Goal: Task Accomplishment & Management: Complete application form

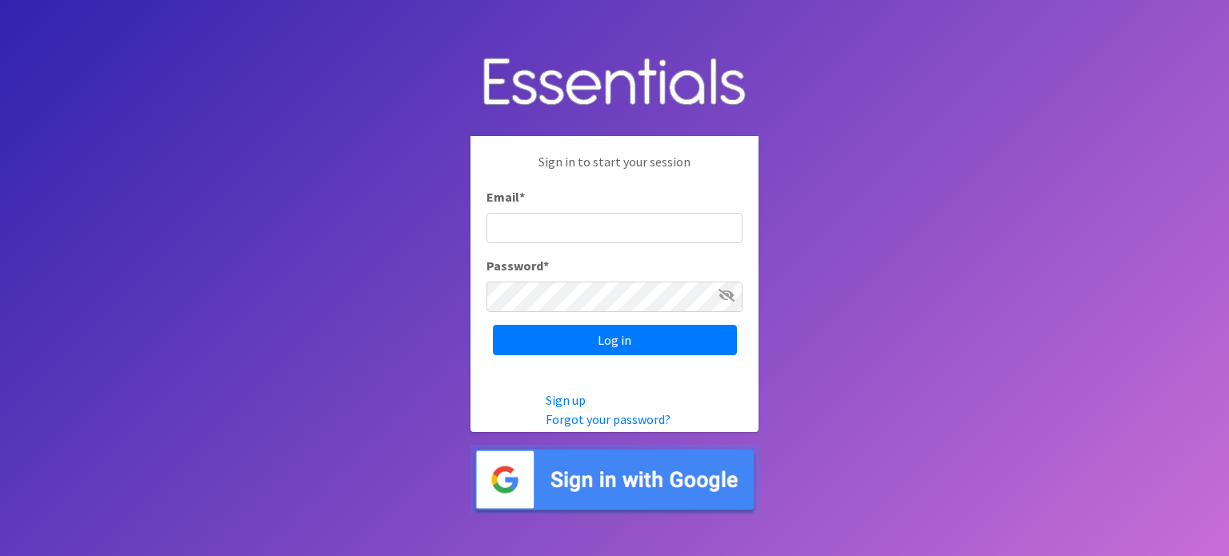
click at [575, 222] on input "Email *" at bounding box center [615, 228] width 256 height 30
type input "yamoni@jaxdiaperbank.org"
click at [493, 325] on input "Log in" at bounding box center [615, 340] width 244 height 30
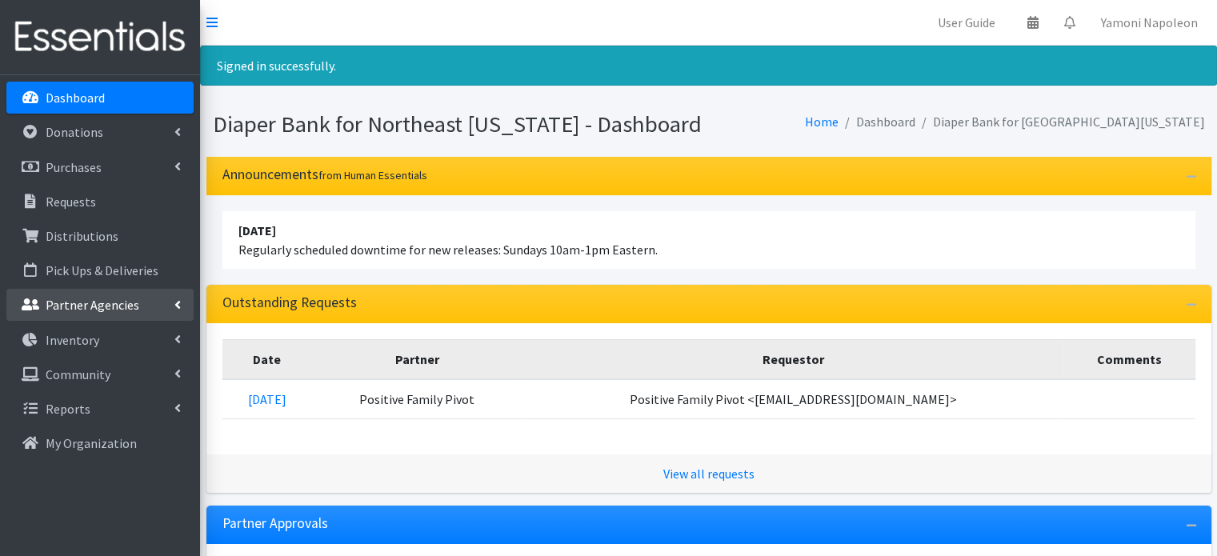
click at [111, 301] on p "Partner Agencies" at bounding box center [93, 305] width 94 height 16
click at [43, 351] on link "All Partners" at bounding box center [99, 340] width 187 height 32
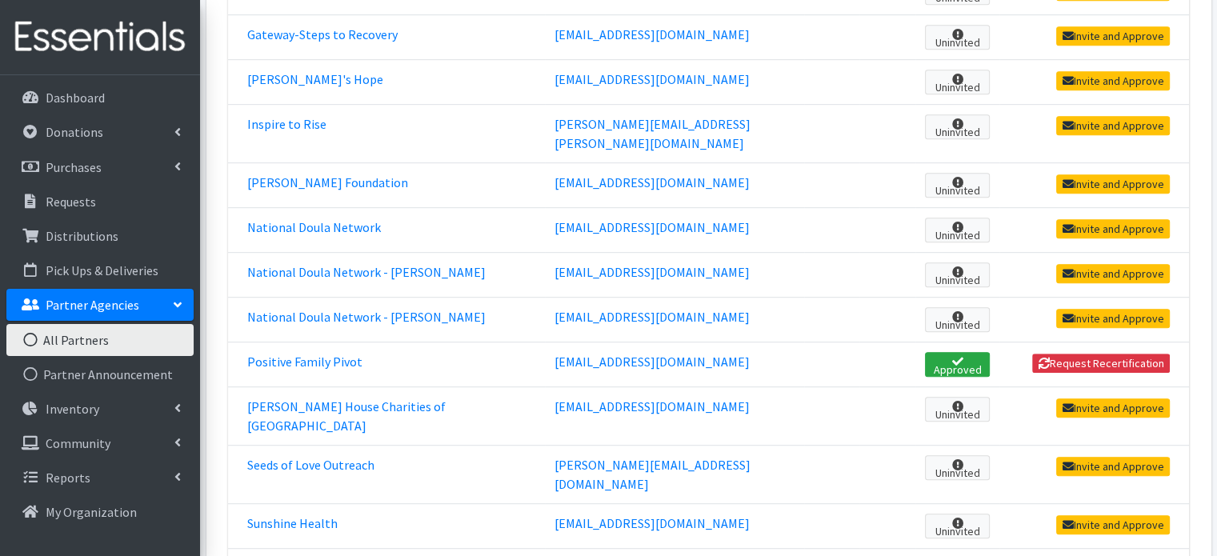
scroll to position [867, 0]
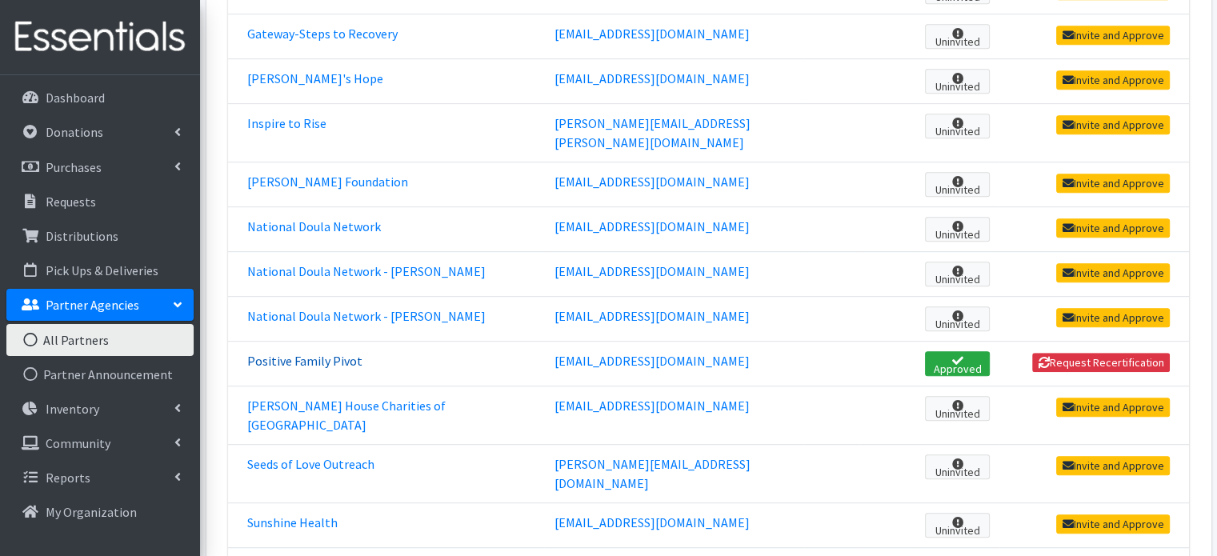
click at [343, 353] on link "Positive Family Pivot" at bounding box center [304, 361] width 115 height 16
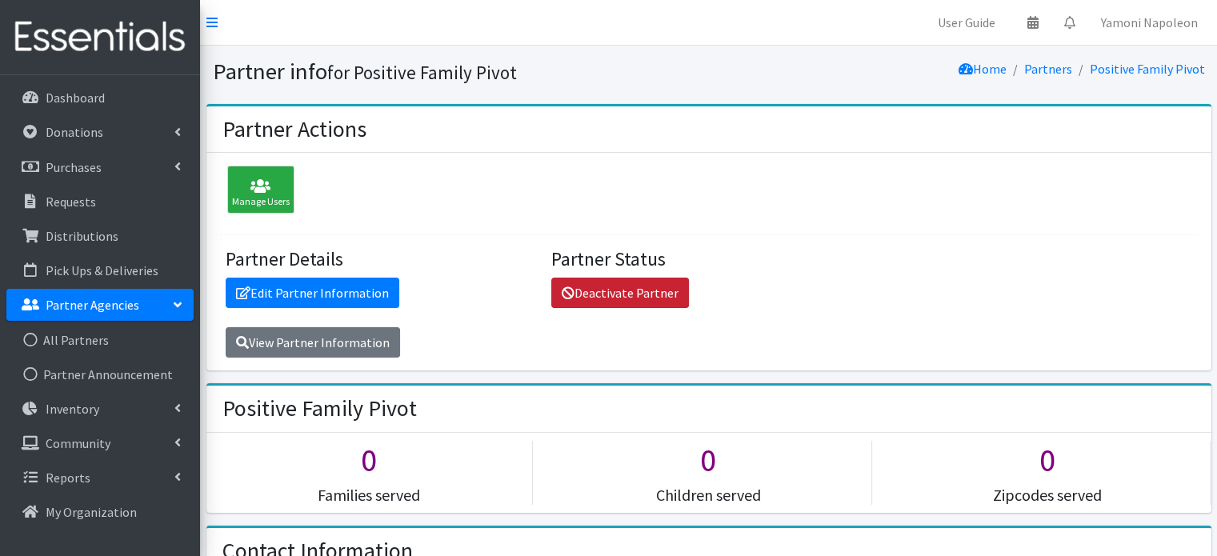
click at [618, 294] on link "Deactivate Partner" at bounding box center [620, 293] width 138 height 30
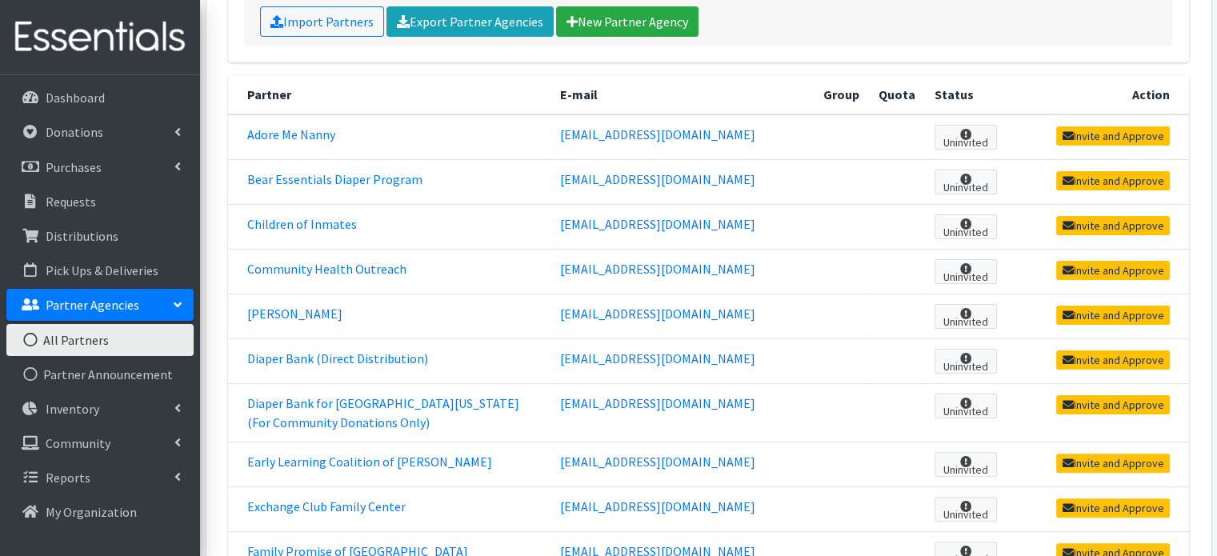
scroll to position [311, 0]
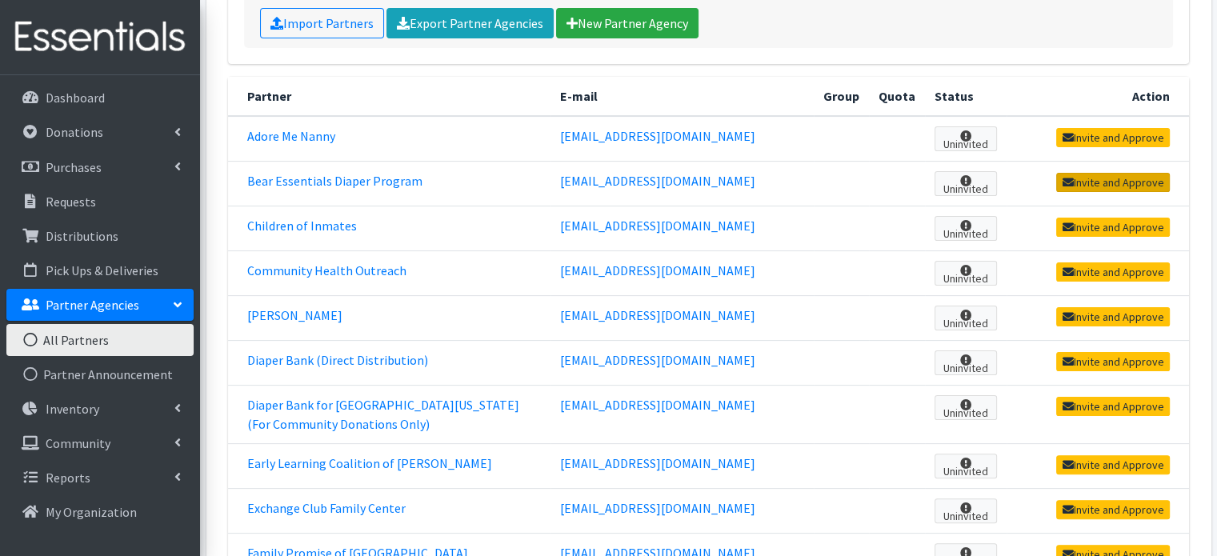
click at [1121, 173] on link "Invite and Approve" at bounding box center [1113, 182] width 114 height 19
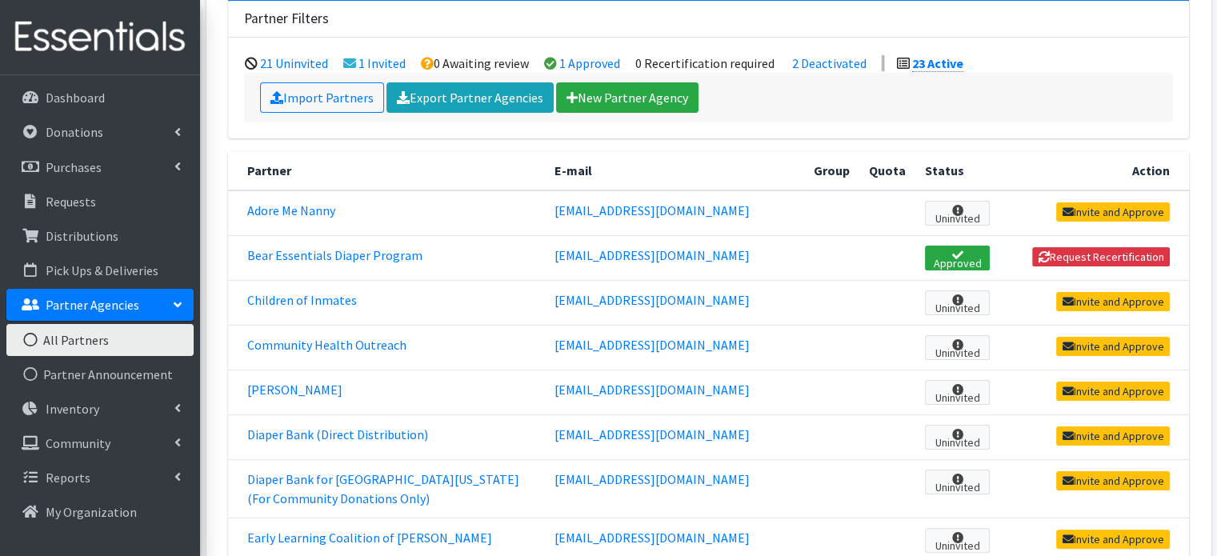
scroll to position [236, 0]
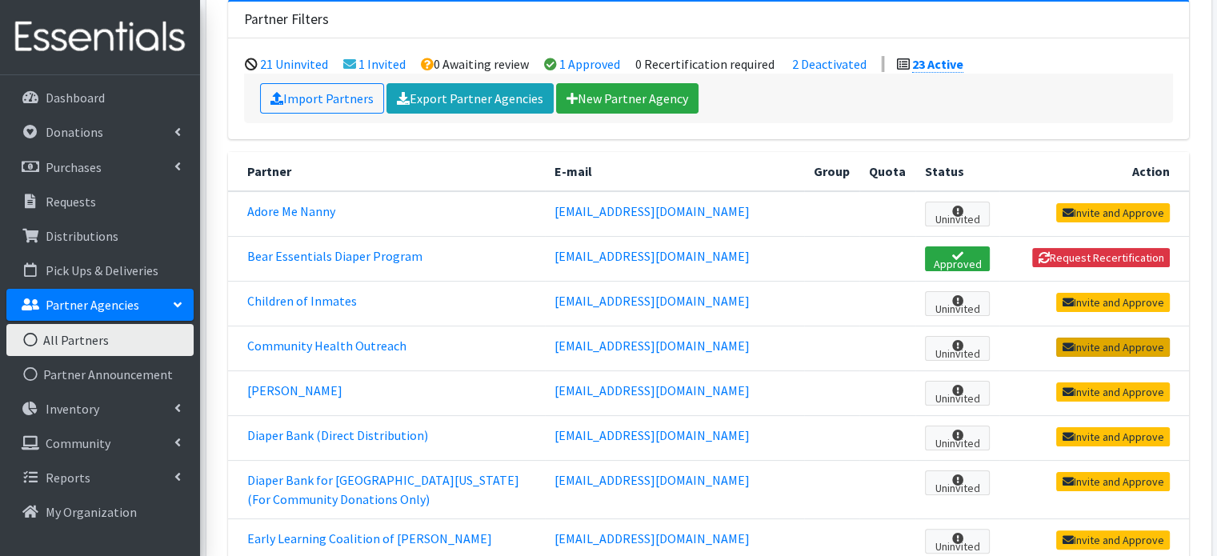
click at [1086, 338] on link "Invite and Approve" at bounding box center [1113, 347] width 114 height 19
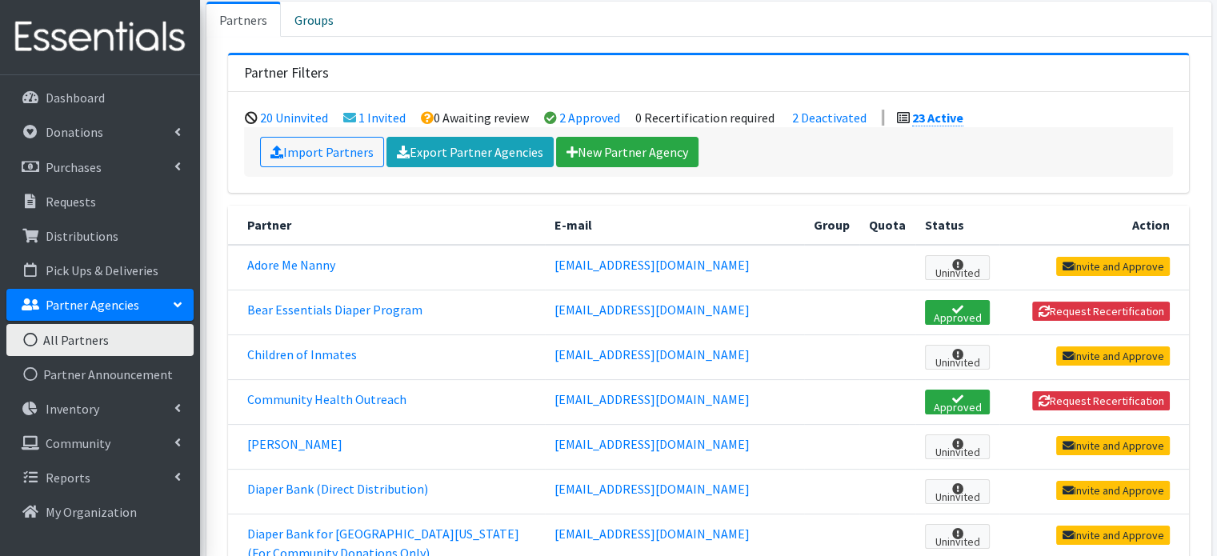
scroll to position [186, 0]
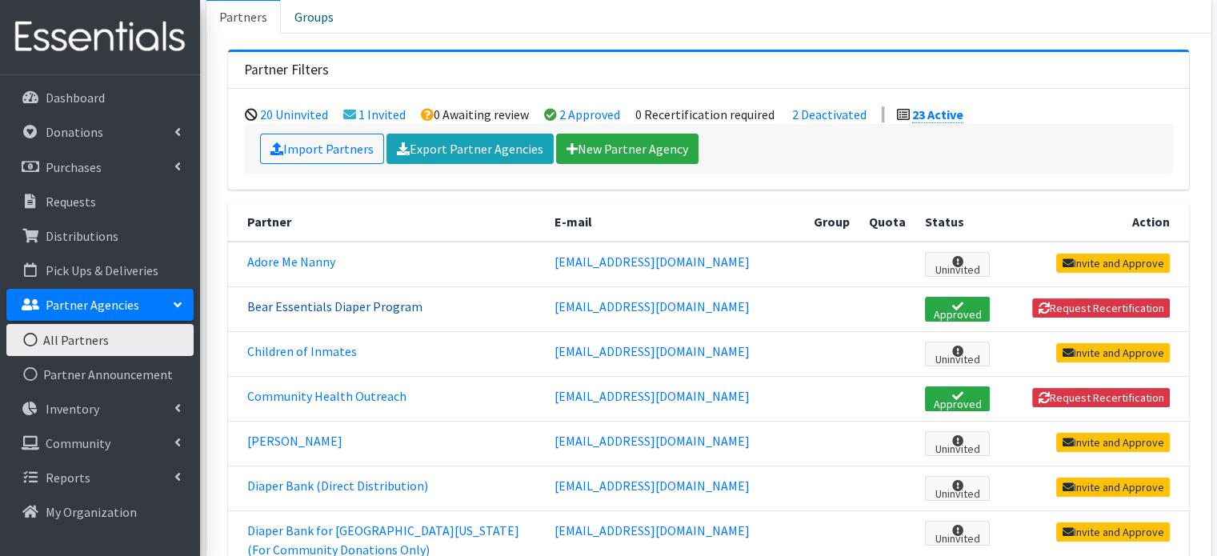
click at [379, 298] on link "Bear Essentials Diaper Program" at bounding box center [334, 306] width 175 height 16
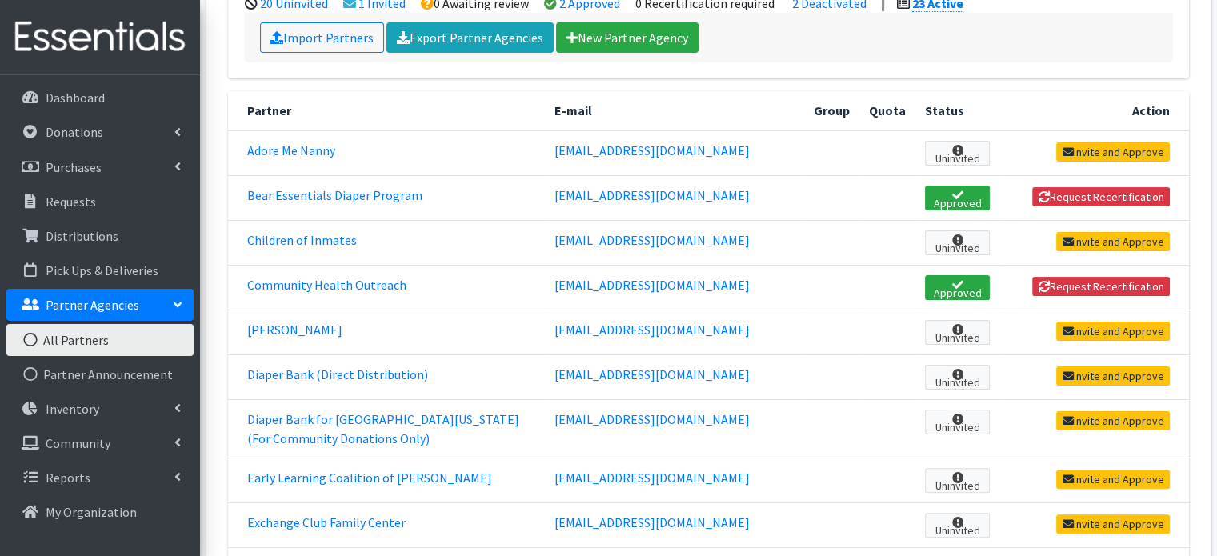
scroll to position [298, 0]
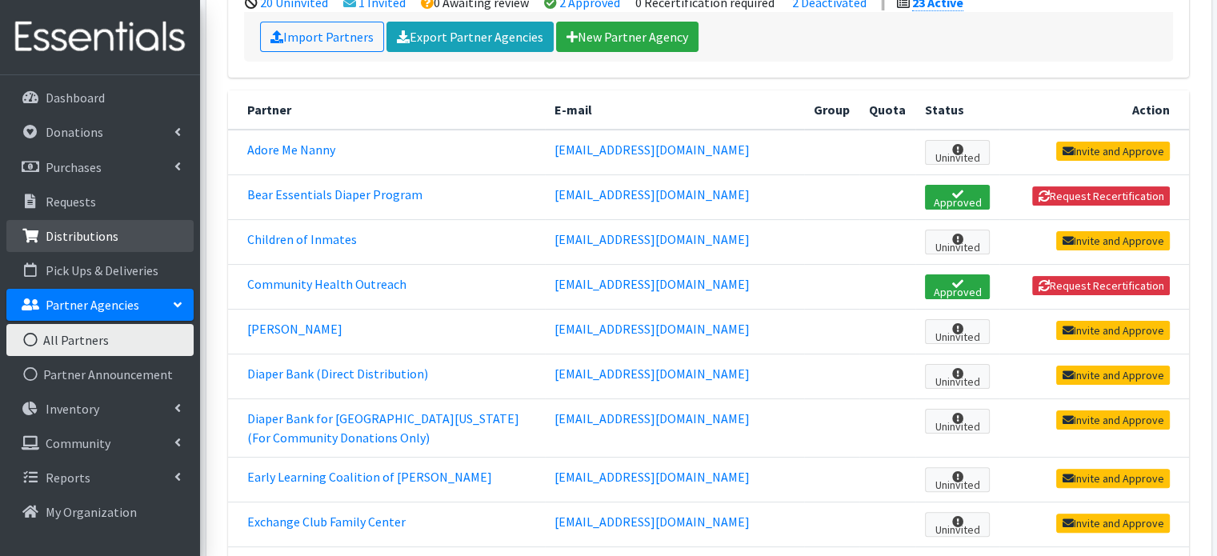
click at [148, 245] on link "Distributions" at bounding box center [99, 236] width 187 height 32
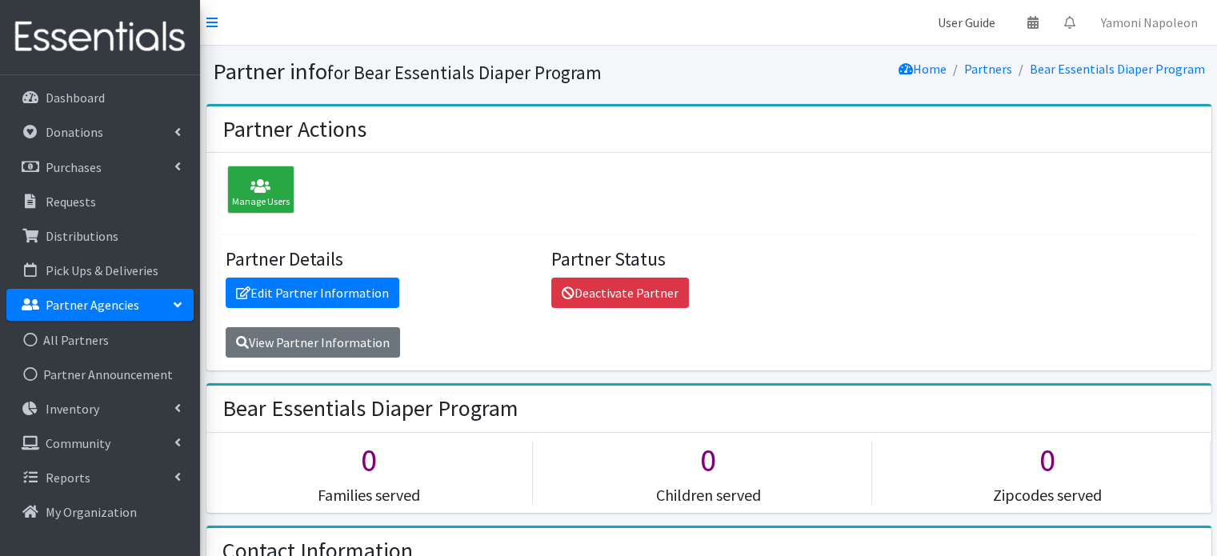
click at [964, 13] on link "User Guide" at bounding box center [966, 22] width 83 height 32
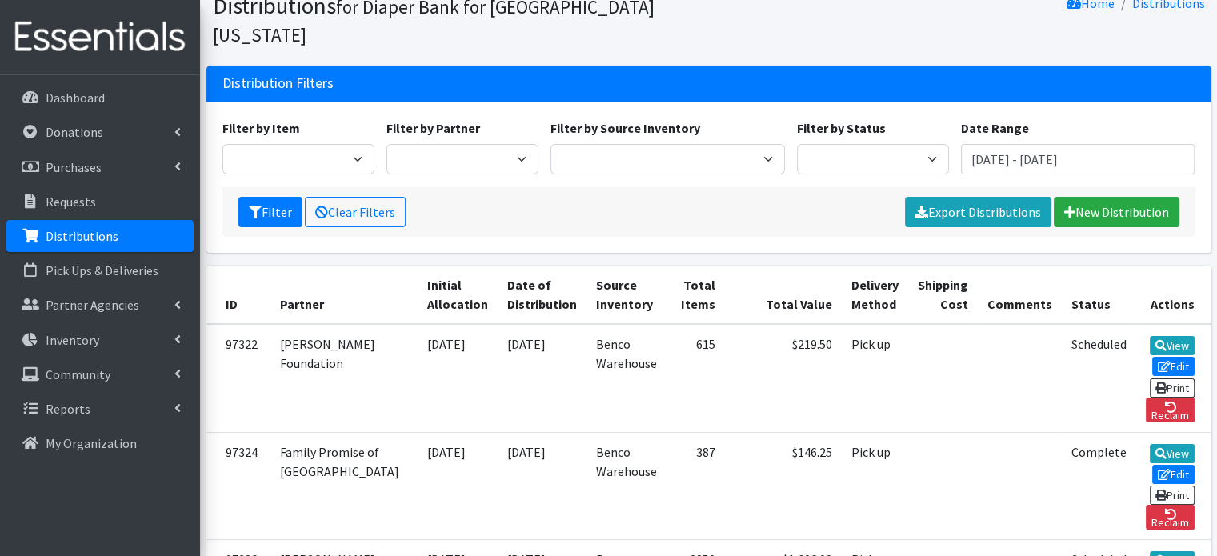
scroll to position [66, 0]
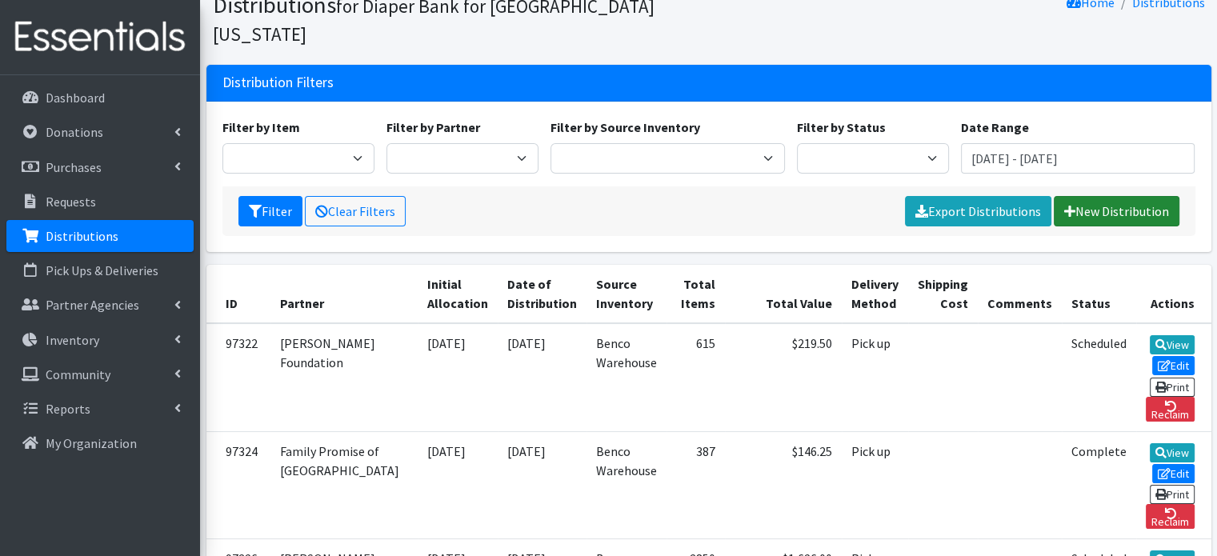
click at [1109, 196] on link "New Distribution" at bounding box center [1117, 211] width 126 height 30
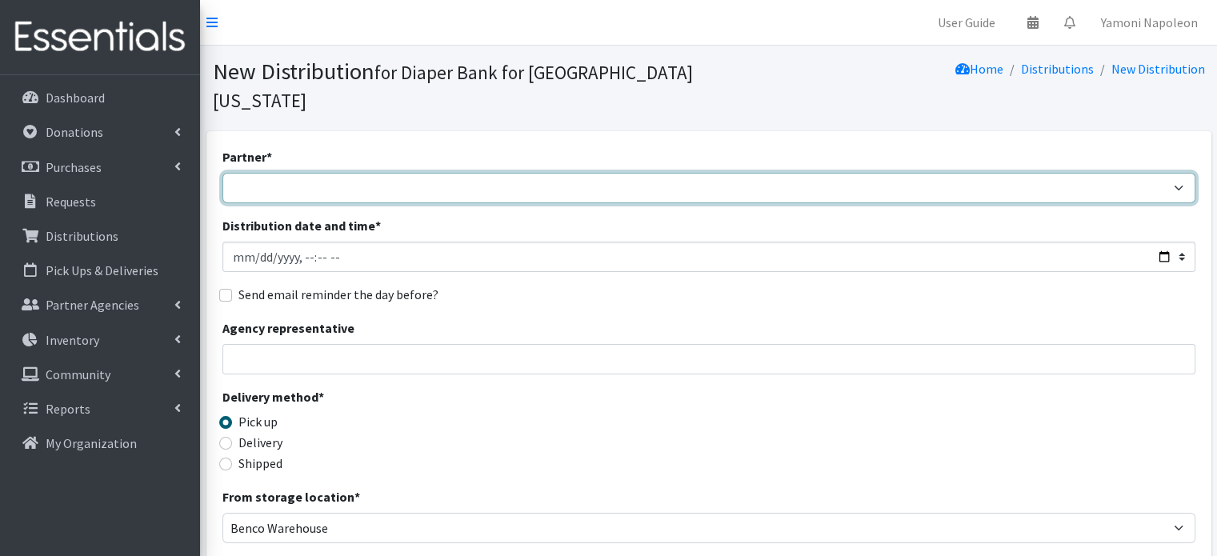
click at [867, 173] on select "Adore Me Nanny Bear Essentials Diaper Program Children of Inmates Community Hea…" at bounding box center [708, 188] width 973 height 30
select select "8234"
click at [222, 173] on select "Adore Me Nanny Bear Essentials Diaper Program Children of Inmates Community Hea…" at bounding box center [708, 188] width 973 height 30
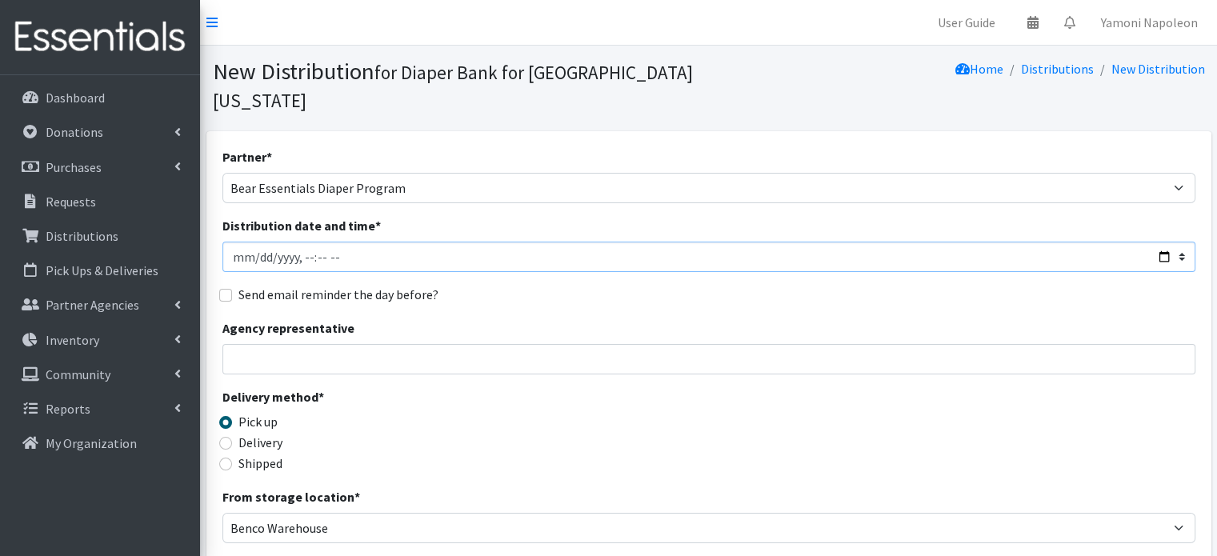
click at [483, 242] on input "Distribution date and time *" at bounding box center [708, 257] width 973 height 30
click at [1160, 242] on input "Distribution date and time *" at bounding box center [708, 257] width 973 height 30
type input "2025-10-09T10:00"
click at [651, 387] on div "Delivery method * Pick up Delivery Shipped Shipping cost" at bounding box center [708, 437] width 973 height 100
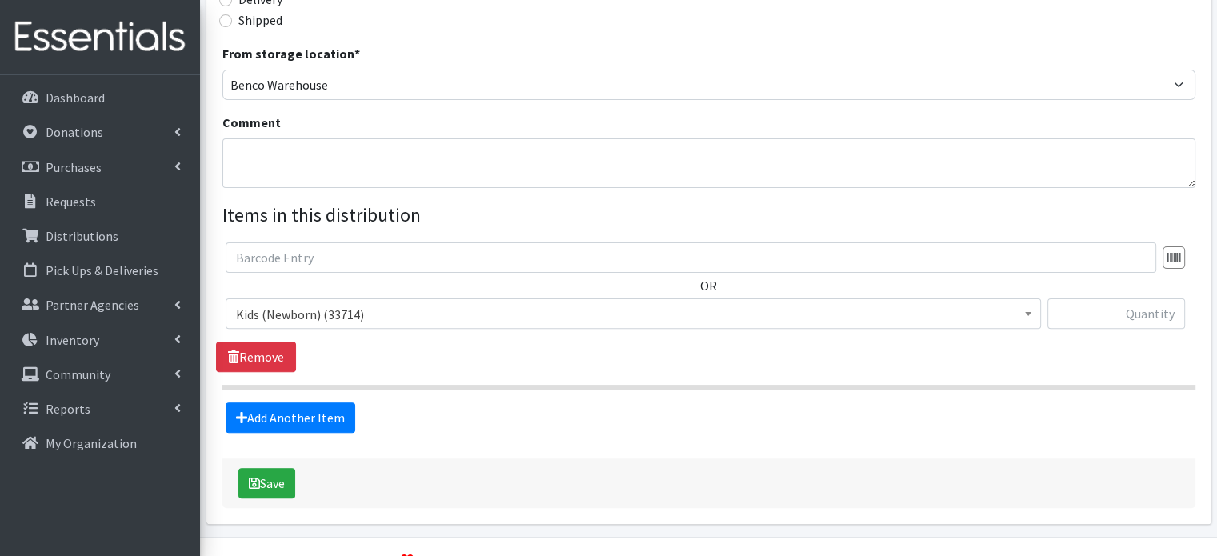
scroll to position [455, 0]
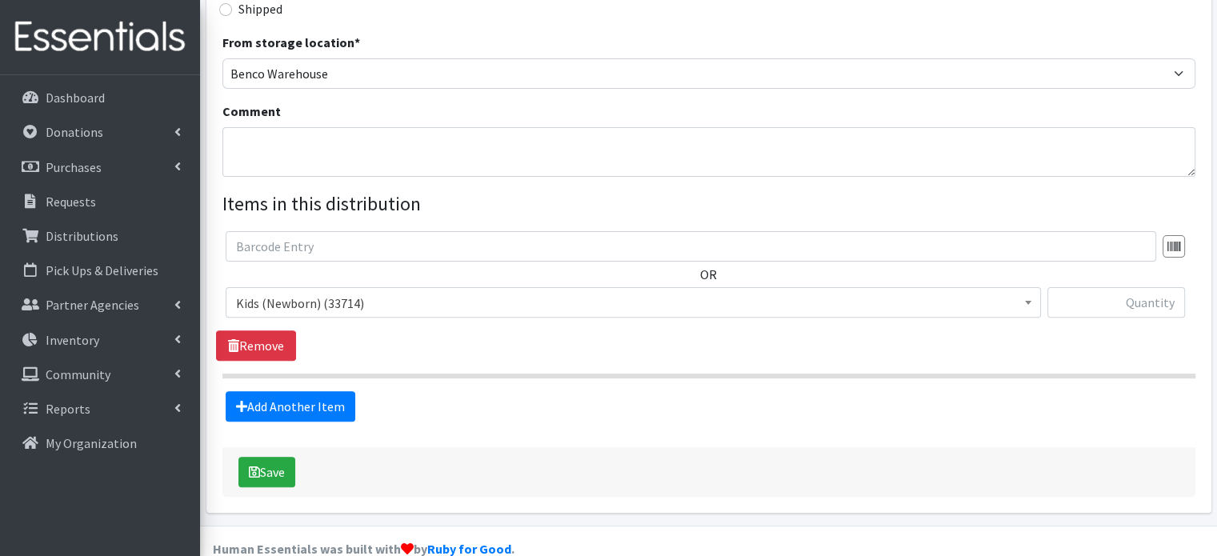
click at [370, 292] on span "Kids (Newborn) (33714)" at bounding box center [633, 303] width 795 height 22
click at [293, 391] on link "Add Another Item" at bounding box center [291, 406] width 130 height 30
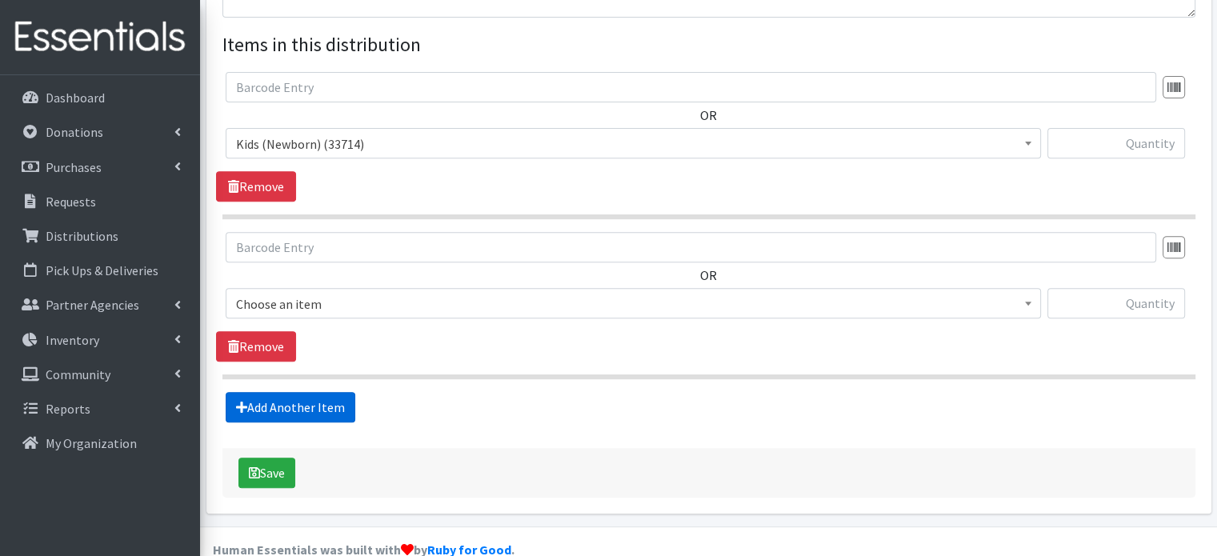
scroll to position [615, 0]
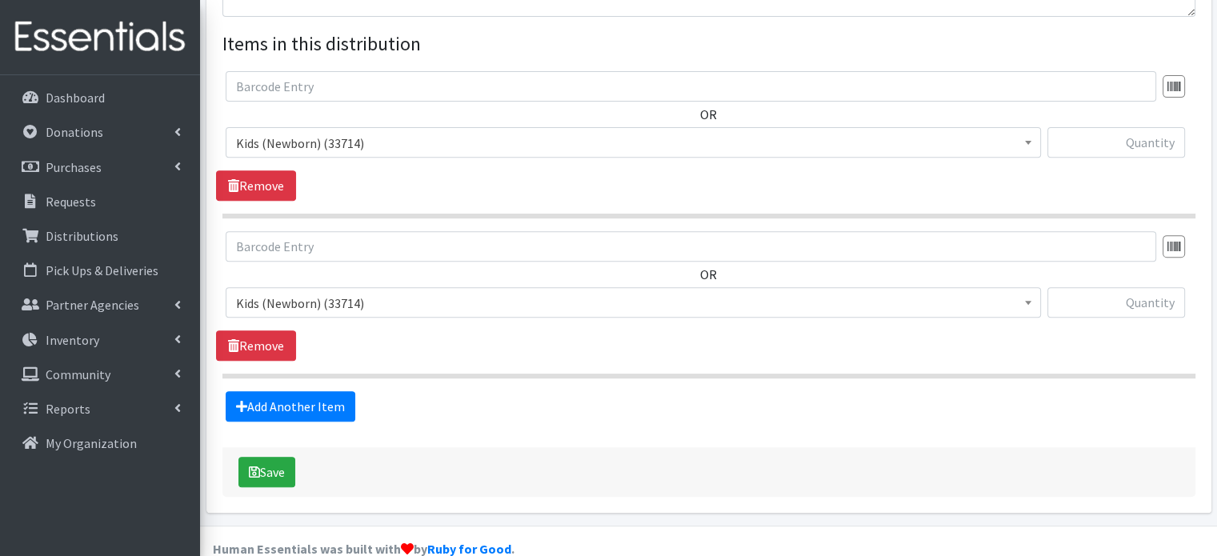
click at [370, 292] on span "Kids (Newborn) (33714)" at bounding box center [633, 303] width 795 height 22
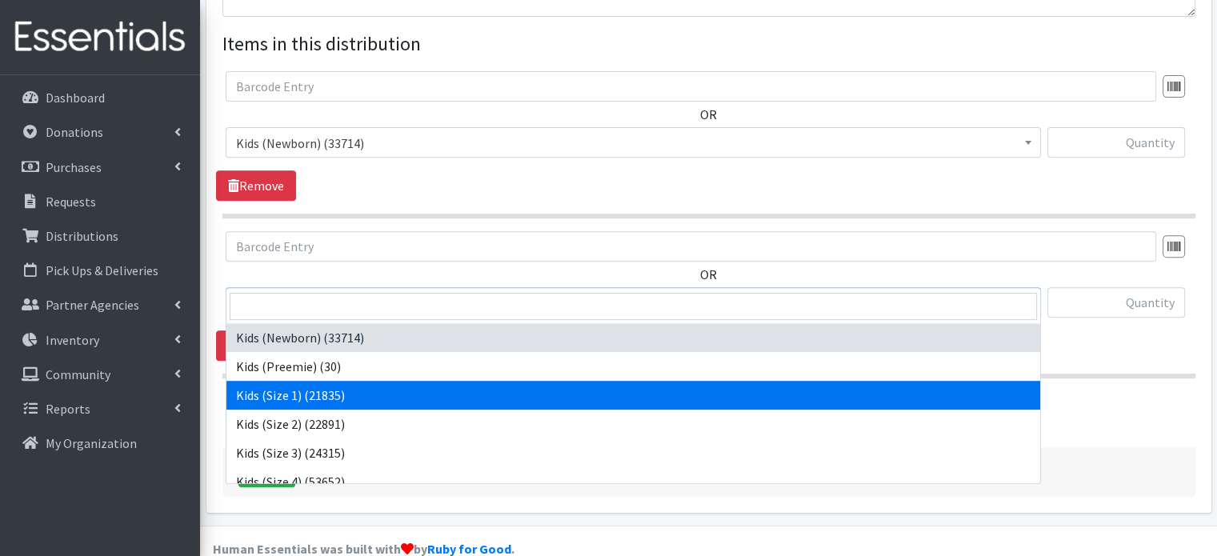
select select "4130"
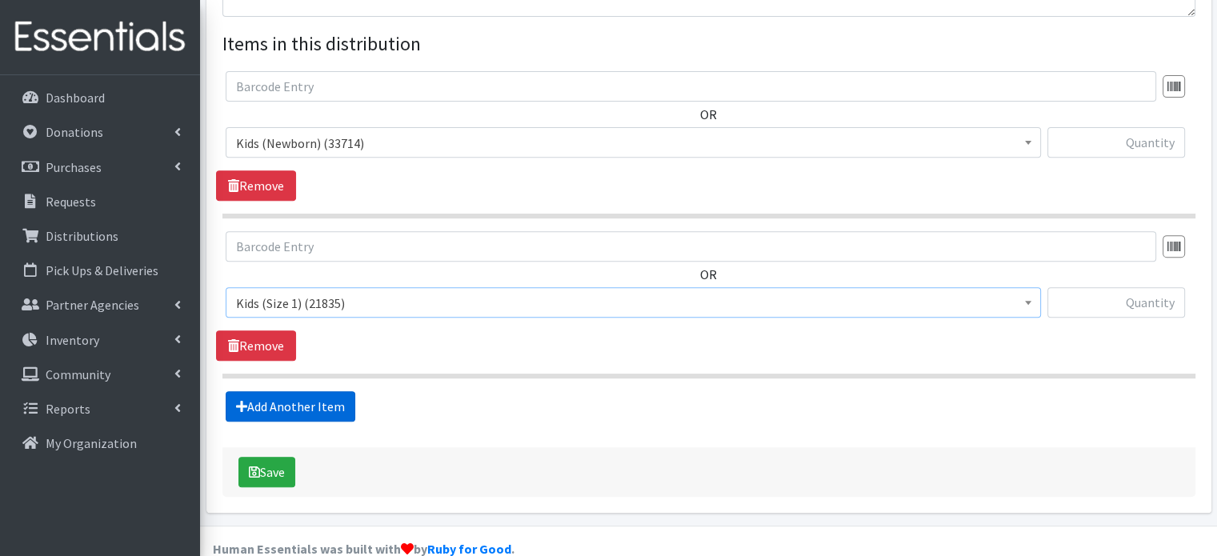
click at [312, 391] on link "Add Another Item" at bounding box center [291, 406] width 130 height 30
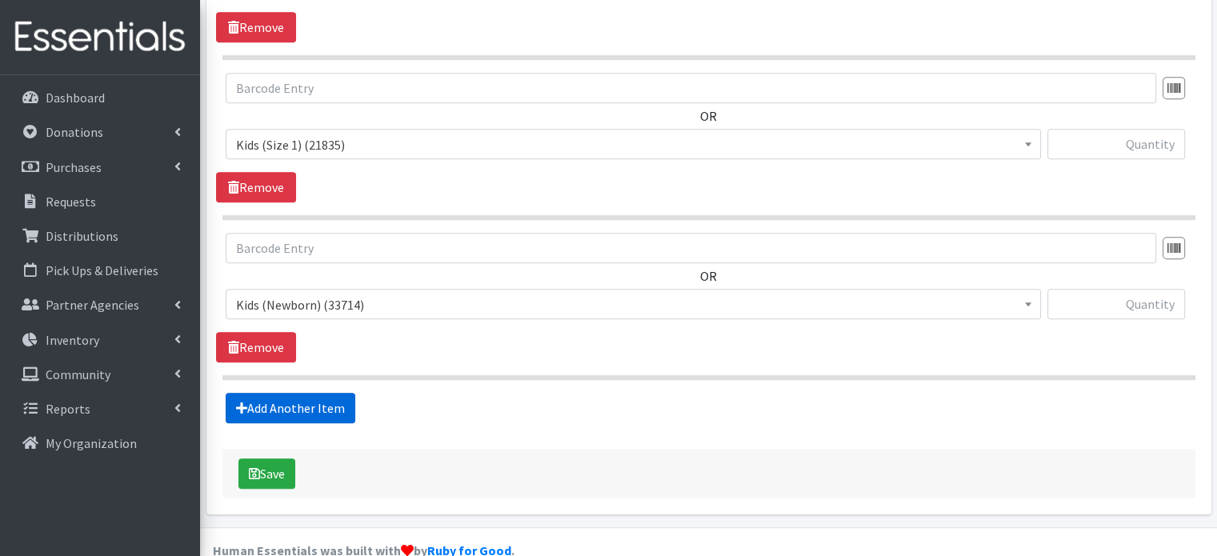
scroll to position [774, 0]
click at [290, 392] on link "Add Another Item" at bounding box center [291, 407] width 130 height 30
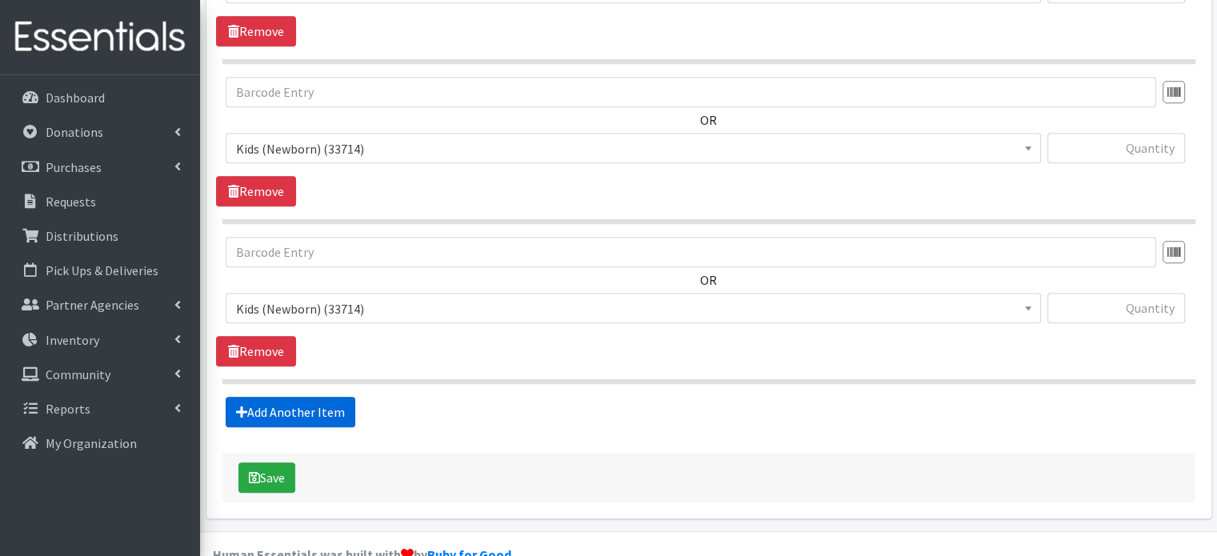
scroll to position [933, 0]
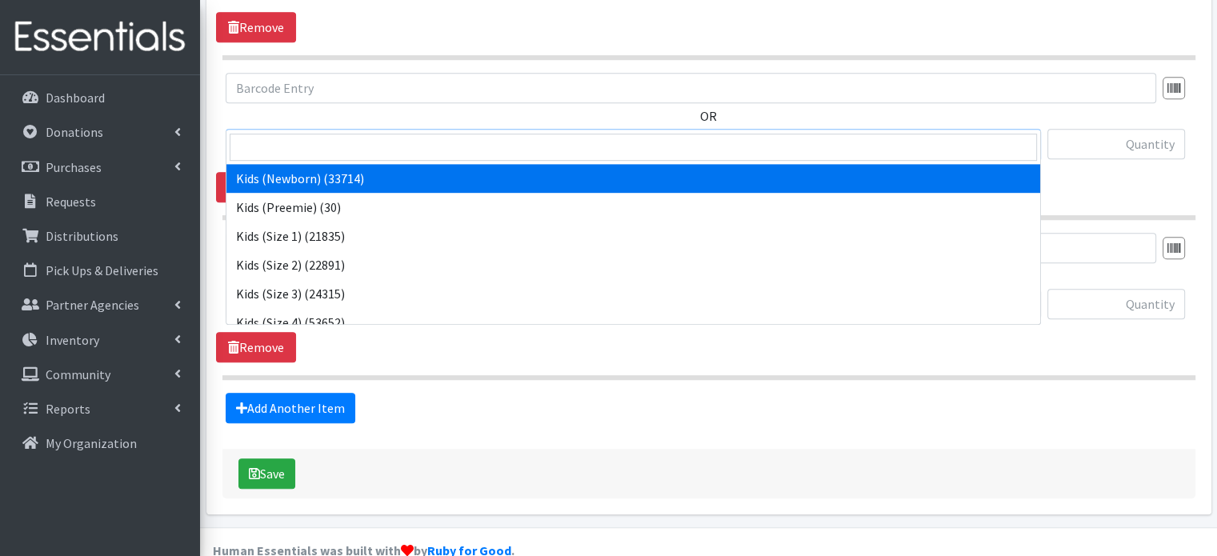
click at [396, 129] on span "Kids (Newborn) (33714)" at bounding box center [633, 144] width 815 height 30
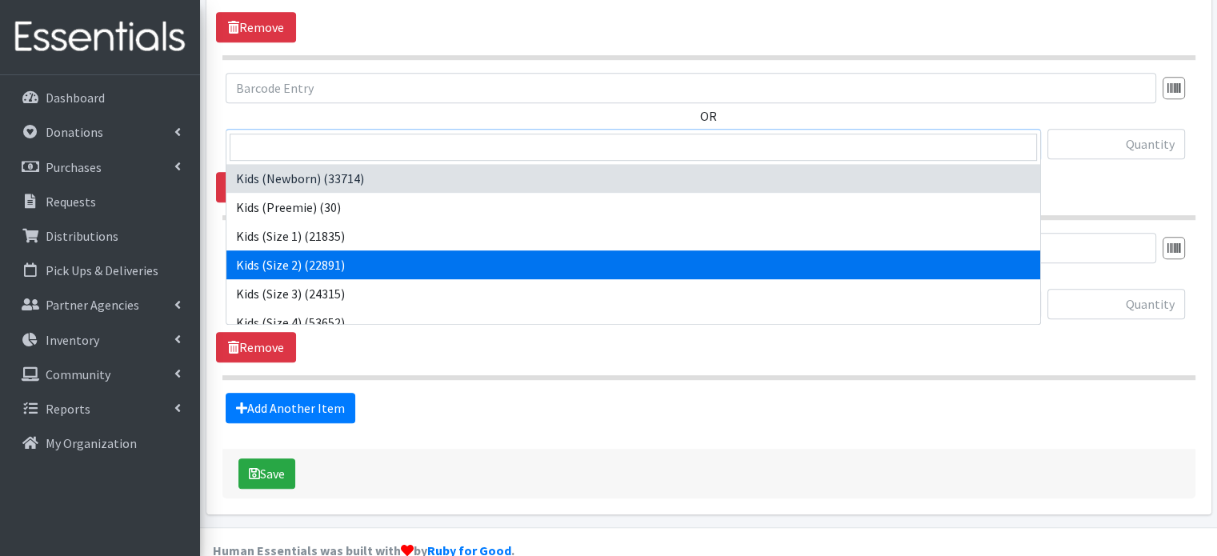
select select "4128"
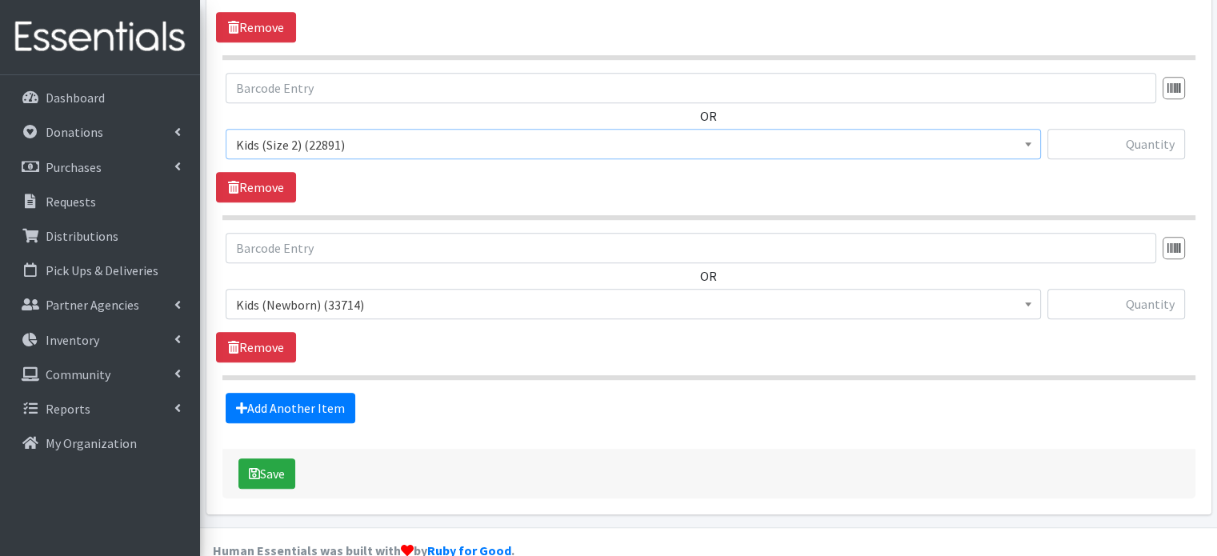
click at [314, 294] on span "Kids (Newborn) (33714)" at bounding box center [633, 305] width 795 height 22
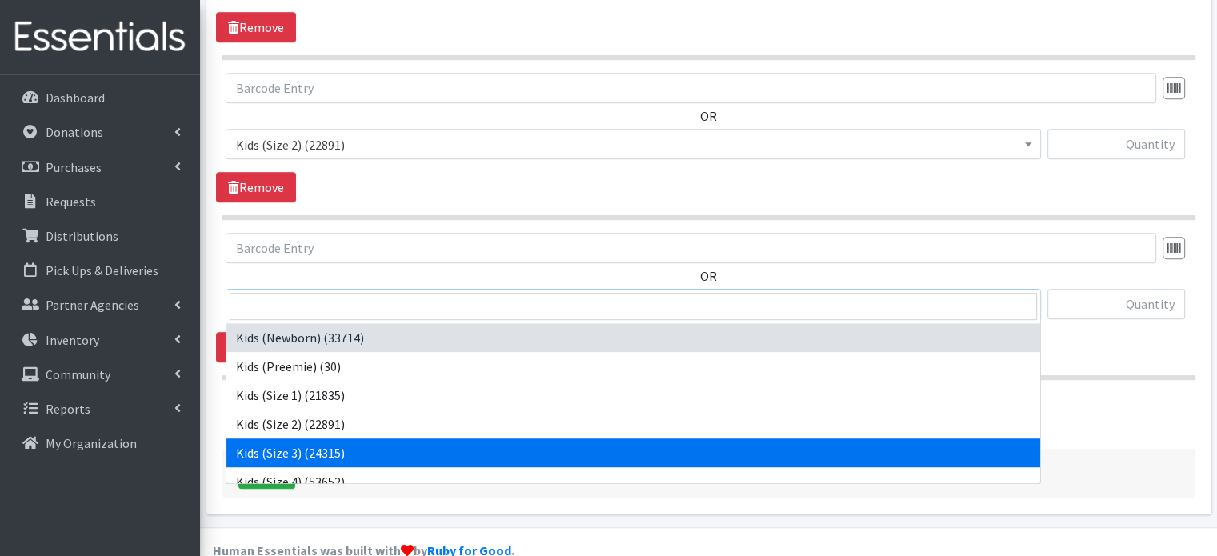
select select "4132"
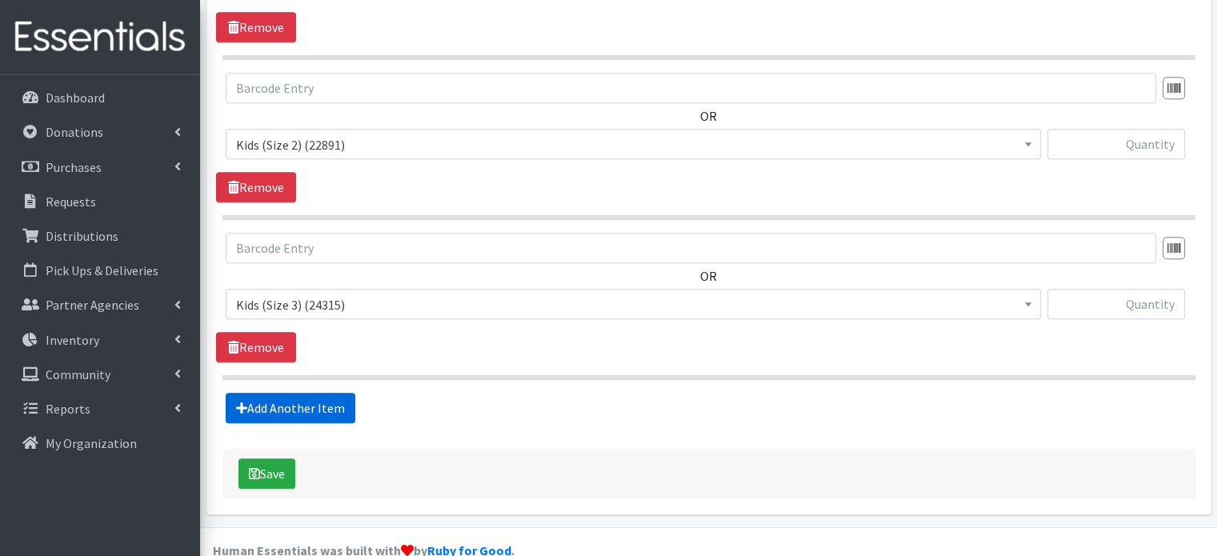
click at [309, 393] on link "Add Another Item" at bounding box center [291, 408] width 130 height 30
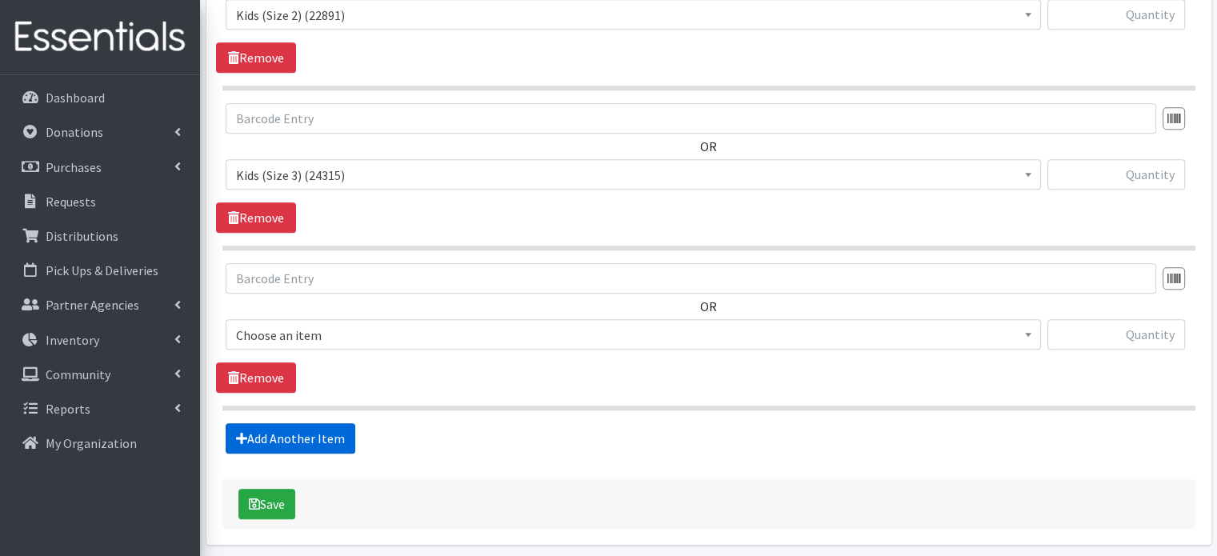
scroll to position [1093, 0]
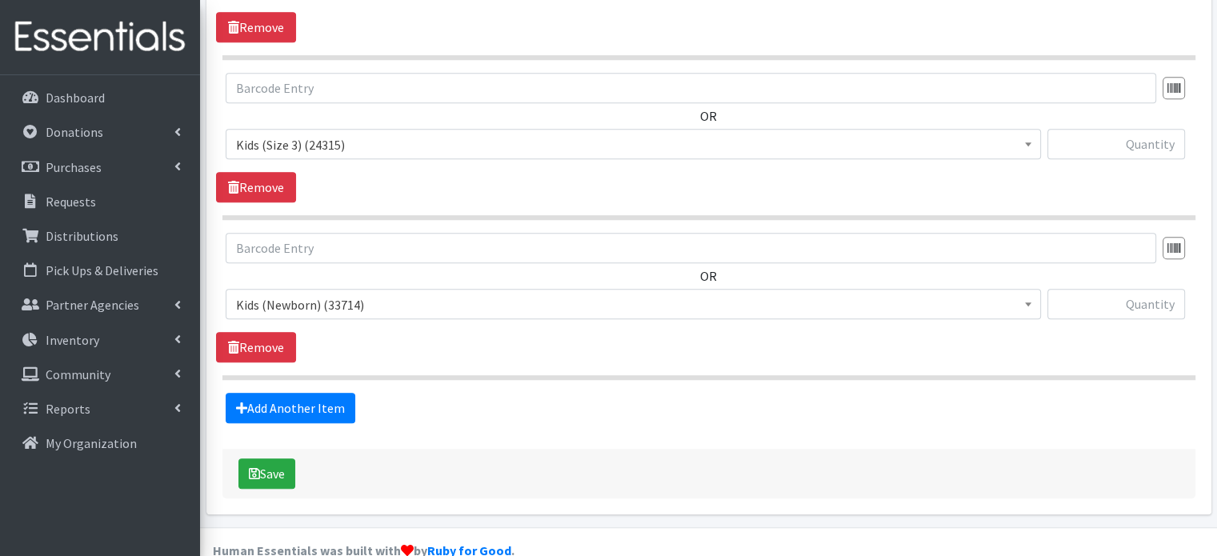
click at [320, 294] on span "Kids (Newborn) (33714)" at bounding box center [633, 305] width 795 height 22
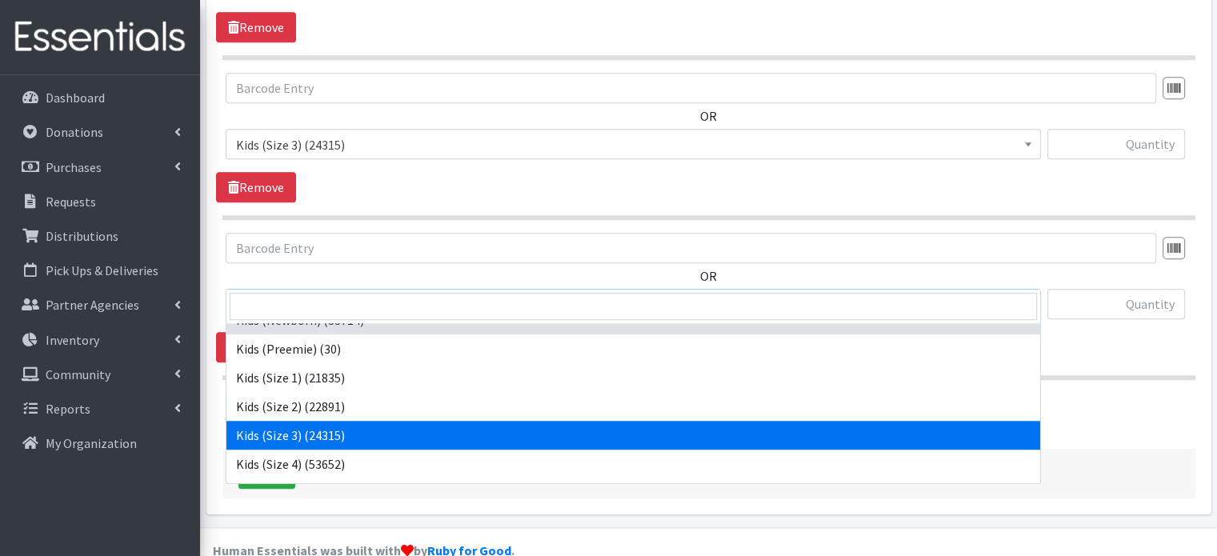
scroll to position [18, 0]
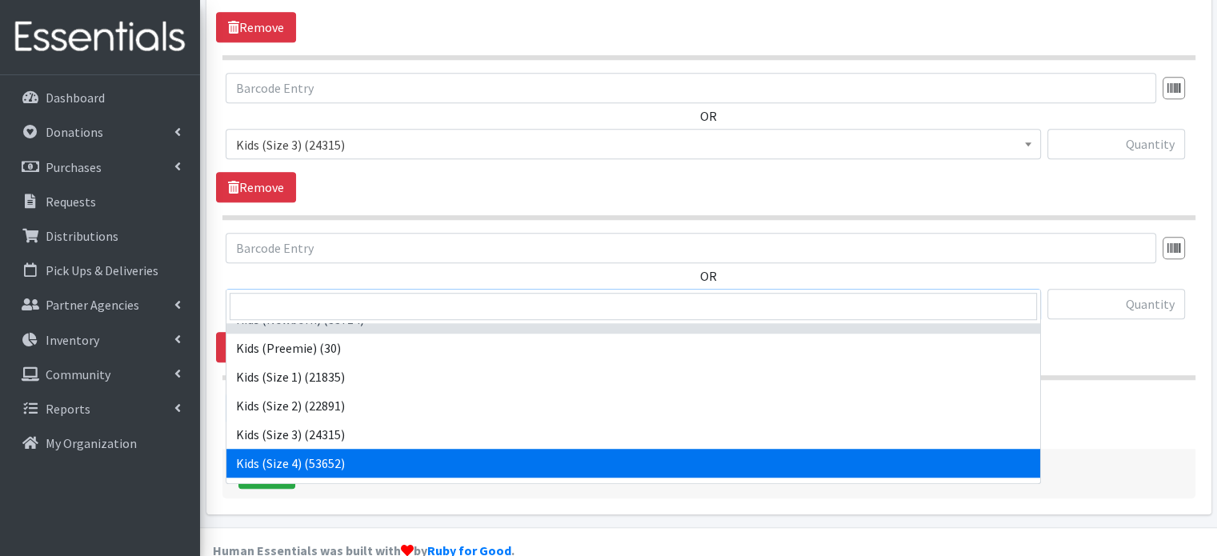
select select "4133"
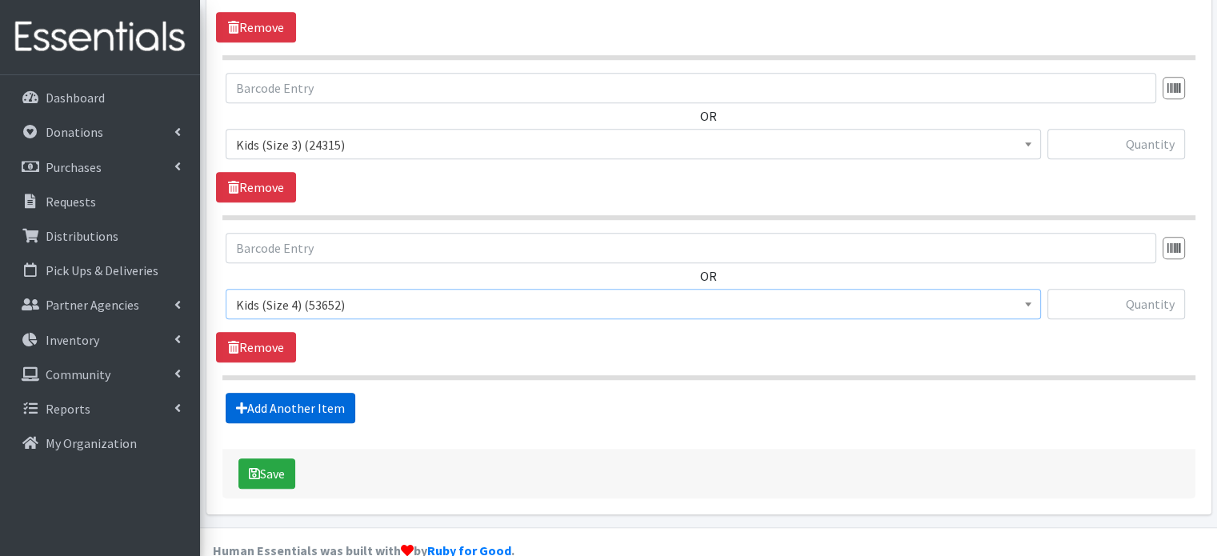
click at [323, 393] on link "Add Another Item" at bounding box center [291, 408] width 130 height 30
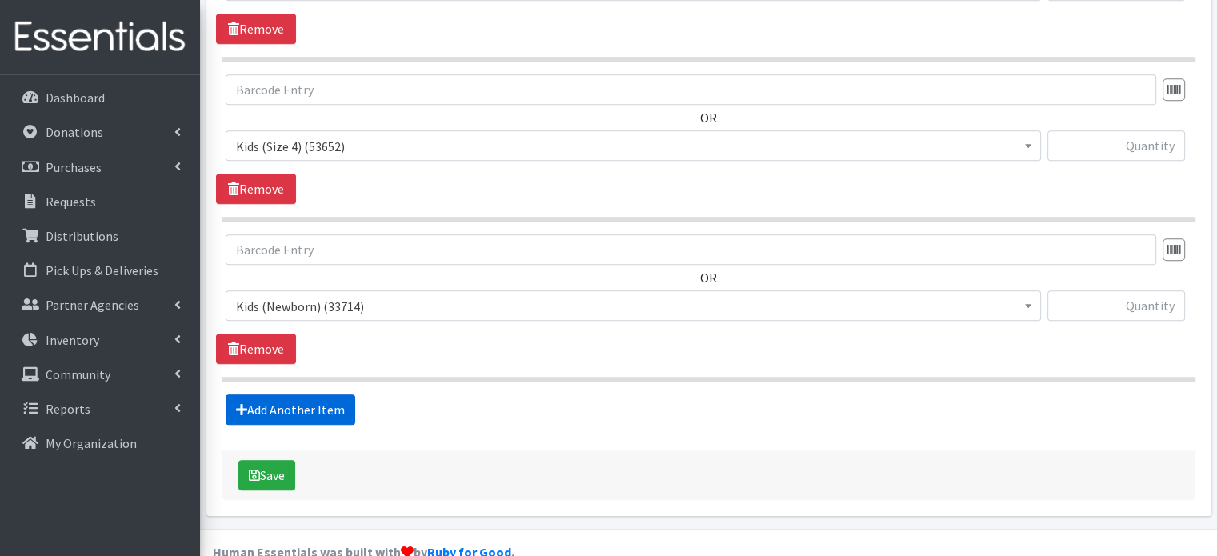
scroll to position [1252, 0]
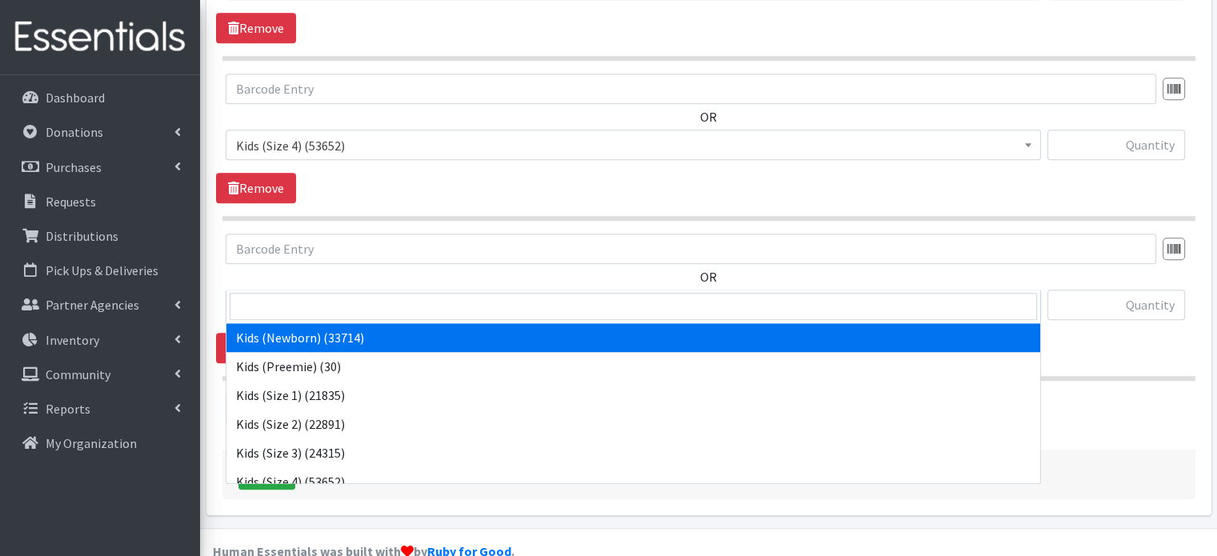
click at [368, 294] on span "Kids (Newborn) (33714)" at bounding box center [633, 305] width 795 height 22
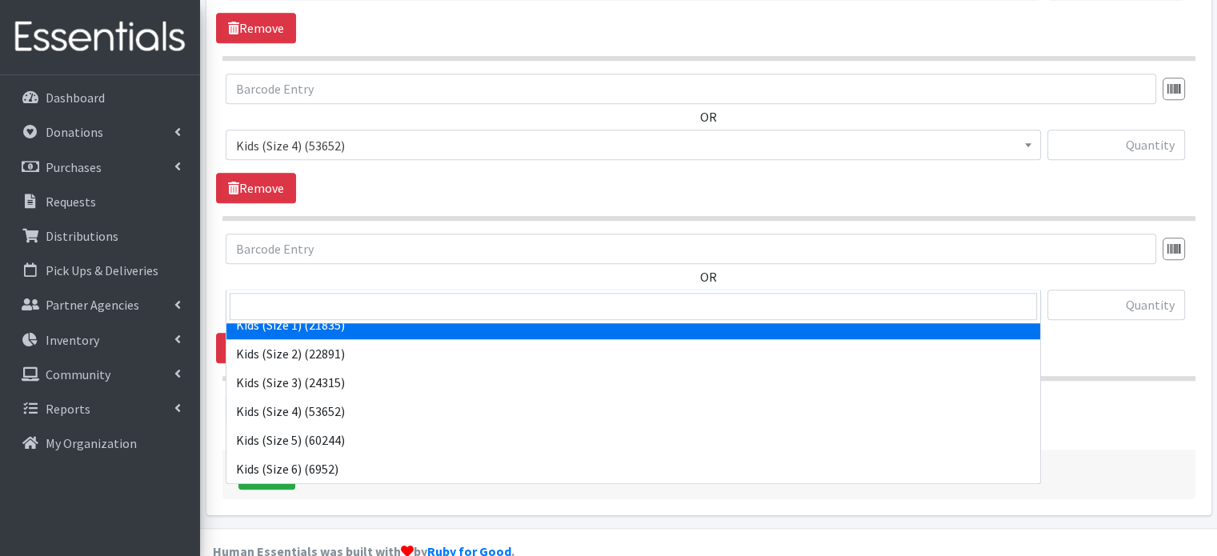
scroll to position [80, 0]
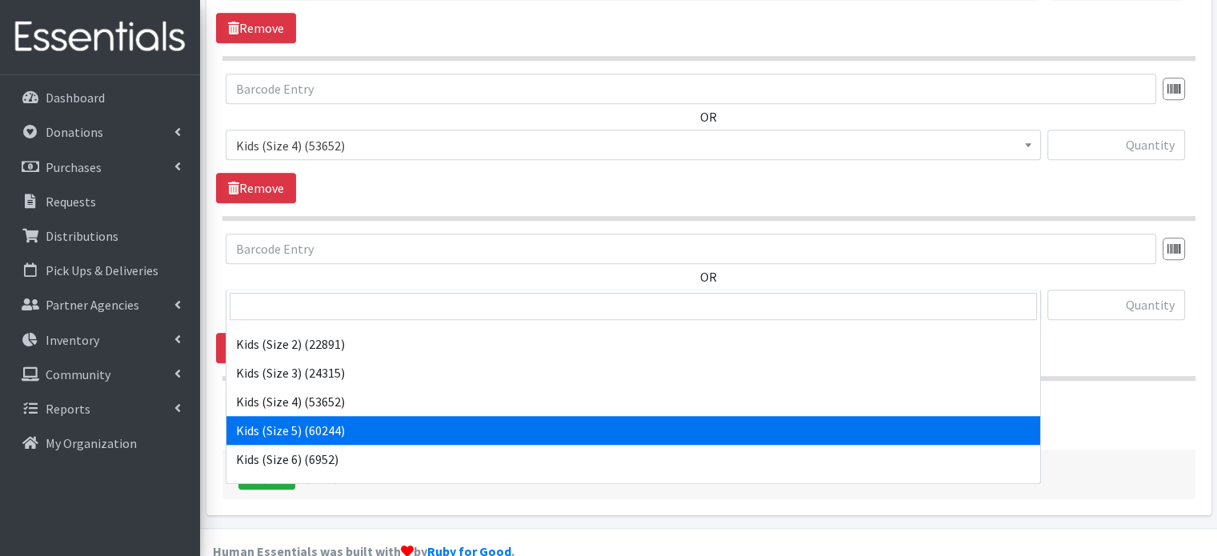
select select "4134"
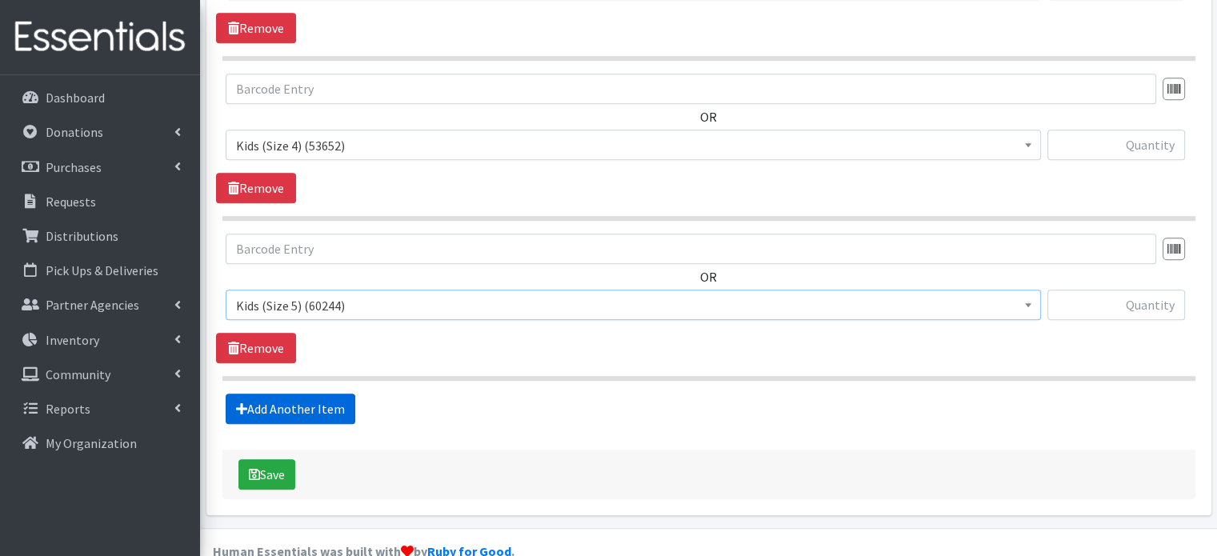
click at [319, 394] on link "Add Another Item" at bounding box center [291, 409] width 130 height 30
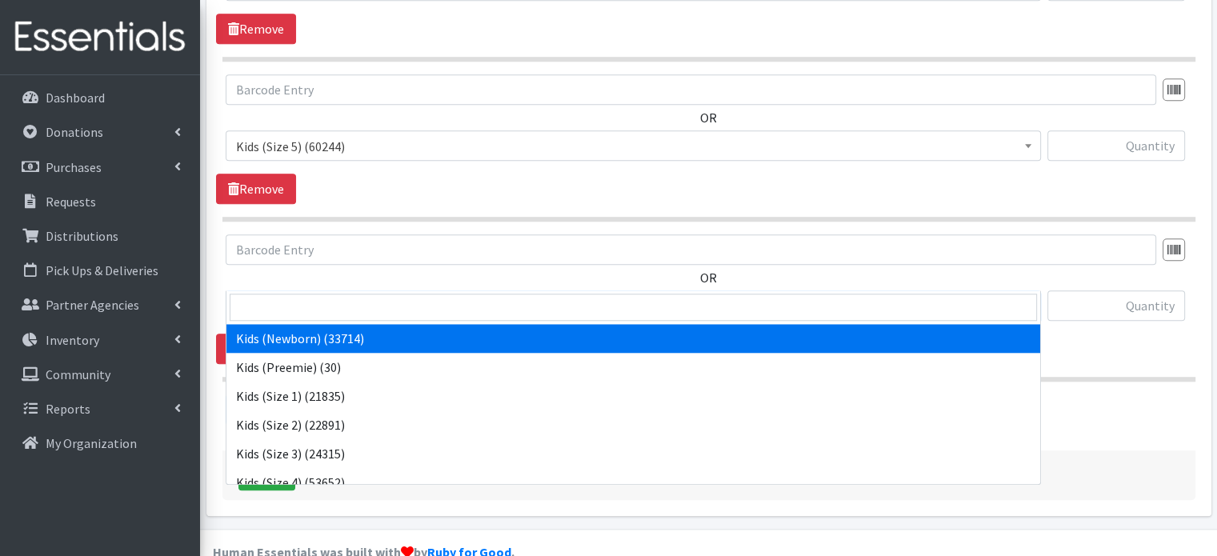
click at [365, 295] on span "Kids (Newborn) (33714)" at bounding box center [633, 306] width 795 height 22
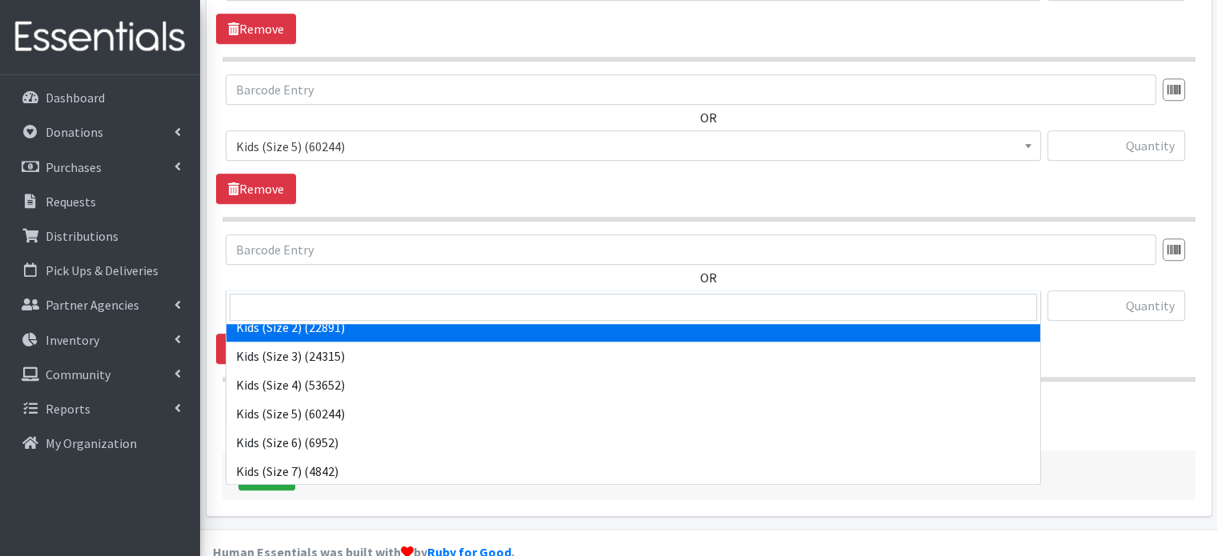
scroll to position [96, 0]
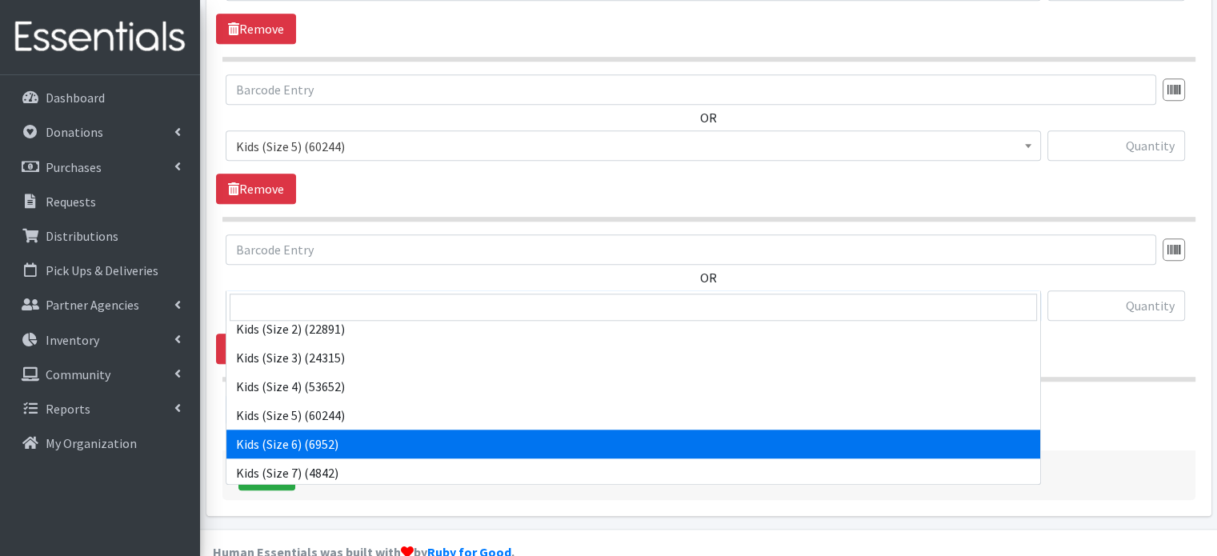
select select "4135"
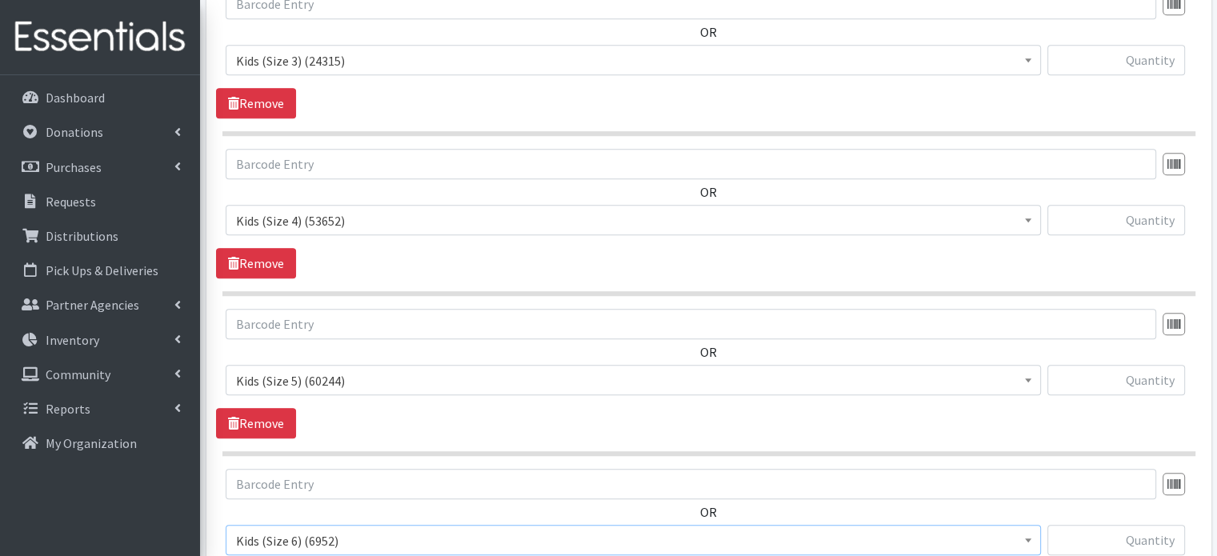
scroll to position [1412, 0]
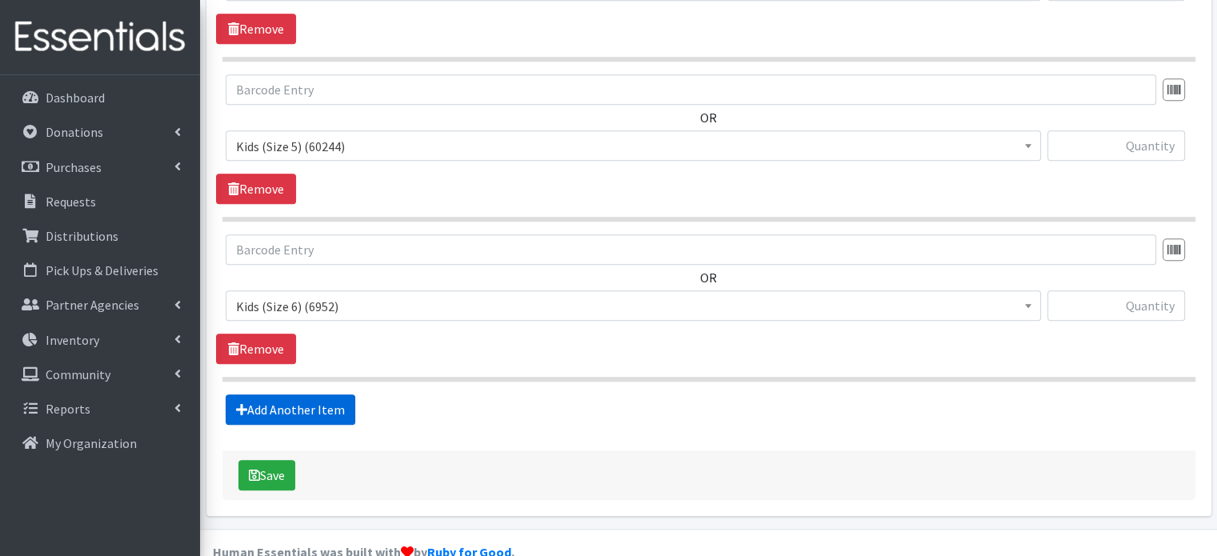
click at [322, 395] on link "Add Another Item" at bounding box center [291, 410] width 130 height 30
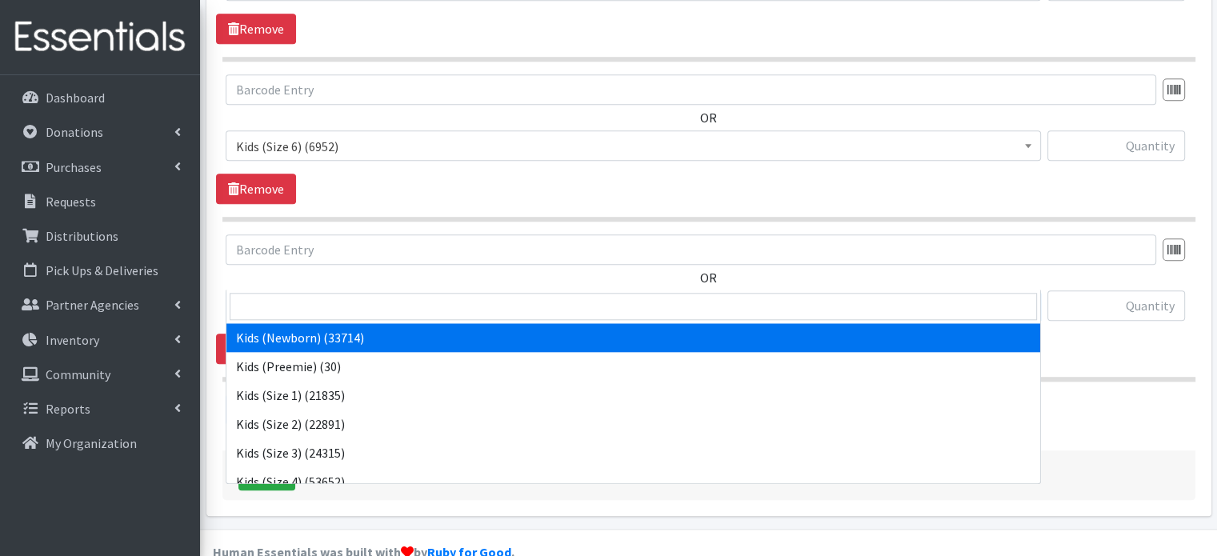
click at [1016, 295] on span "Kids (Newborn) (33714)" at bounding box center [633, 306] width 795 height 22
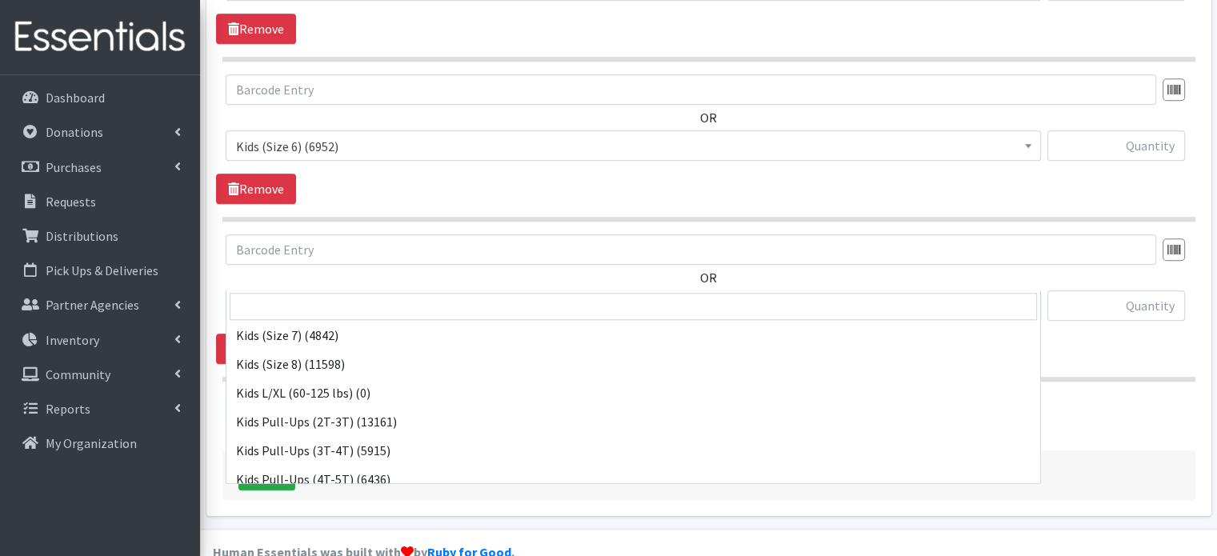
scroll to position [246, 0]
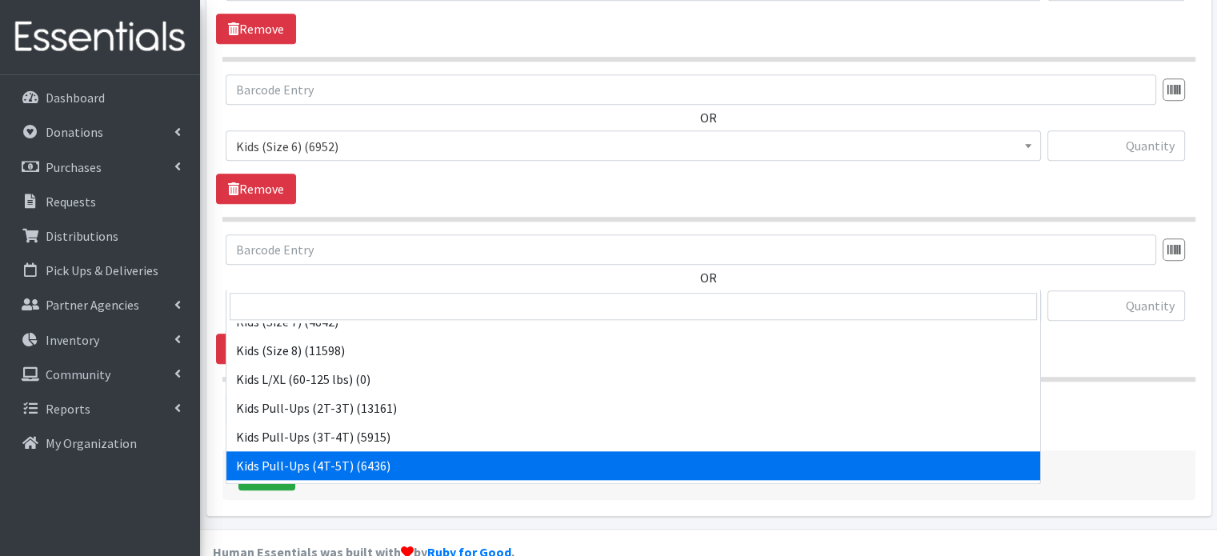
select select "4129"
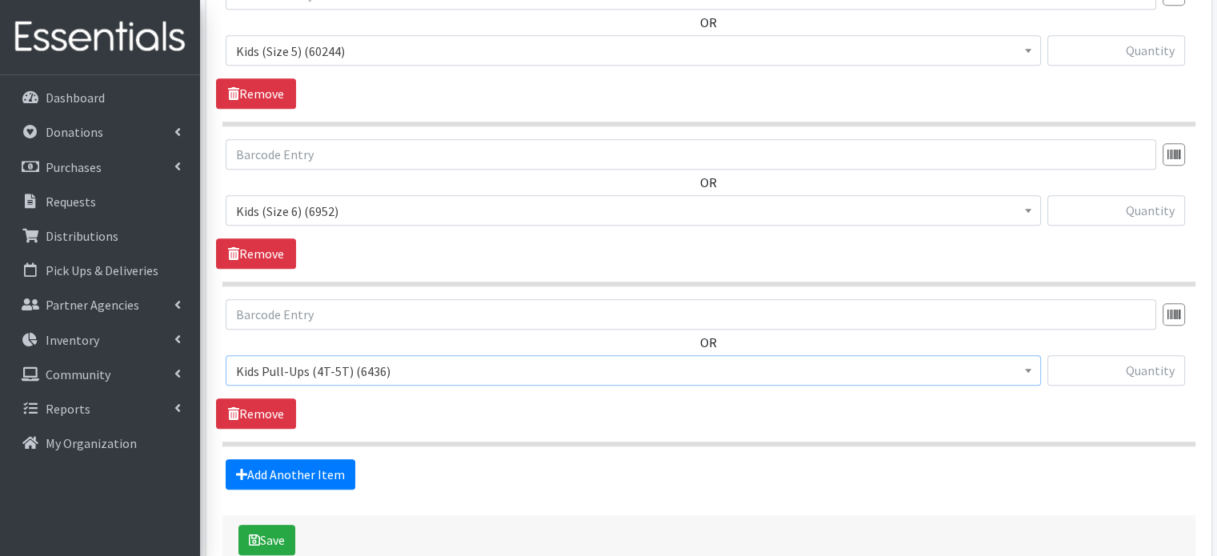
scroll to position [1519, 0]
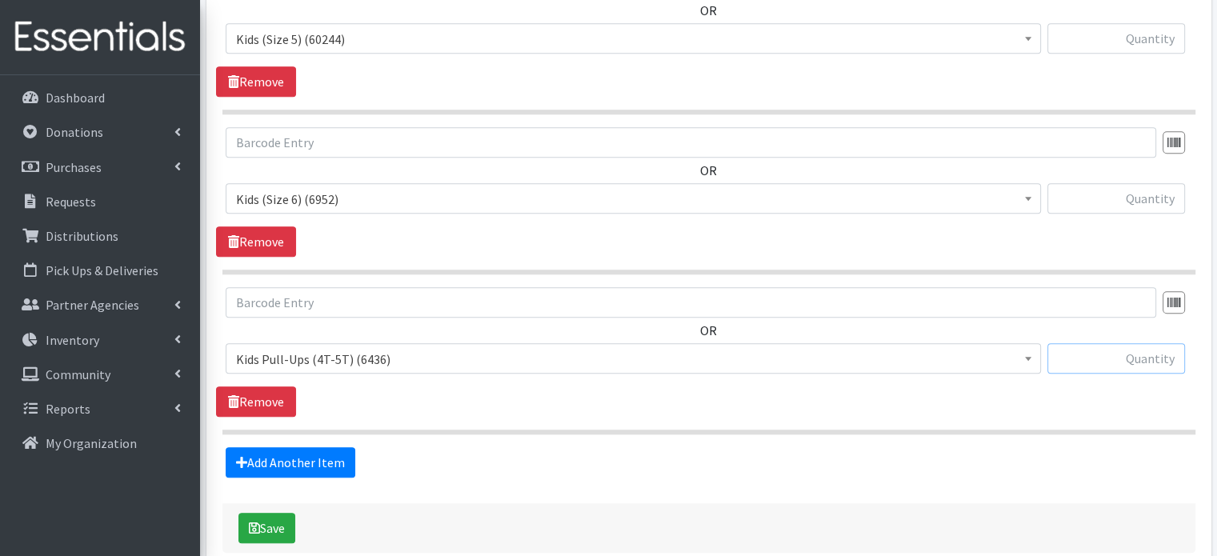
click at [1130, 343] on input "text" at bounding box center [1117, 358] width 138 height 30
type input "25"
click at [1134, 183] on input "text" at bounding box center [1117, 198] width 138 height 30
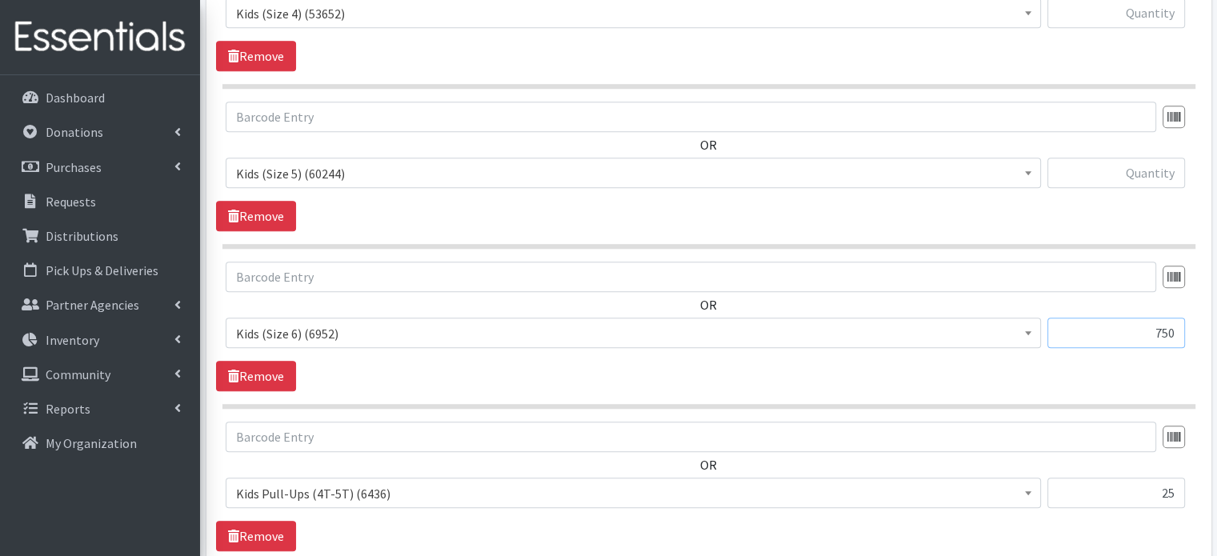
scroll to position [1366, 0]
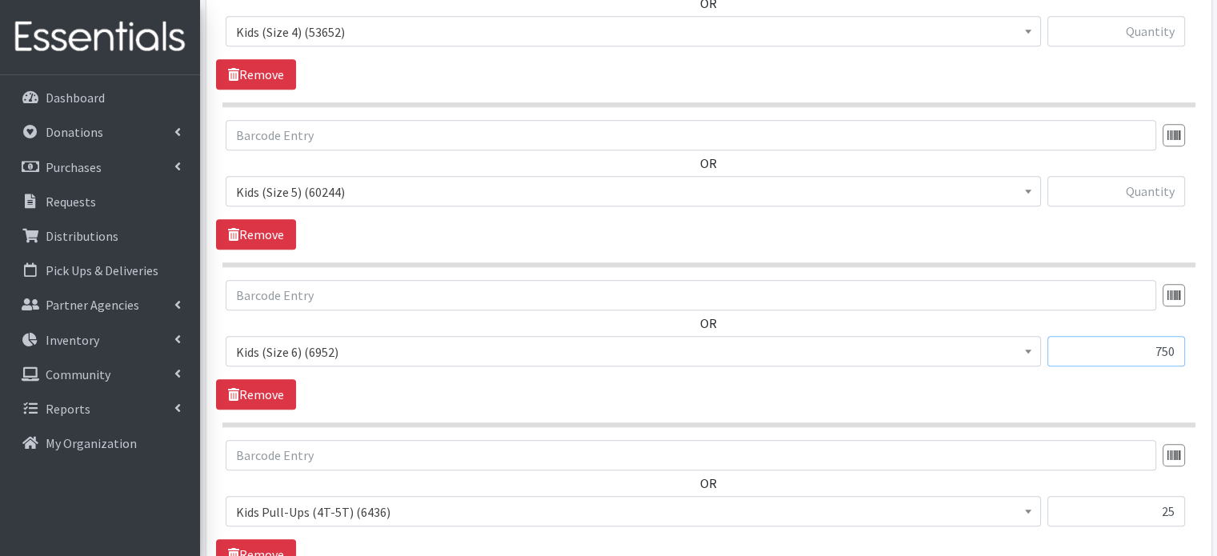
type input "750"
click at [1133, 176] on input "text" at bounding box center [1117, 191] width 138 height 30
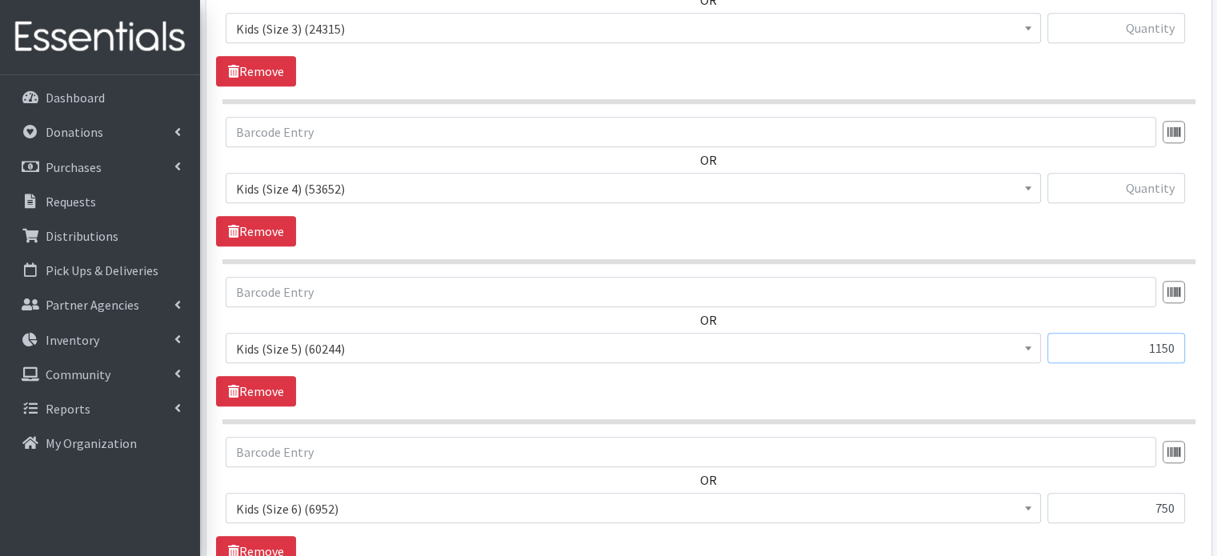
scroll to position [1203, 0]
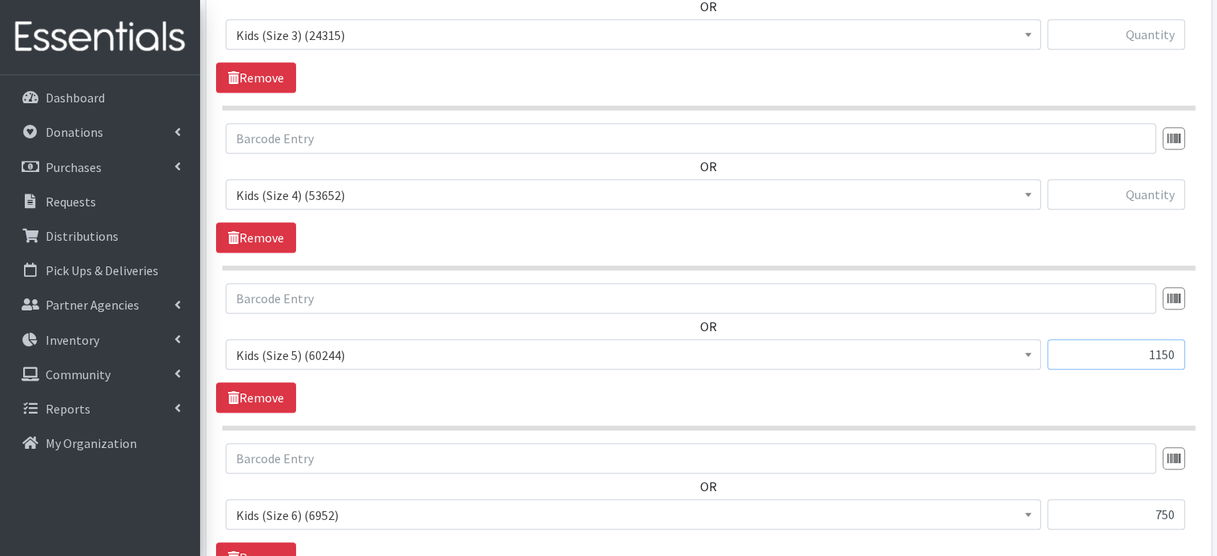
type input "1150"
click at [1133, 179] on input "text" at bounding box center [1117, 194] width 138 height 30
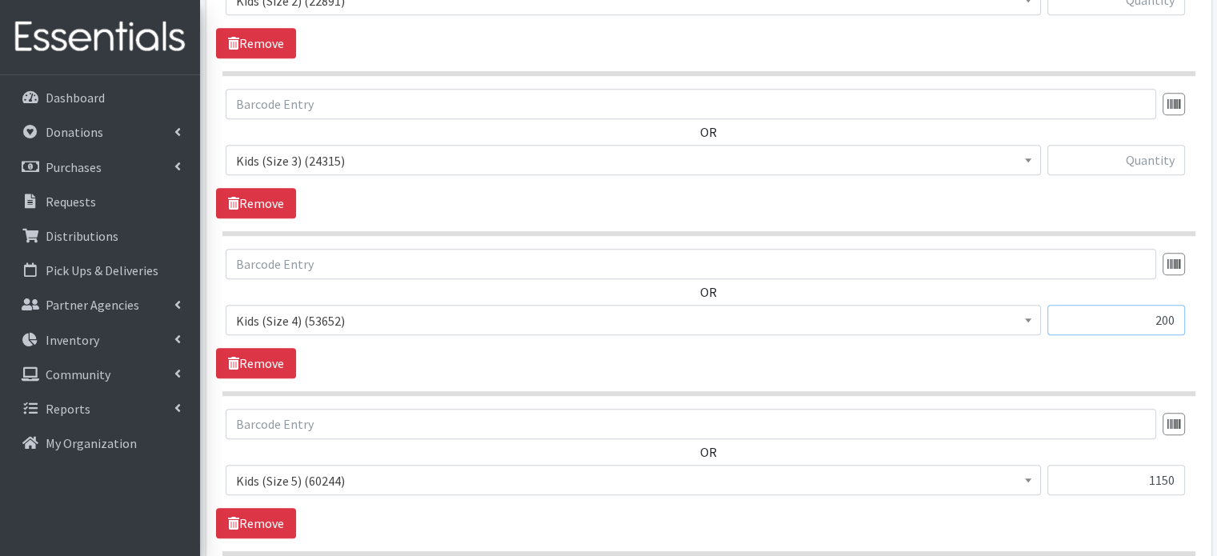
scroll to position [1076, 0]
type input "200"
click at [1133, 146] on input "text" at bounding box center [1117, 161] width 138 height 30
type input "2"
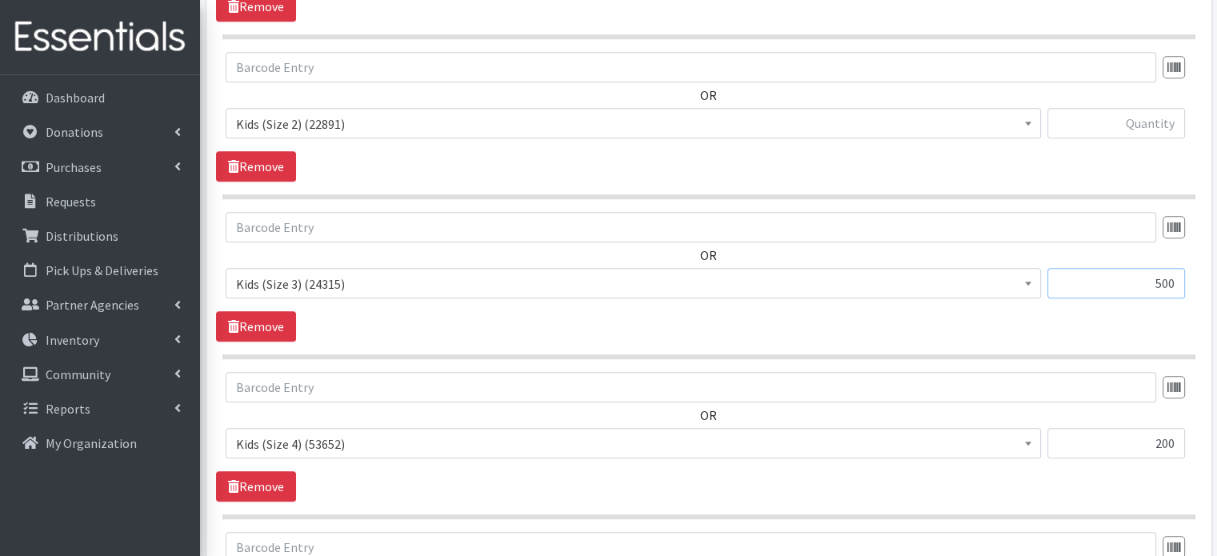
scroll to position [954, 0]
type input "500"
click at [1139, 108] on input "text" at bounding box center [1117, 123] width 138 height 30
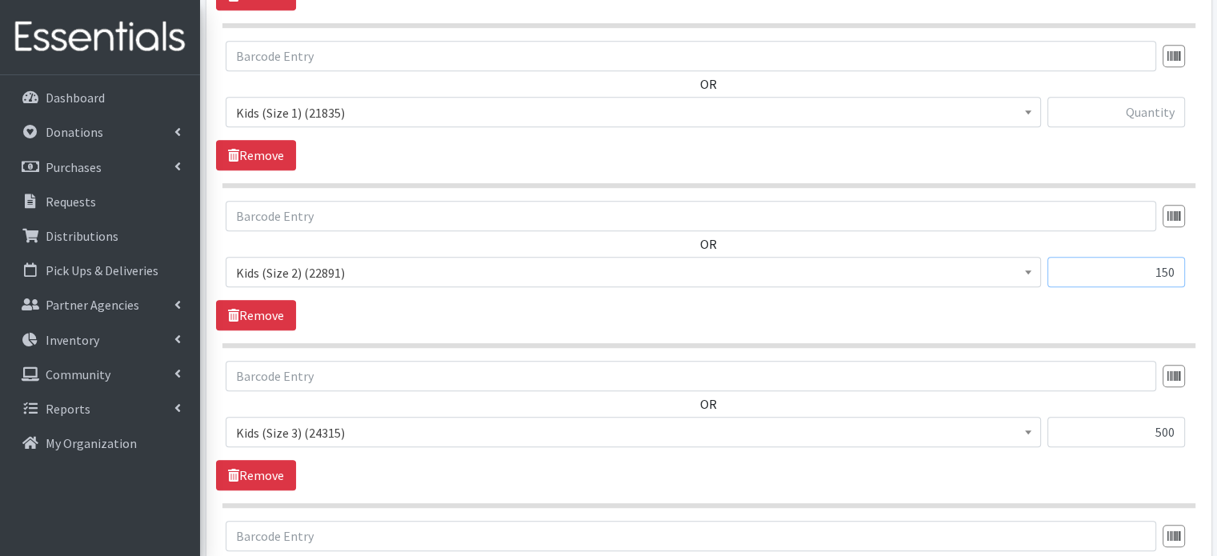
scroll to position [803, 0]
type input "150"
click at [1140, 98] on input "text" at bounding box center [1117, 113] width 138 height 30
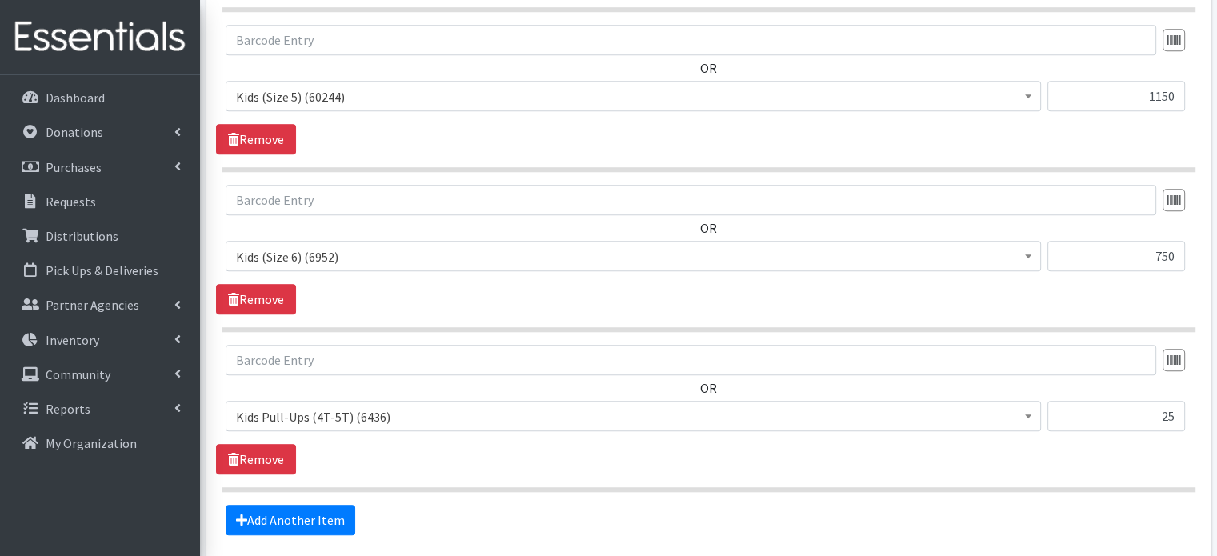
scroll to position [1498, 0]
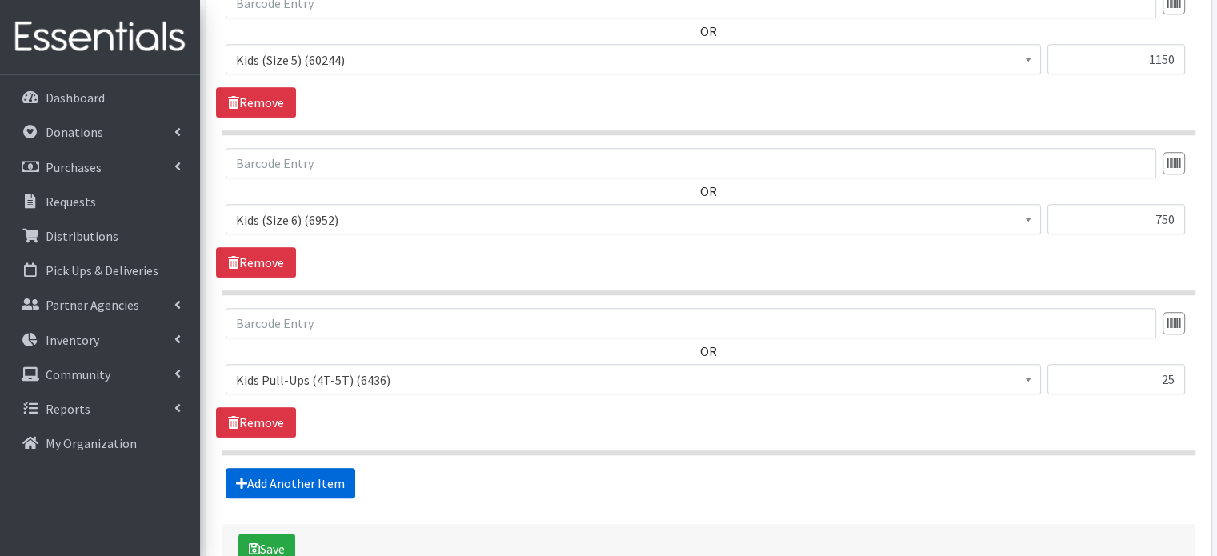
type input "200"
click at [331, 468] on link "Add Another Item" at bounding box center [291, 483] width 130 height 30
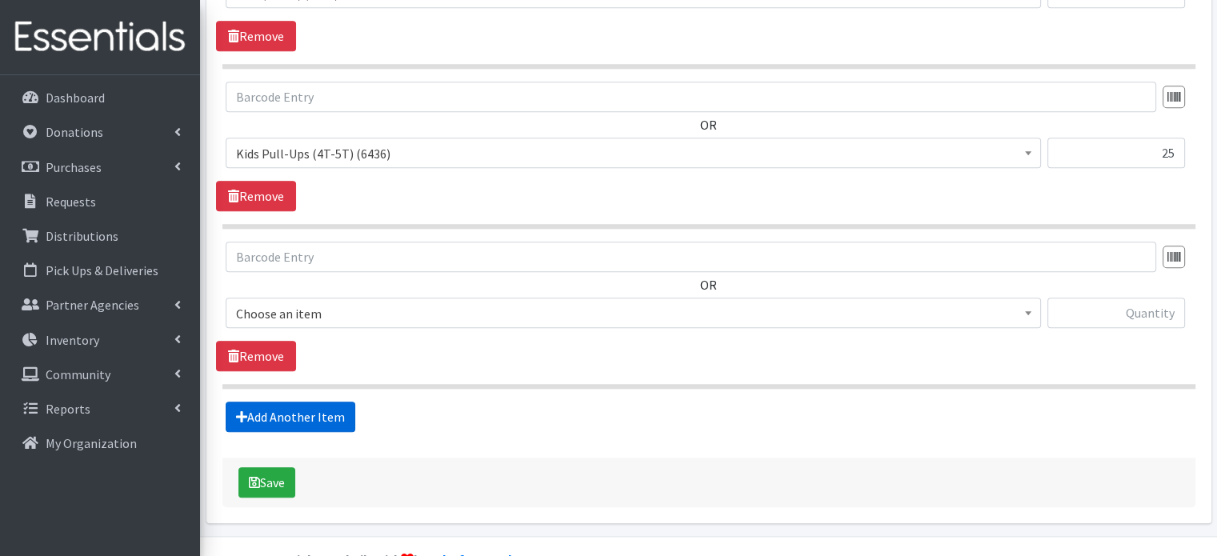
scroll to position [1732, 0]
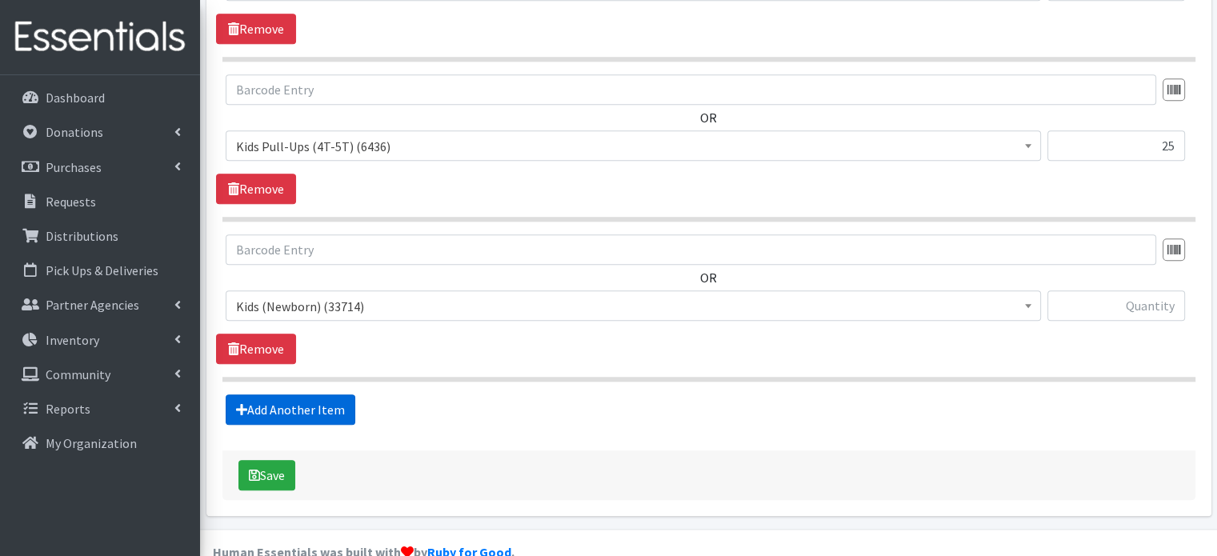
click at [290, 395] on link "Add Another Item" at bounding box center [291, 410] width 130 height 30
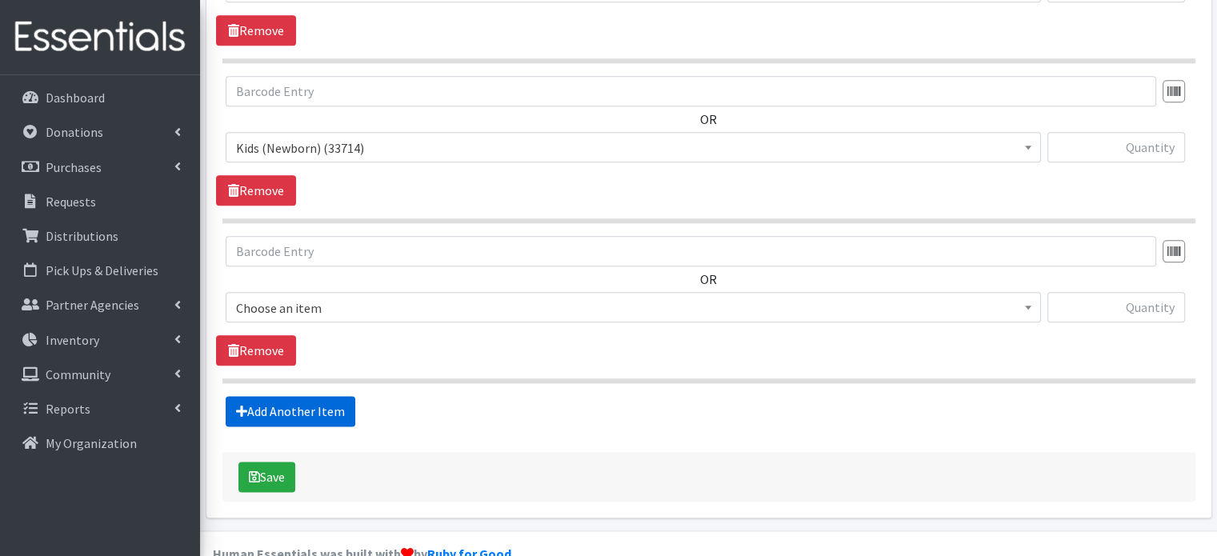
scroll to position [1891, 0]
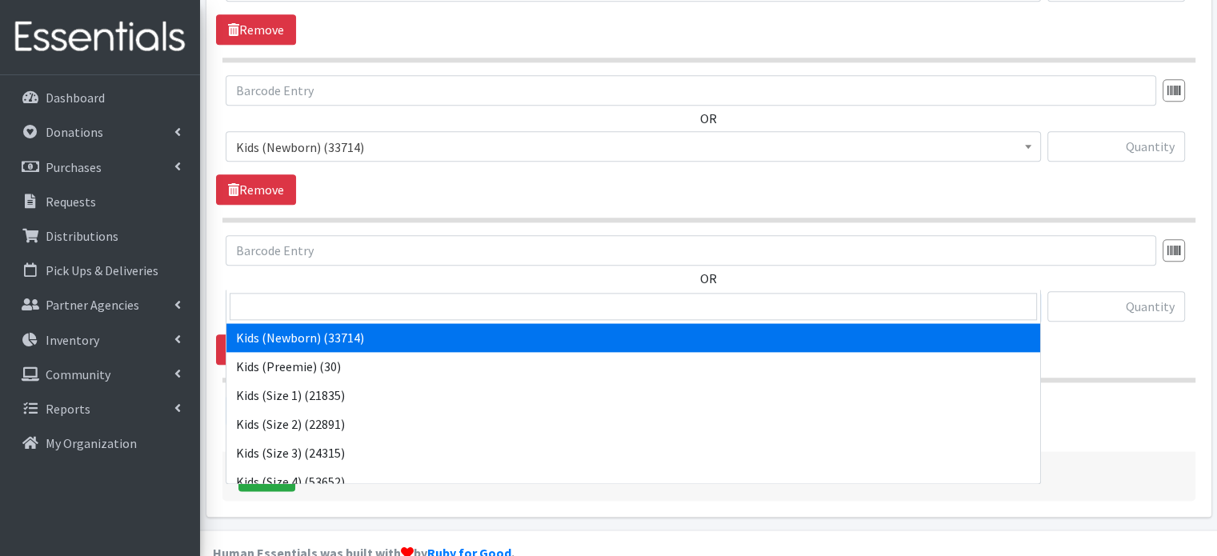
click at [397, 296] on span "Kids (Newborn) (33714)" at bounding box center [633, 307] width 795 height 22
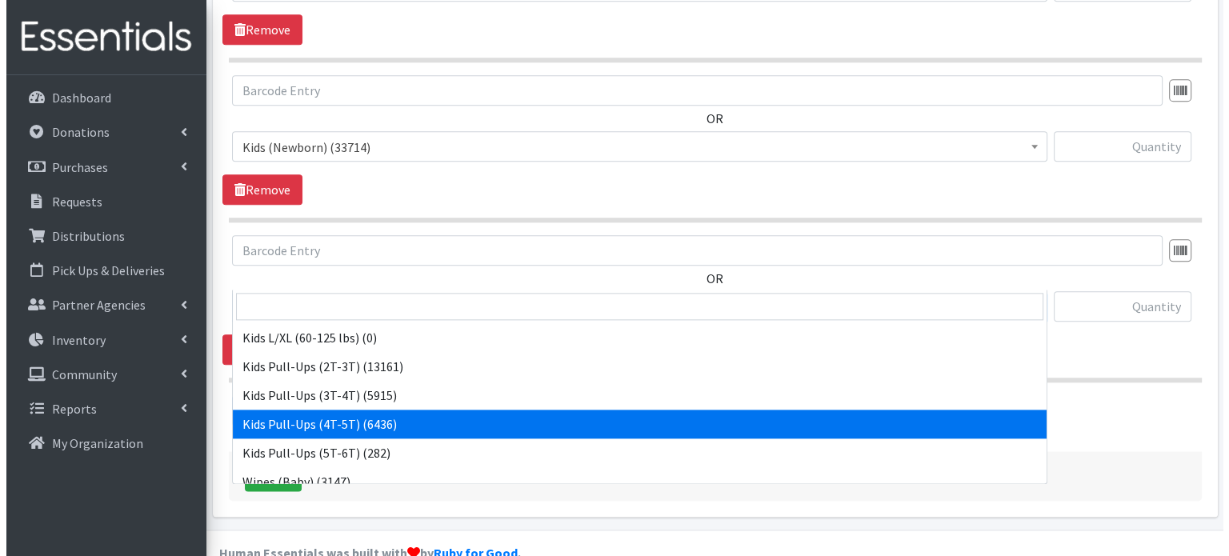
scroll to position [301, 0]
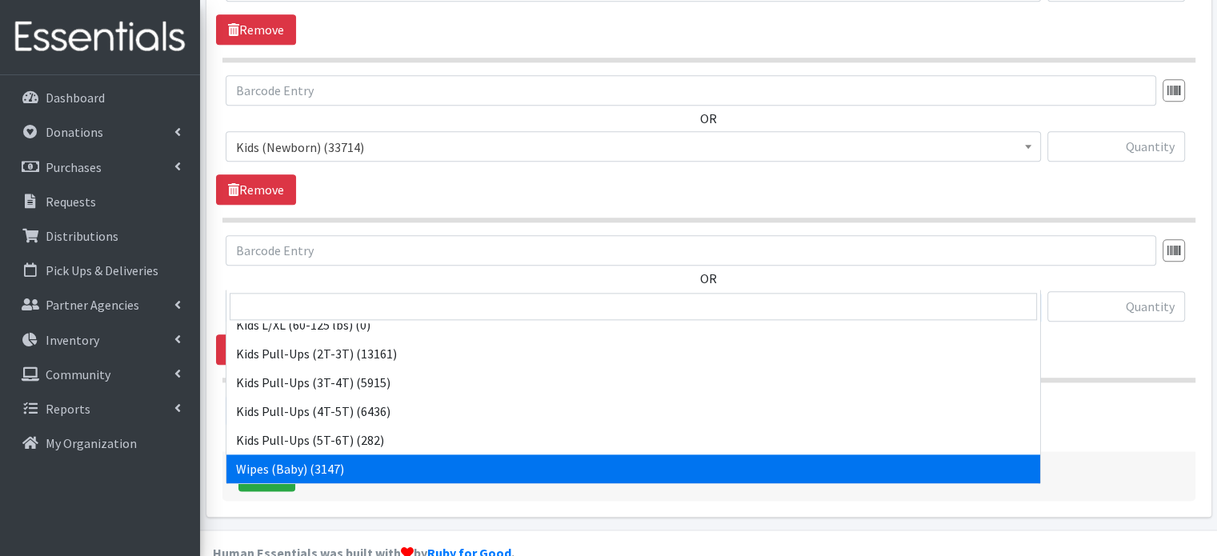
select select "4159"
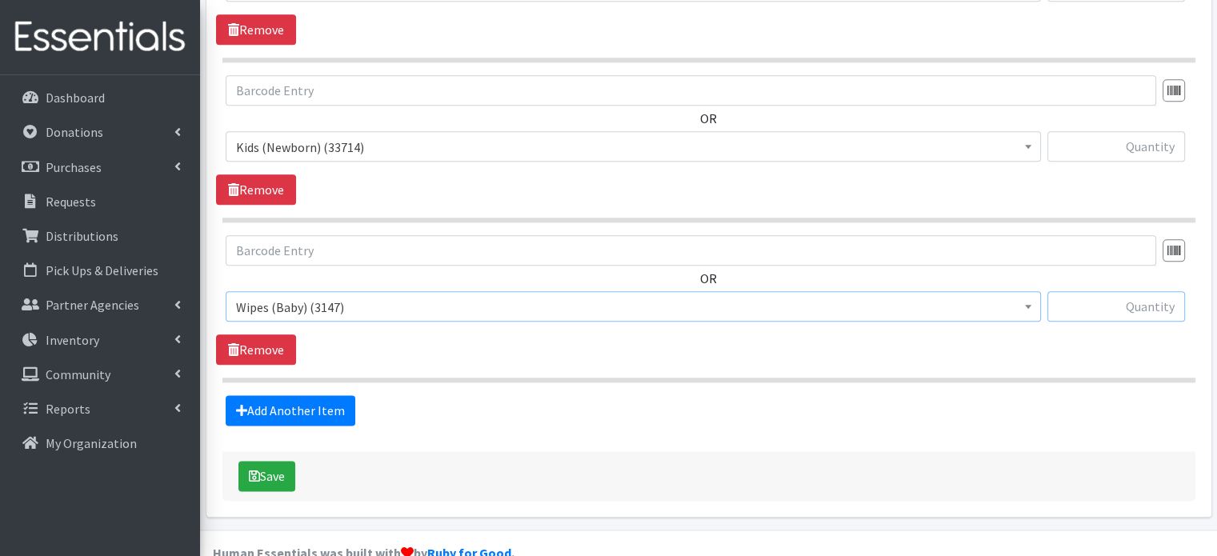
click at [1062, 291] on input "text" at bounding box center [1117, 306] width 138 height 30
type input "62"
click at [283, 461] on button "Save" at bounding box center [266, 476] width 57 height 30
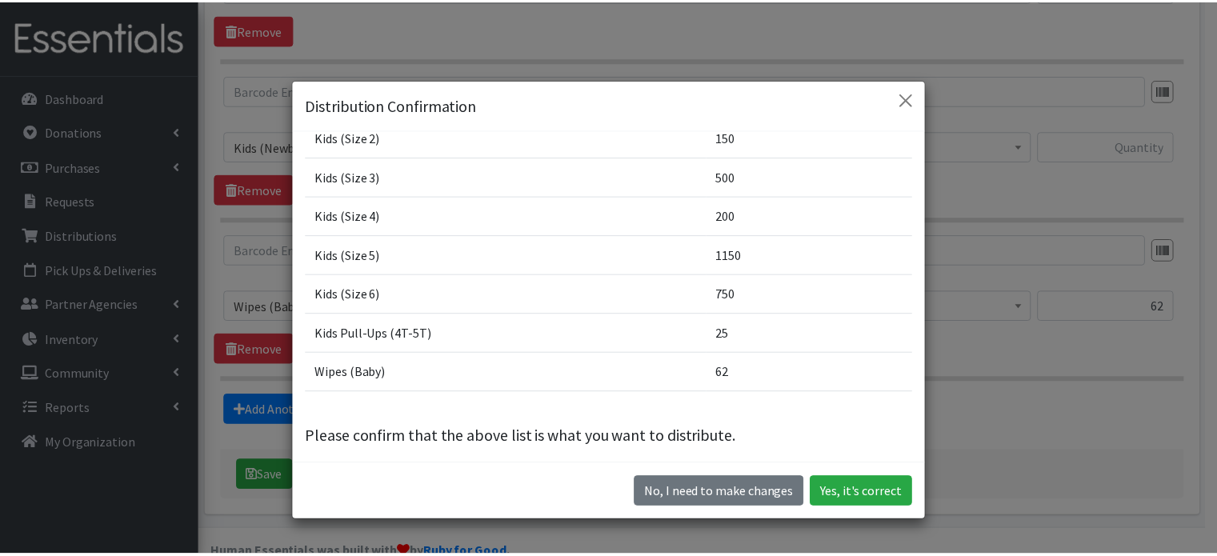
scroll to position [174, 0]
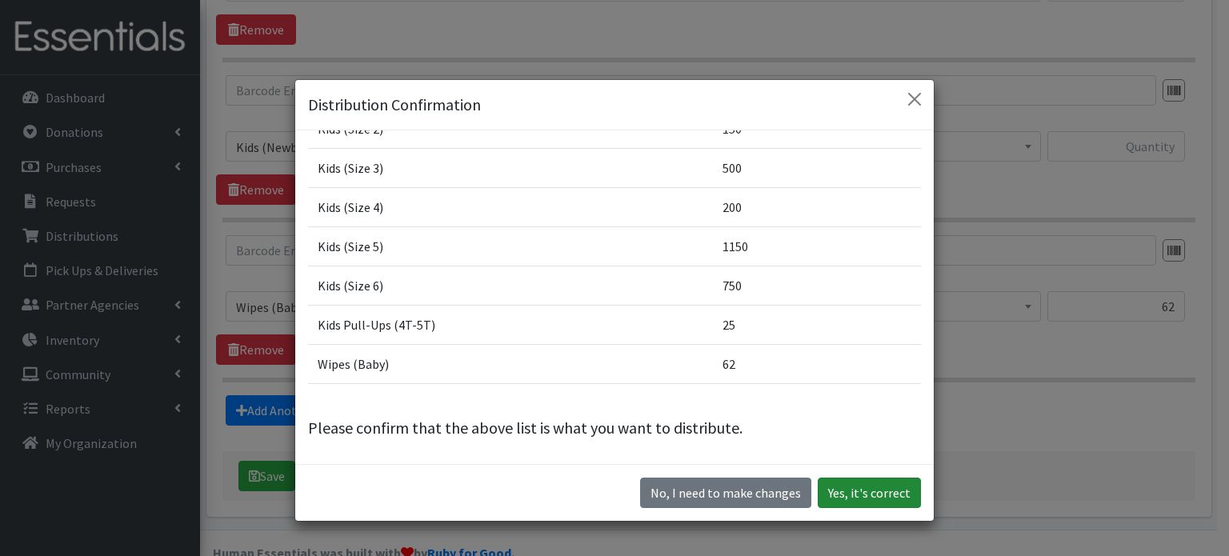
click at [883, 489] on button "Yes, it's correct" at bounding box center [869, 493] width 103 height 30
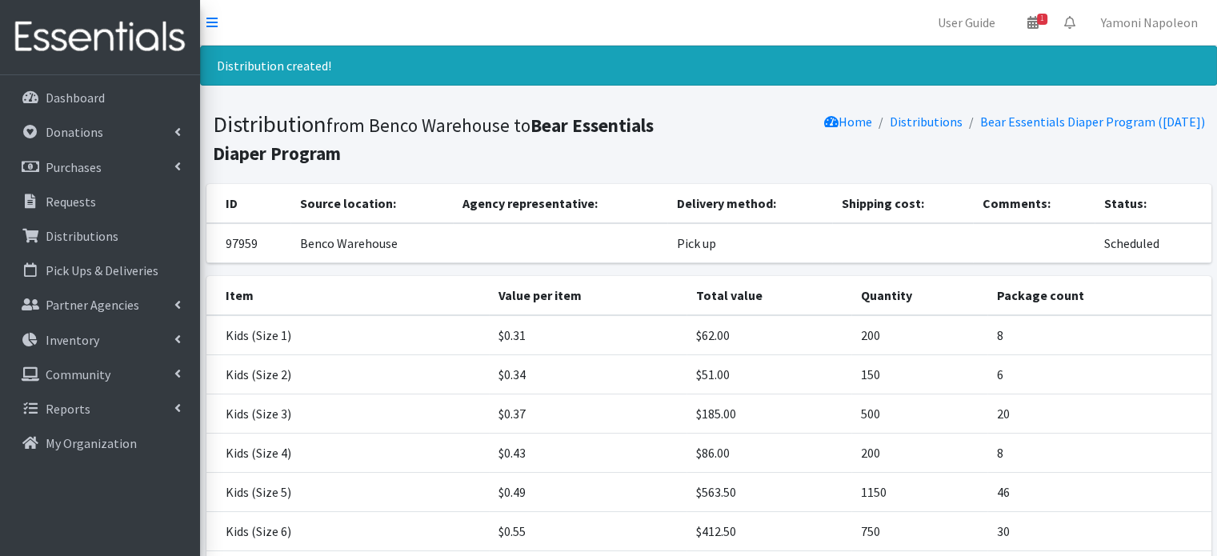
scroll to position [232, 0]
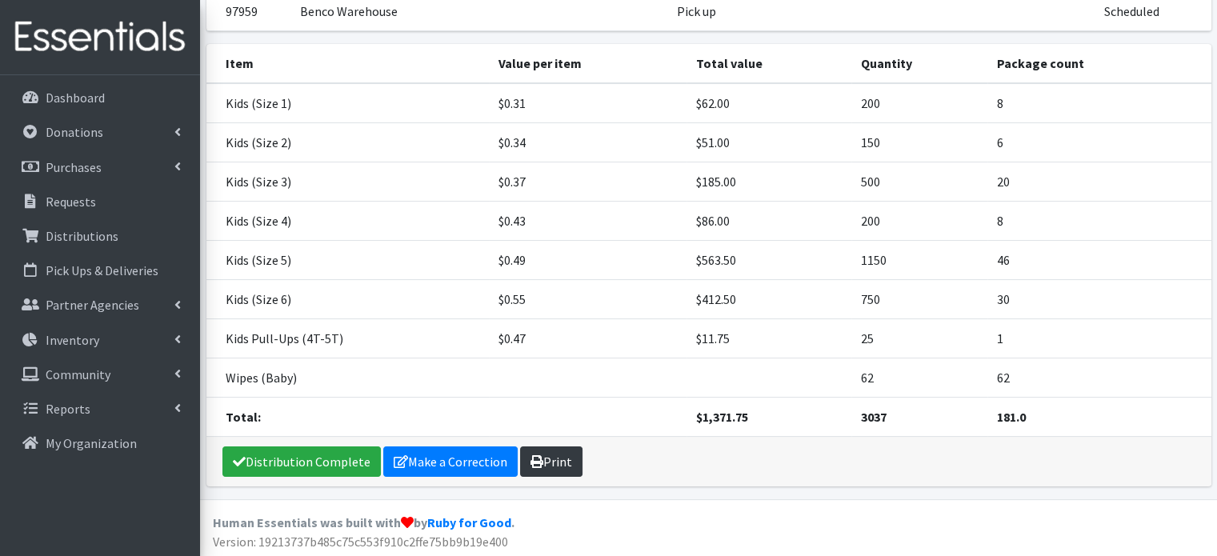
click at [535, 451] on link "Print" at bounding box center [551, 462] width 62 height 30
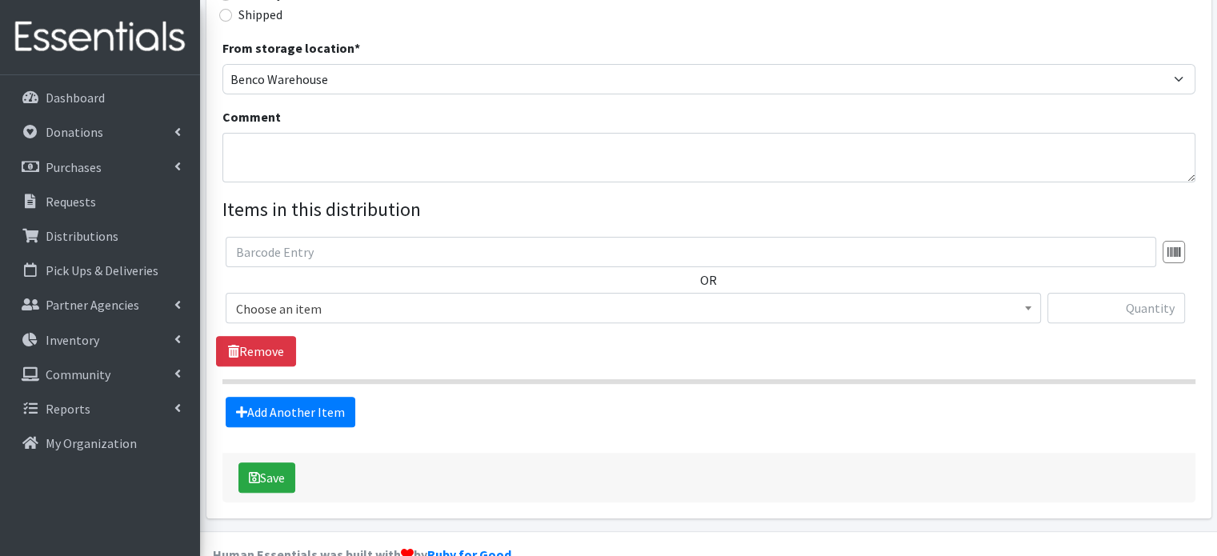
scroll to position [455, 0]
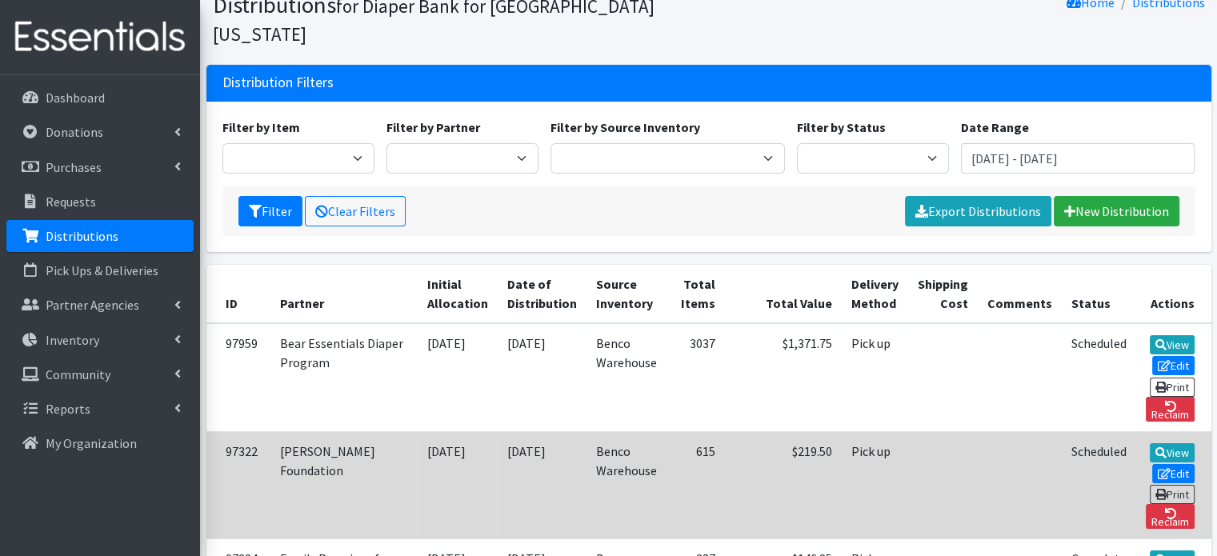
scroll to position [66, 0]
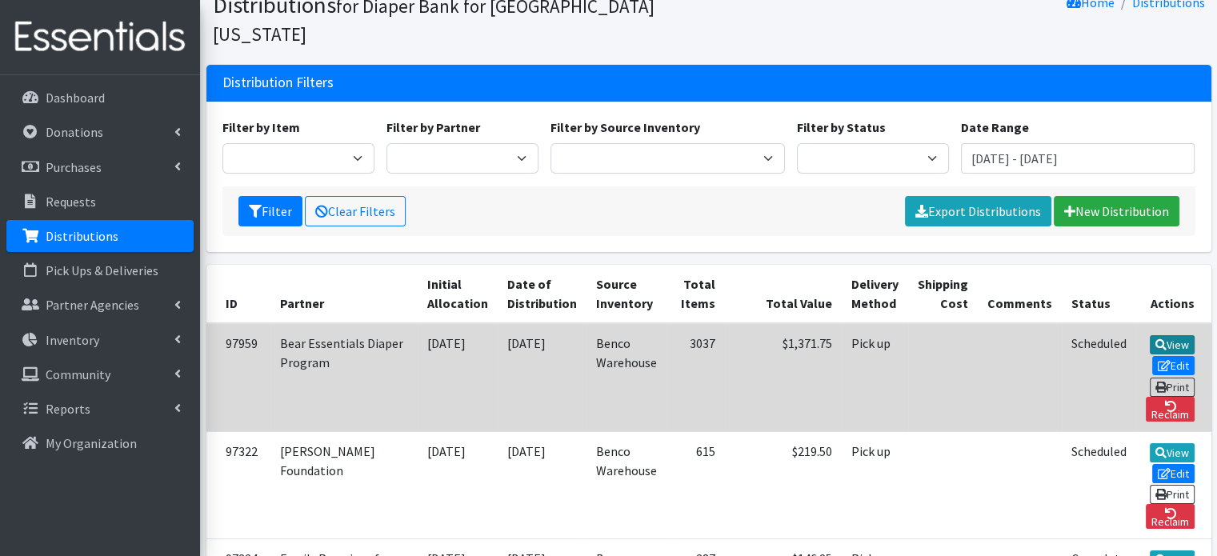
click at [1150, 335] on link "View" at bounding box center [1173, 344] width 46 height 19
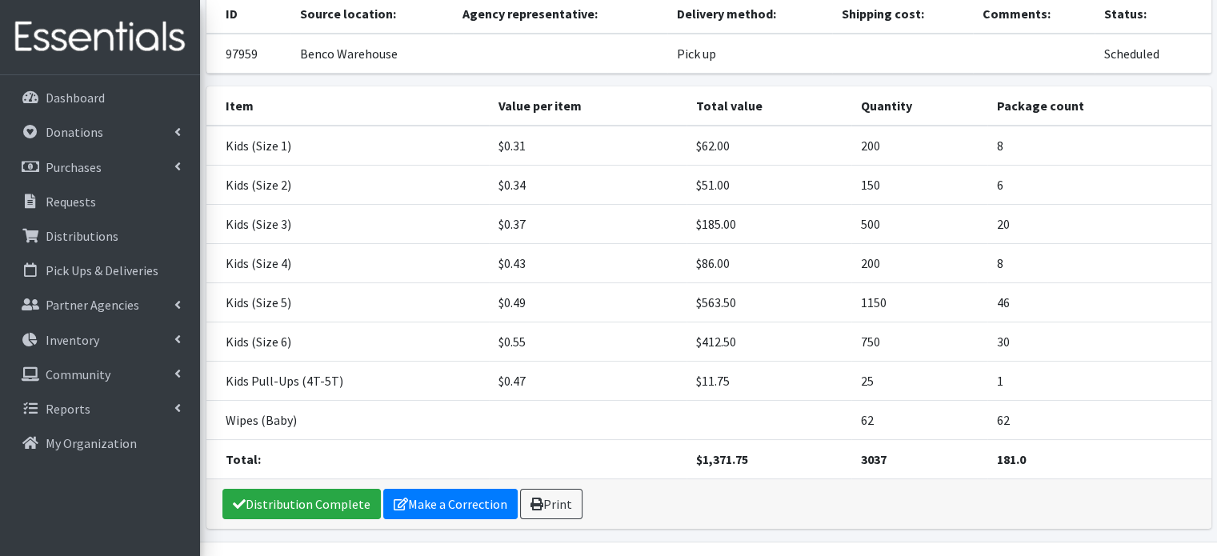
scroll to position [179, 0]
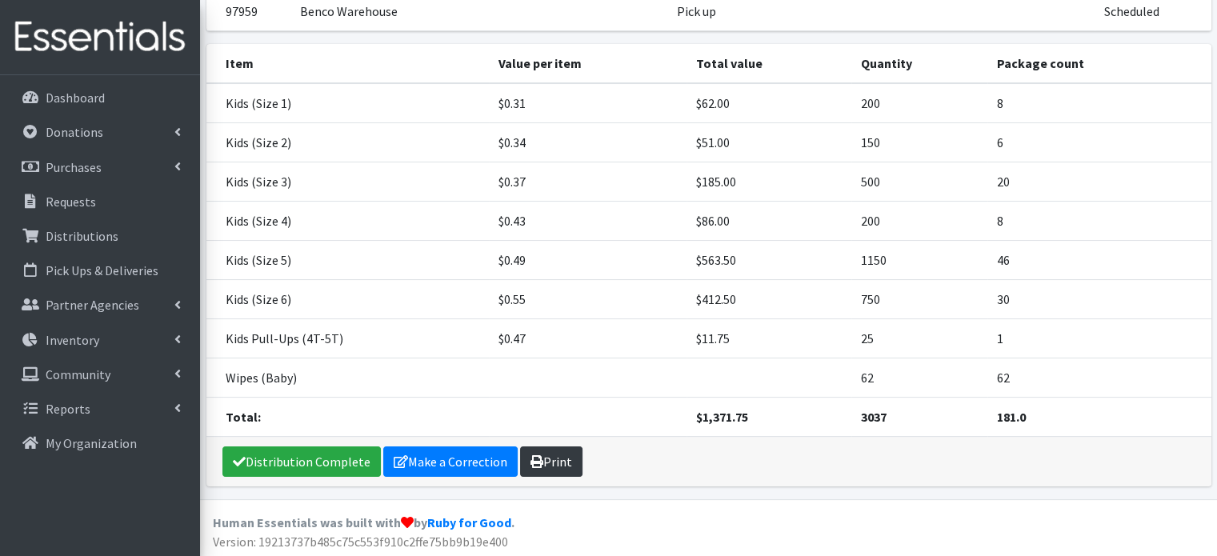
click at [557, 453] on link "Print" at bounding box center [551, 462] width 62 height 30
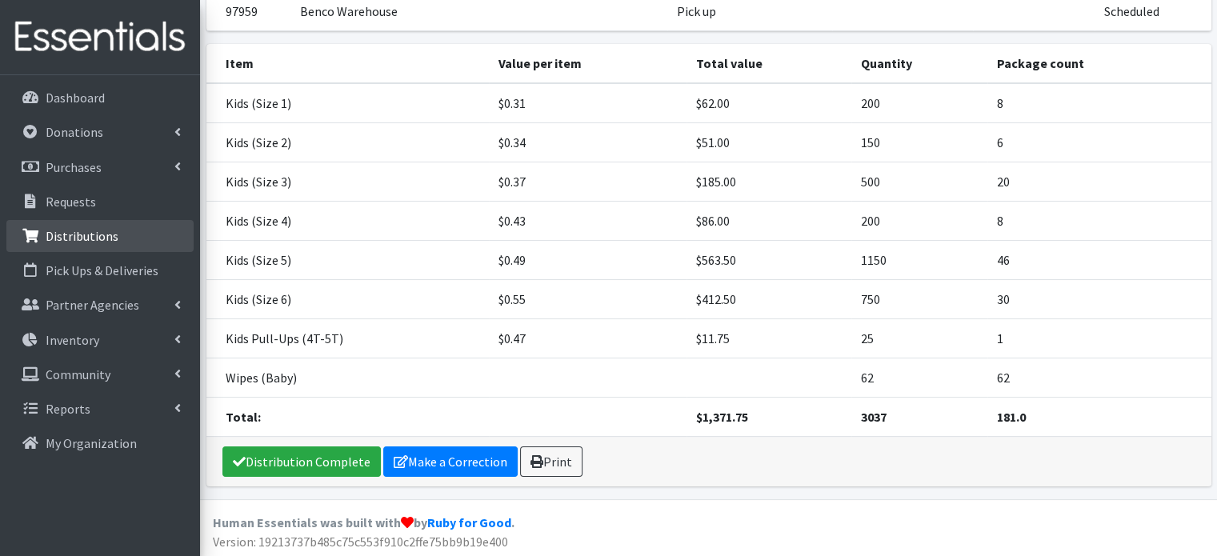
click at [66, 223] on link "Distributions" at bounding box center [99, 236] width 187 height 32
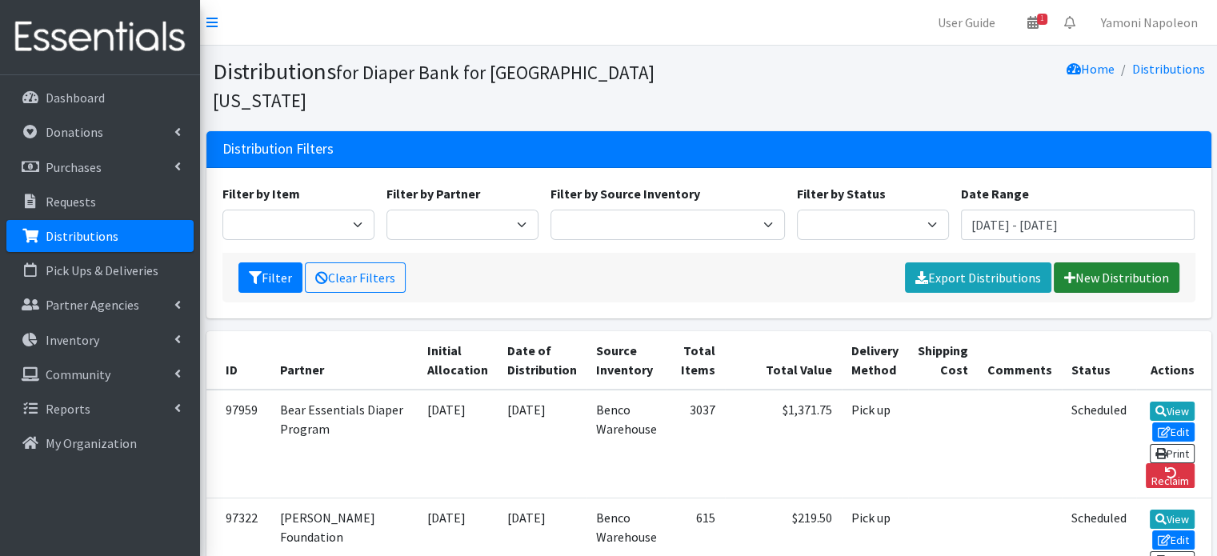
click at [1066, 271] on icon at bounding box center [1069, 277] width 11 height 13
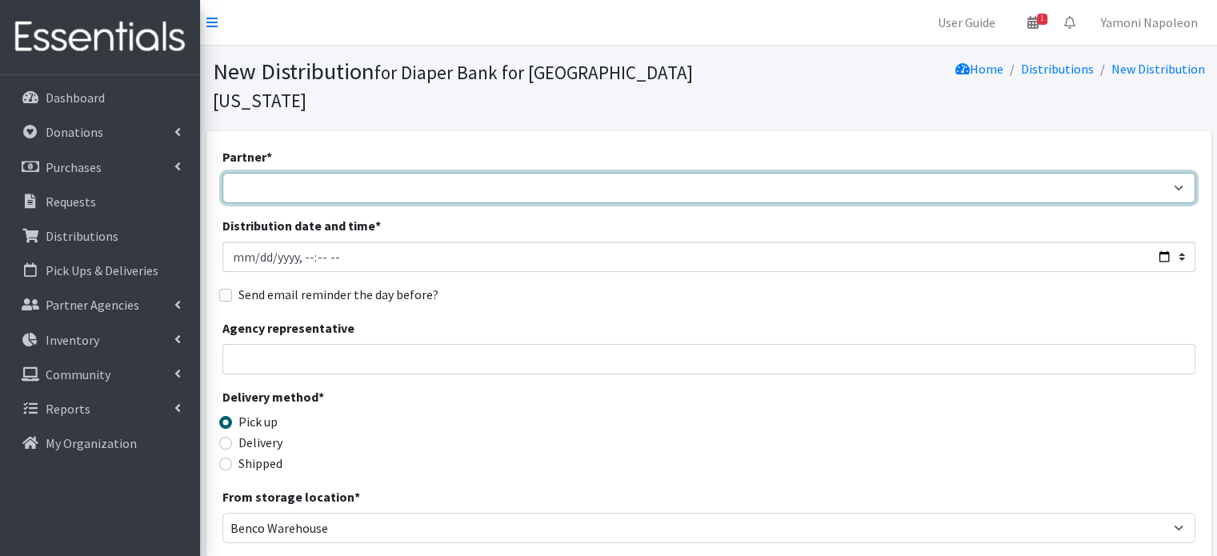
click at [483, 173] on select "Adore Me Nanny Bear Essentials Diaper Program Children of Inmates Community Hea…" at bounding box center [708, 188] width 973 height 30
select select "1160"
click at [222, 173] on select "Adore Me Nanny Bear Essentials Diaper Program Children of Inmates Community Hea…" at bounding box center [708, 188] width 973 height 30
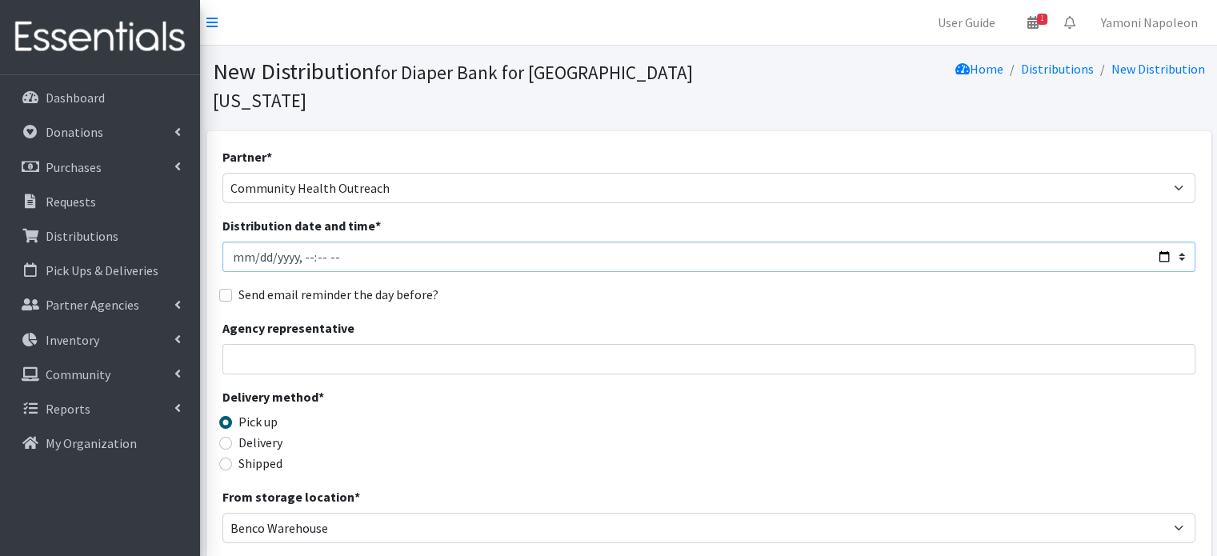
click at [1161, 242] on input "Distribution date and time *" at bounding box center [708, 257] width 973 height 30
type input "2025-10-09T10:00"
click at [623, 387] on div "Delivery method * Pick up Delivery Shipped Shipping cost" at bounding box center [708, 437] width 973 height 100
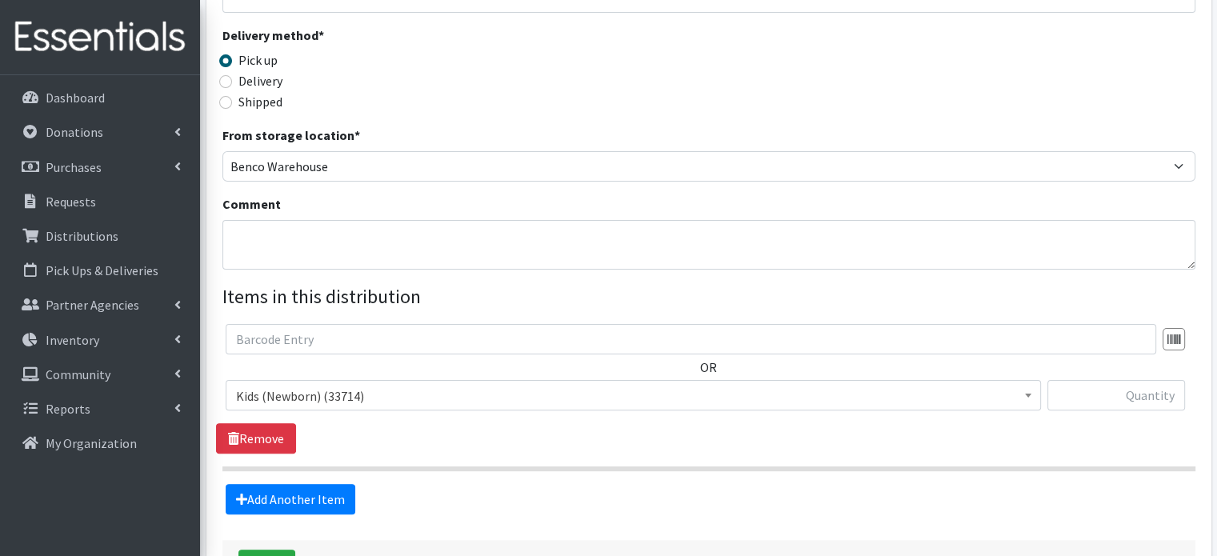
scroll to position [363, 0]
drag, startPoint x: 266, startPoint y: 467, endPoint x: 273, endPoint y: 458, distance: 11.4
click at [266, 483] on link "Add Another Item" at bounding box center [291, 498] width 130 height 30
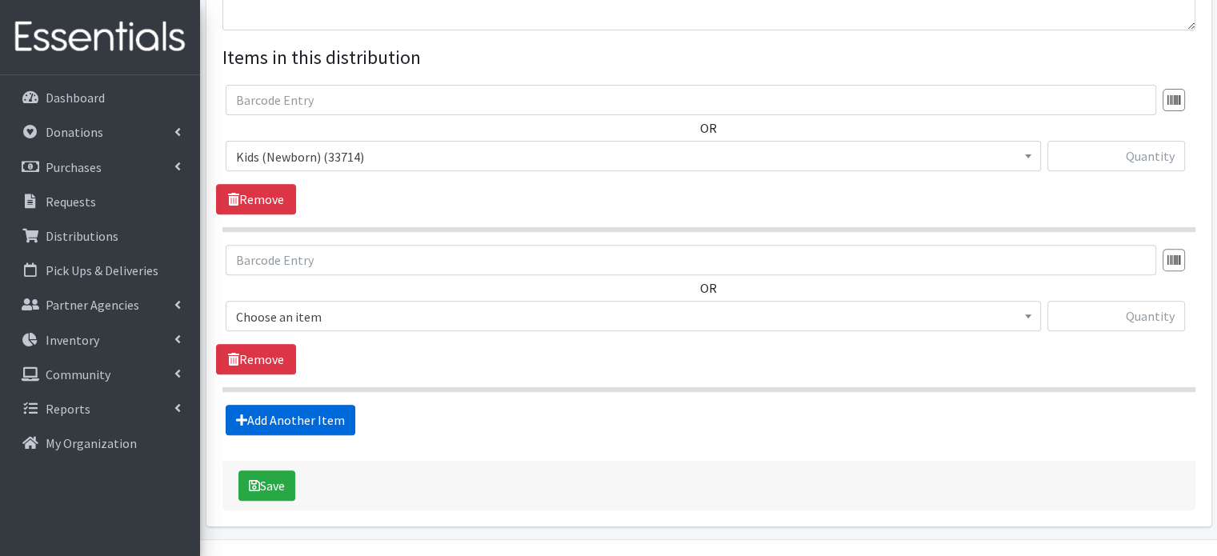
scroll to position [615, 0]
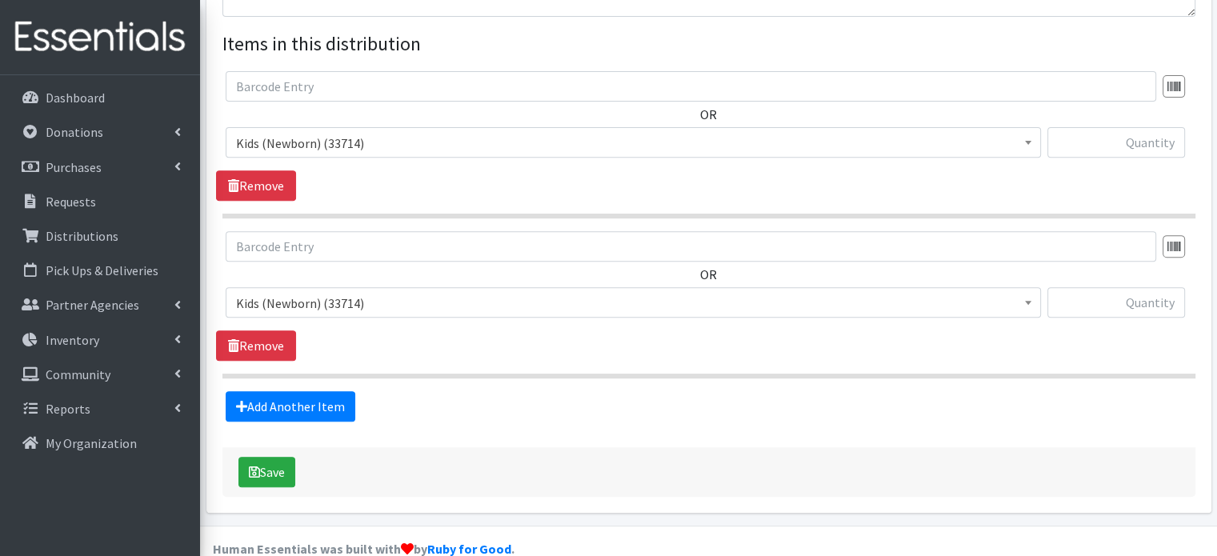
click at [311, 292] on span "Kids (Newborn) (33714)" at bounding box center [633, 303] width 795 height 22
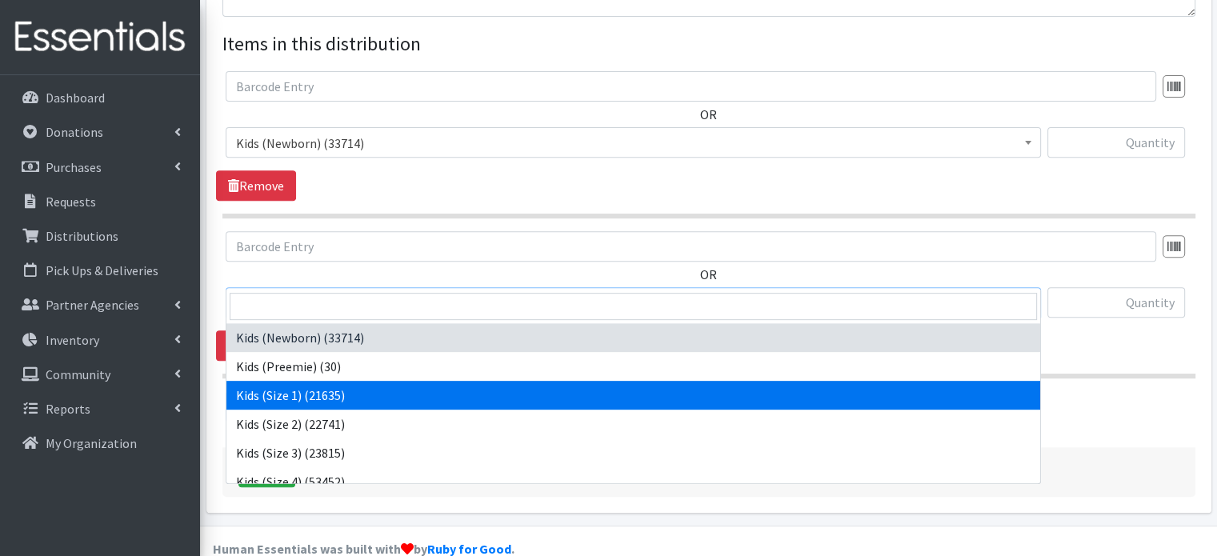
select select "4130"
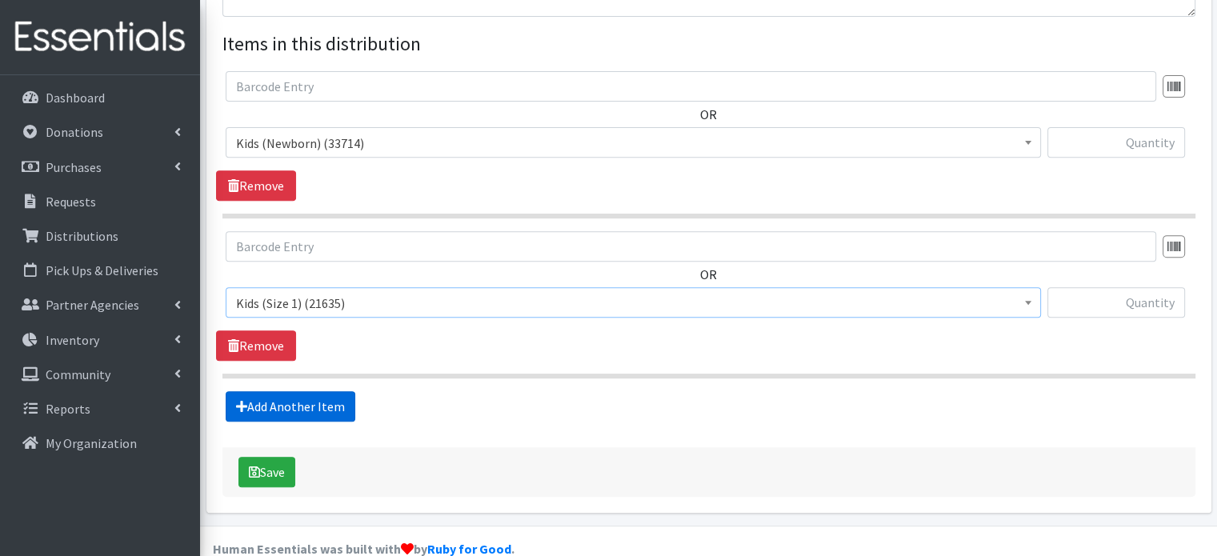
click at [305, 391] on link "Add Another Item" at bounding box center [291, 406] width 130 height 30
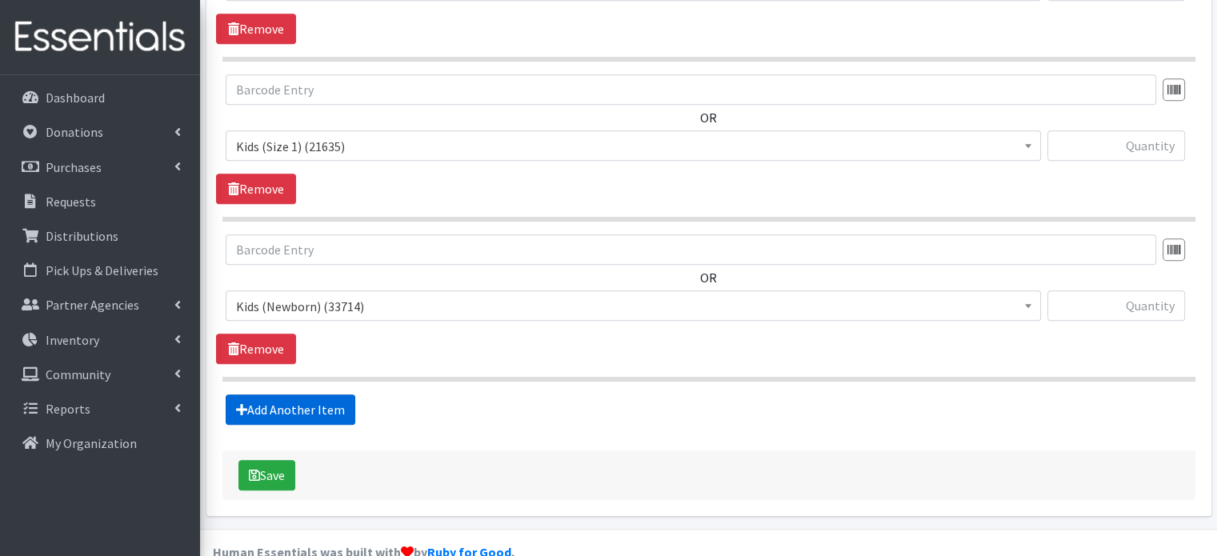
scroll to position [774, 0]
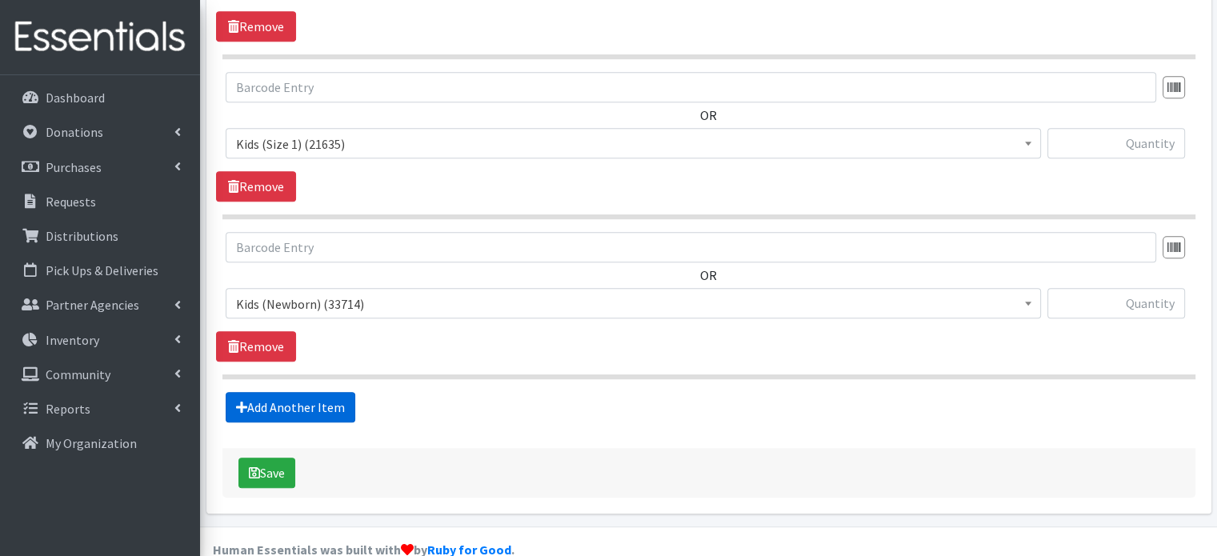
click at [295, 392] on link "Add Another Item" at bounding box center [291, 407] width 130 height 30
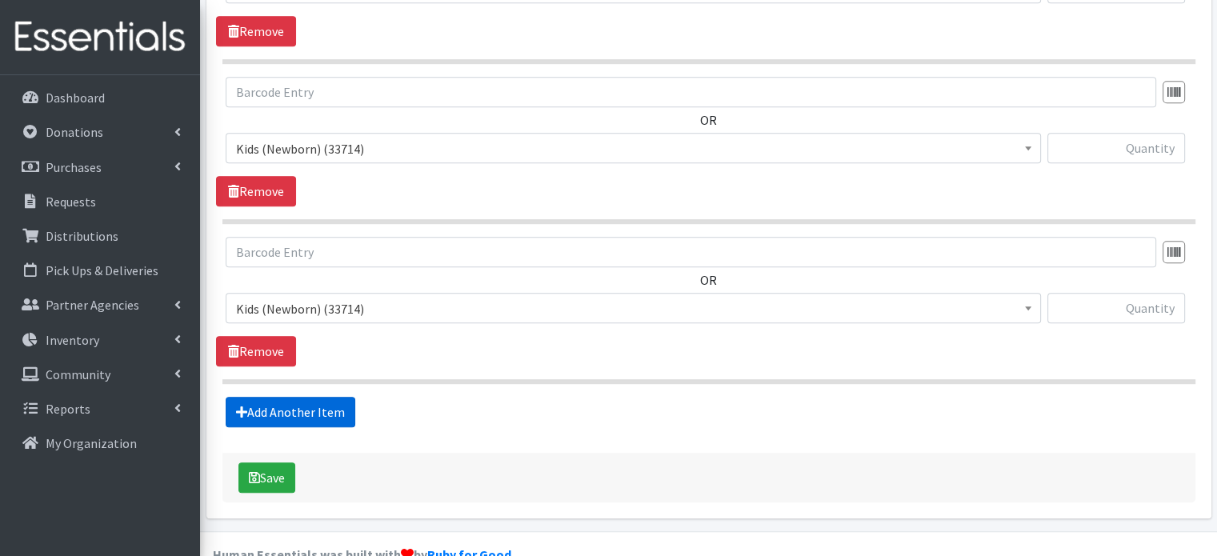
scroll to position [933, 0]
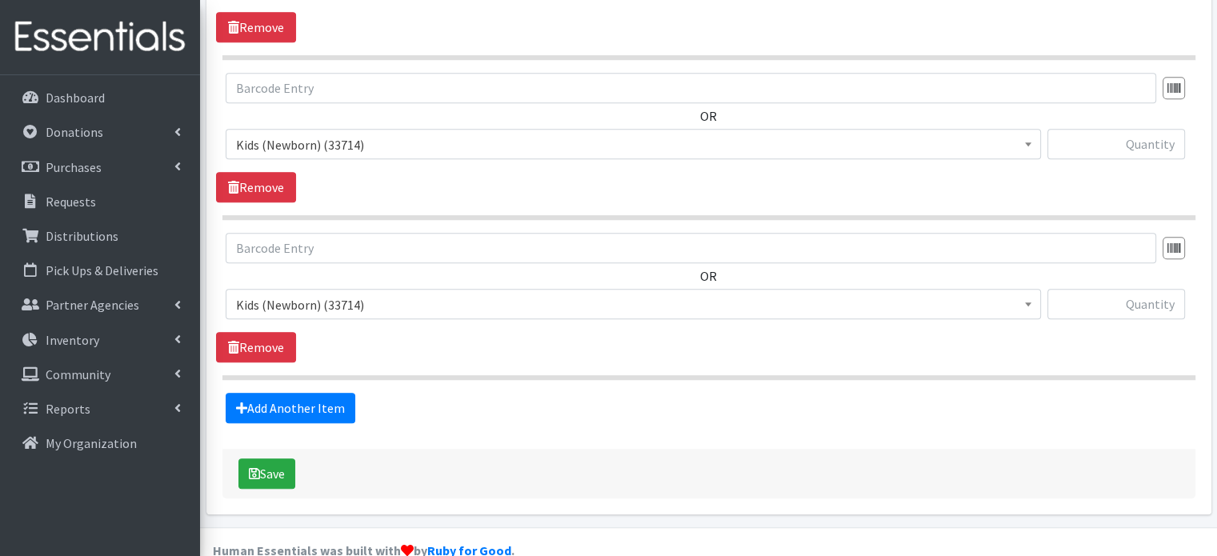
click at [394, 134] on span "Kids (Newborn) (33714)" at bounding box center [633, 145] width 795 height 22
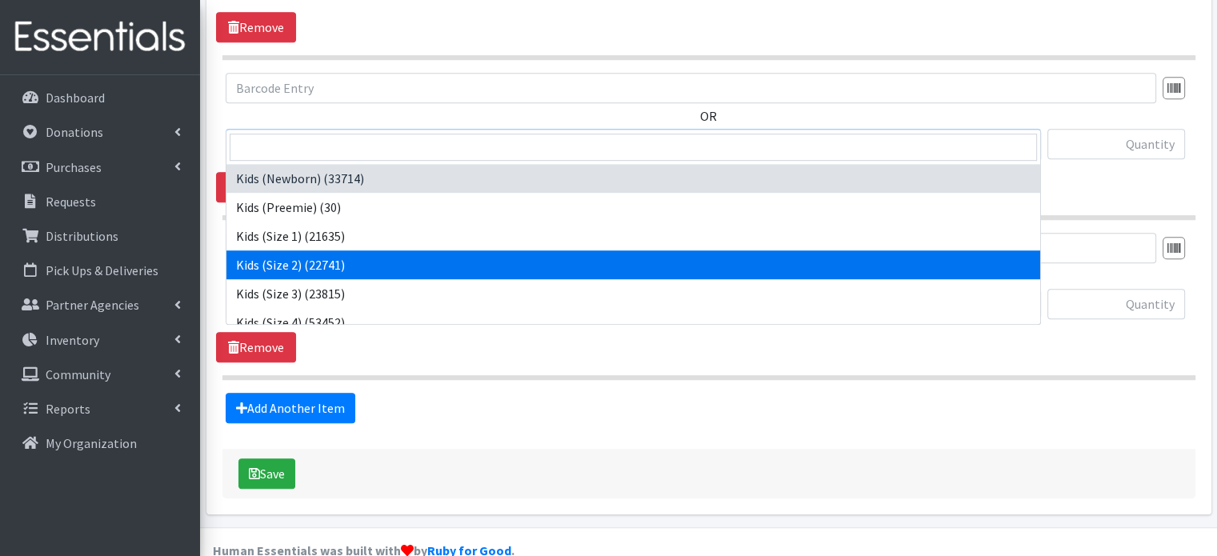
select select "4128"
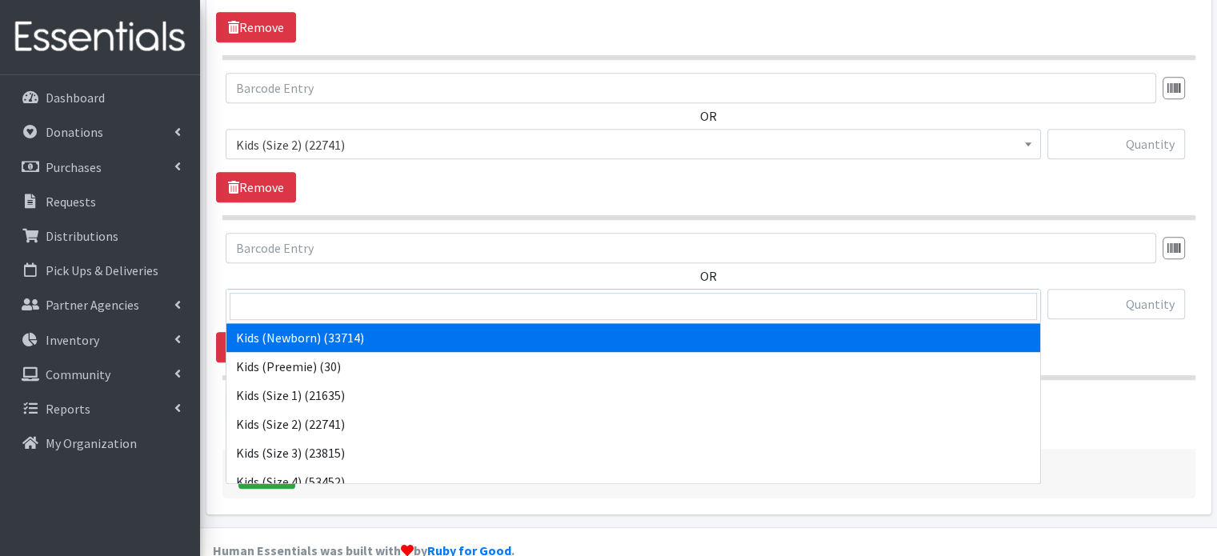
click at [352, 294] on span "Kids (Newborn) (33714)" at bounding box center [633, 305] width 795 height 22
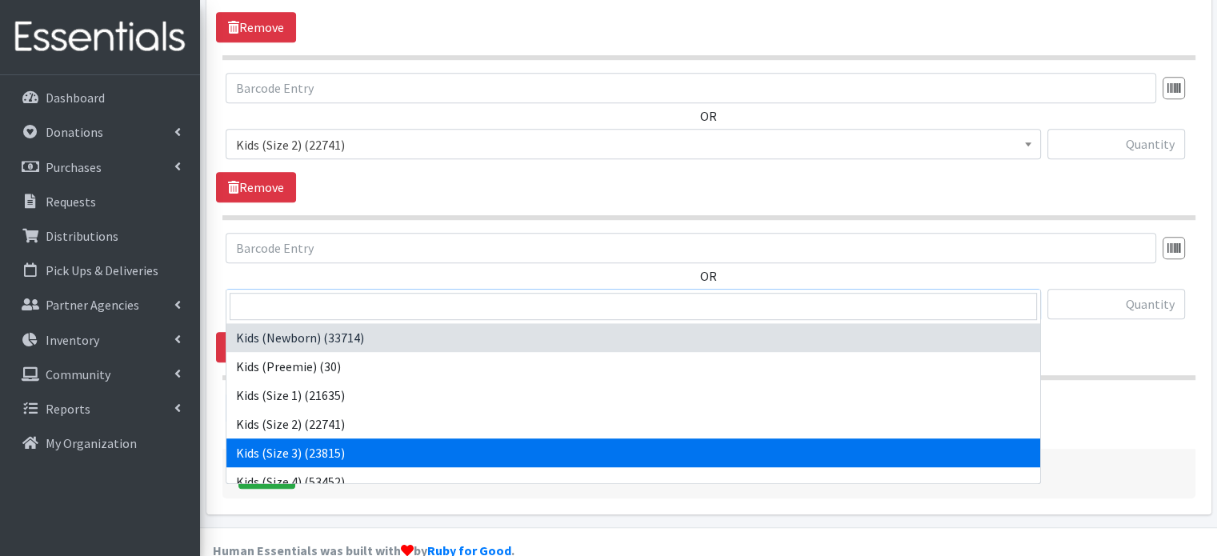
select select "4132"
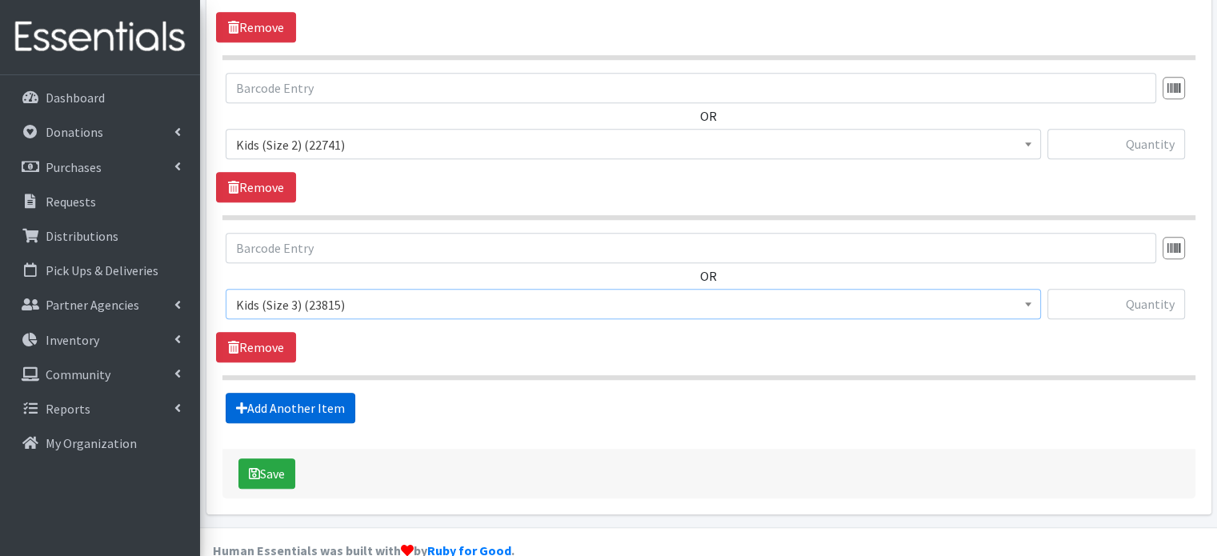
click at [323, 393] on link "Add Another Item" at bounding box center [291, 408] width 130 height 30
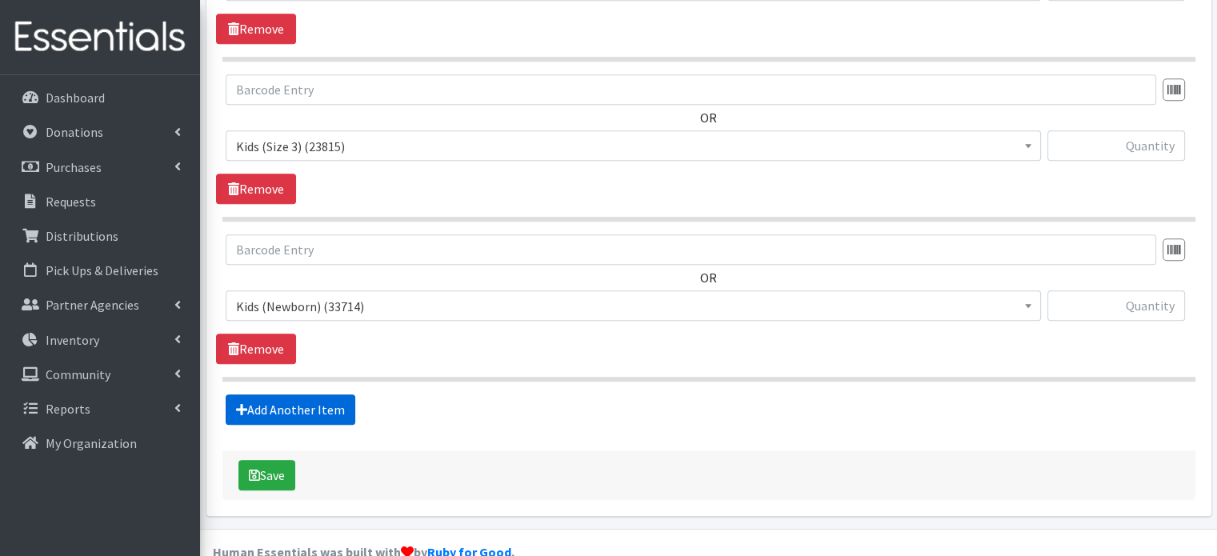
scroll to position [1093, 0]
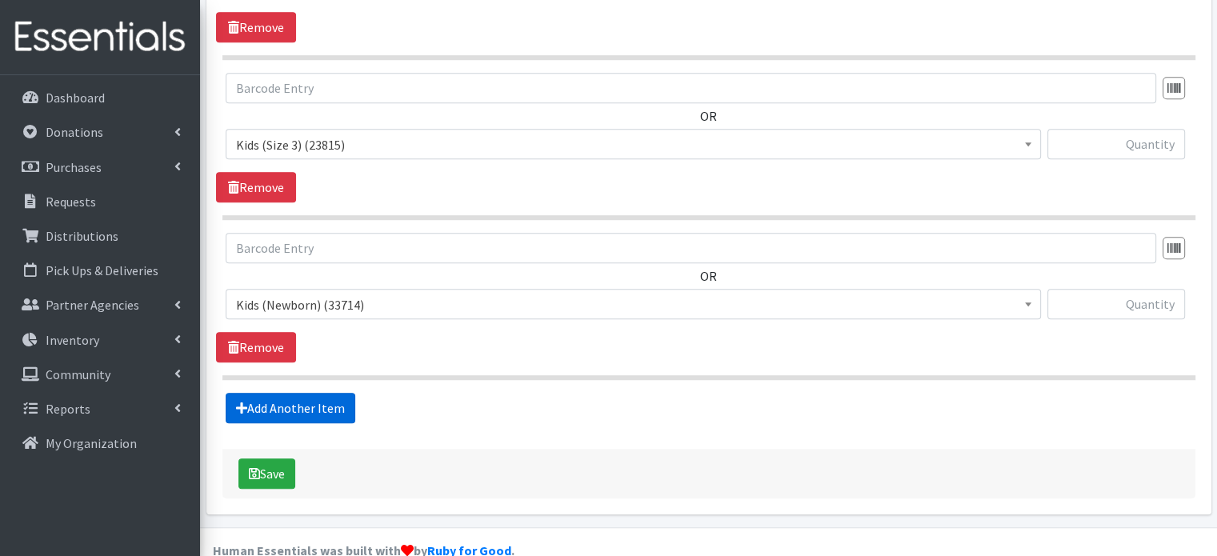
click at [315, 393] on link "Add Another Item" at bounding box center [291, 408] width 130 height 30
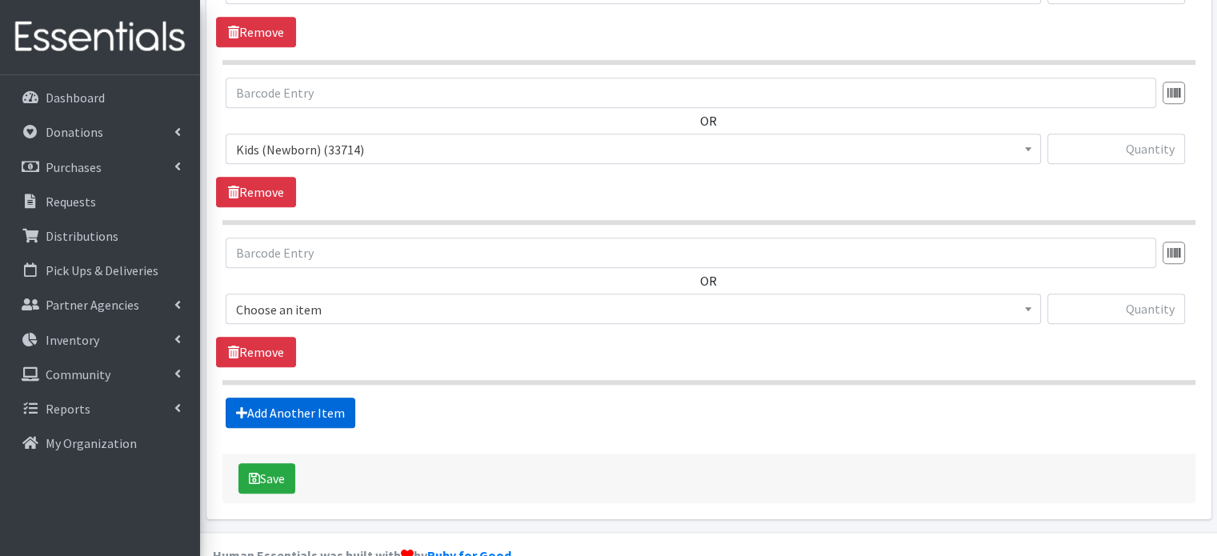
scroll to position [1252, 0]
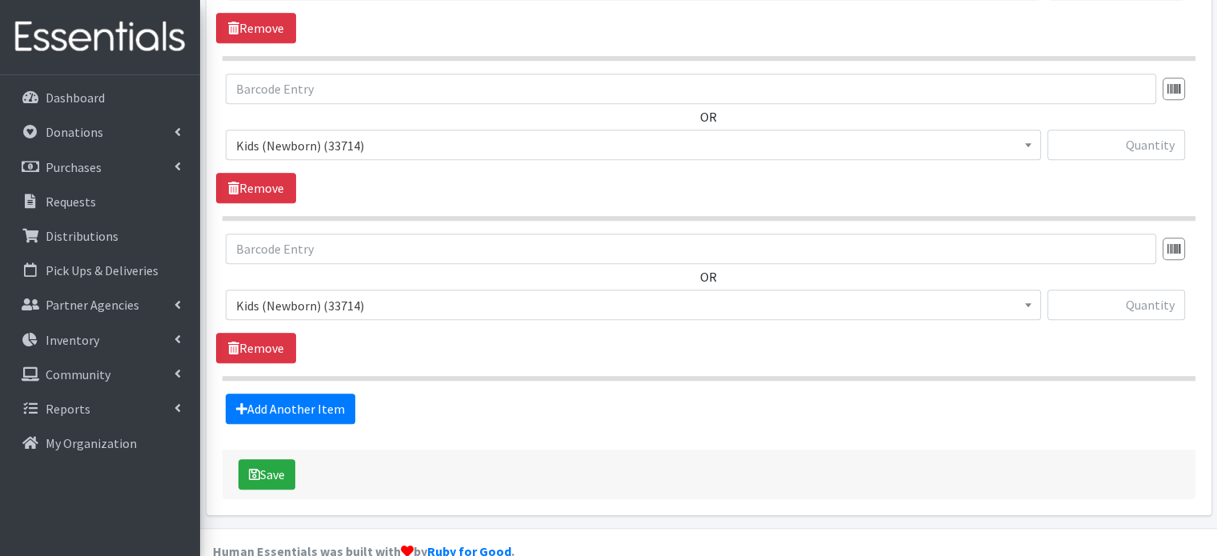
click at [384, 134] on span "Kids (Newborn) (33714)" at bounding box center [633, 145] width 795 height 22
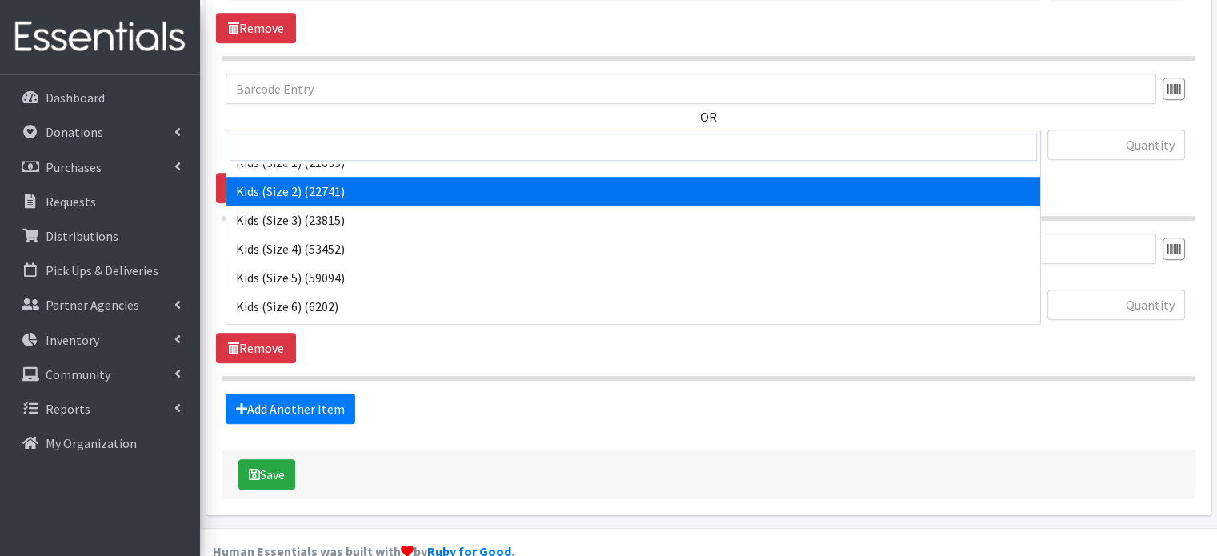
scroll to position [73, 0]
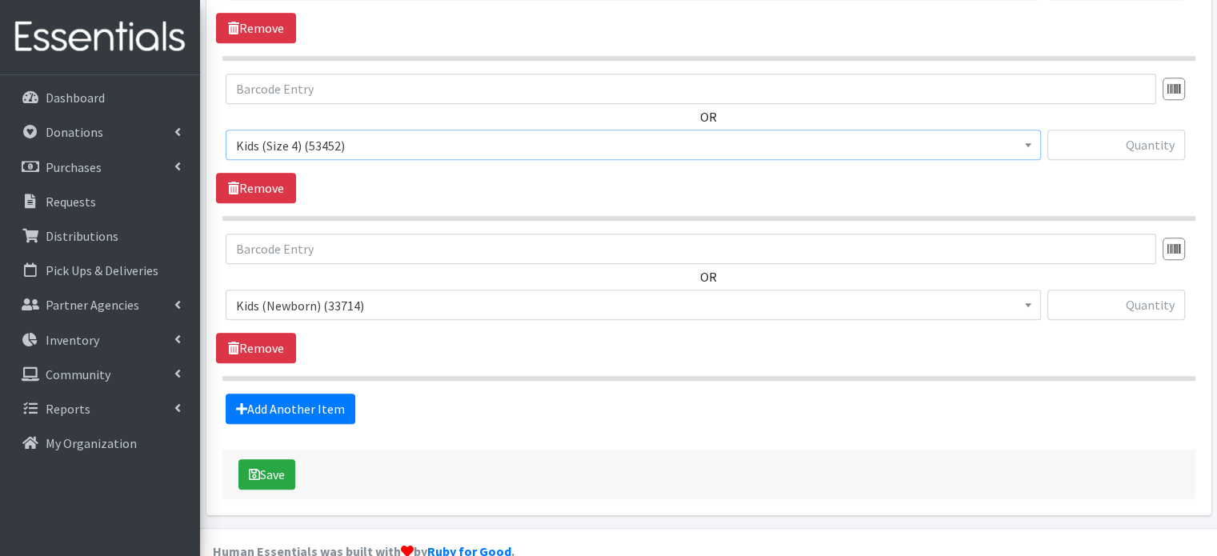
select select "4133"
click at [340, 294] on span "Kids (Newborn) (33714)" at bounding box center [633, 305] width 795 height 22
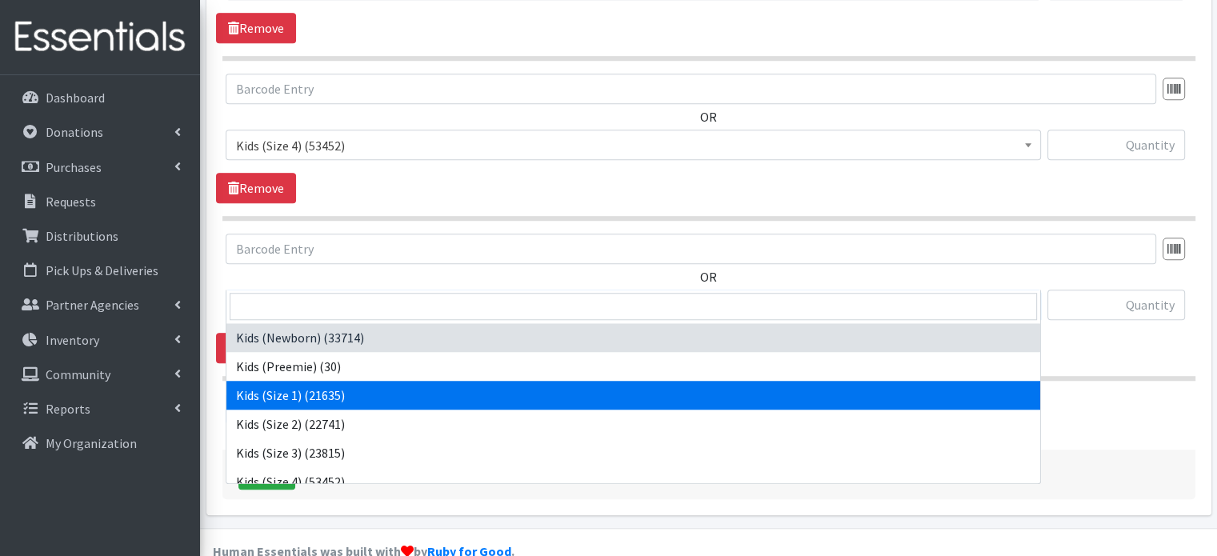
scroll to position [82, 0]
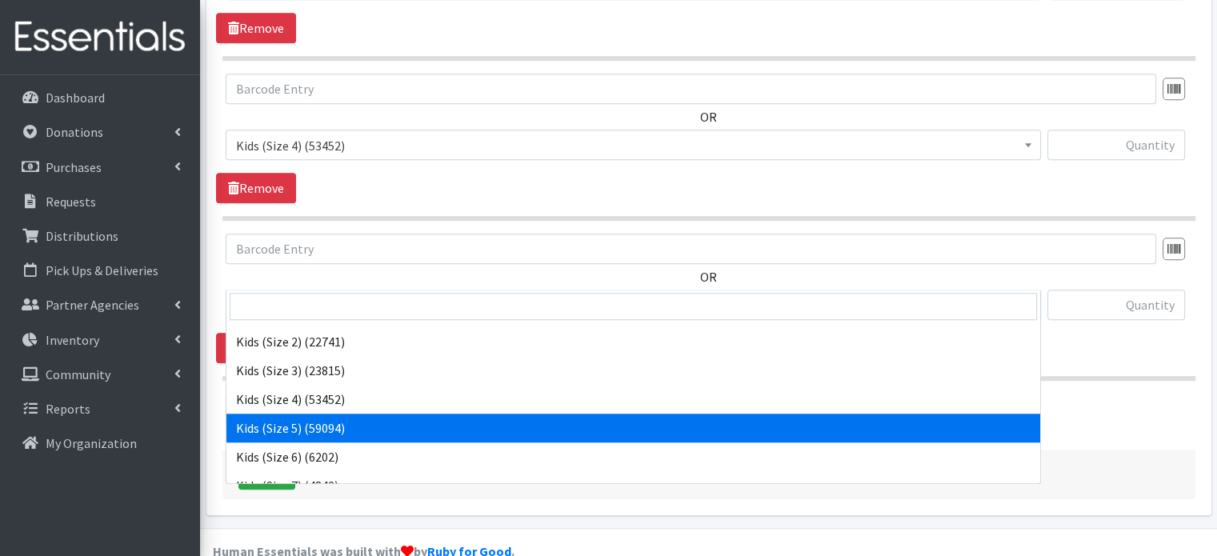
select select "4134"
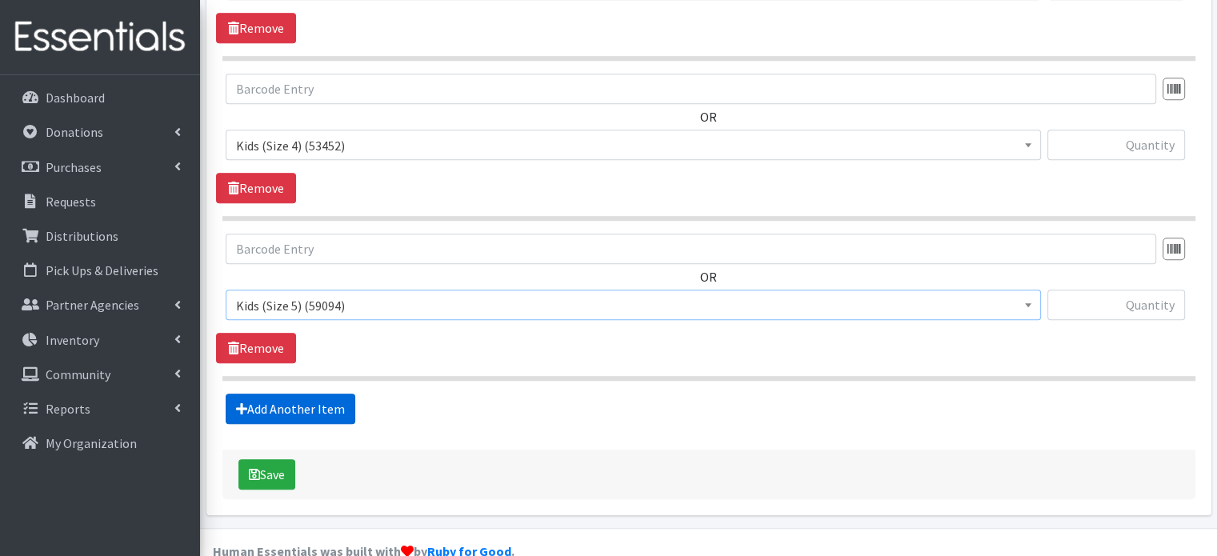
click at [295, 394] on link "Add Another Item" at bounding box center [291, 409] width 130 height 30
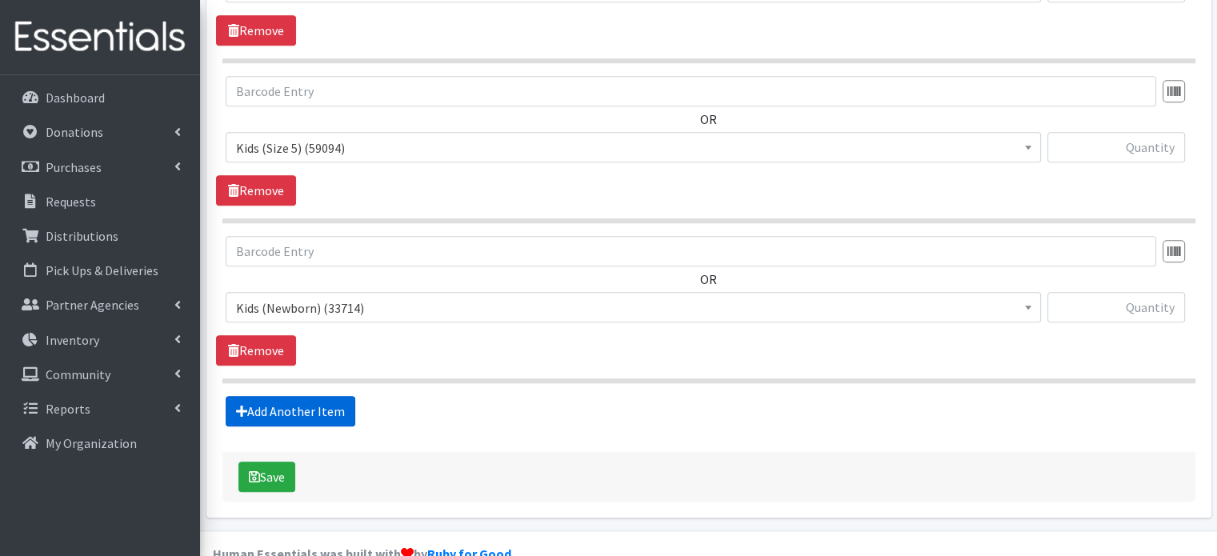
scroll to position [1412, 0]
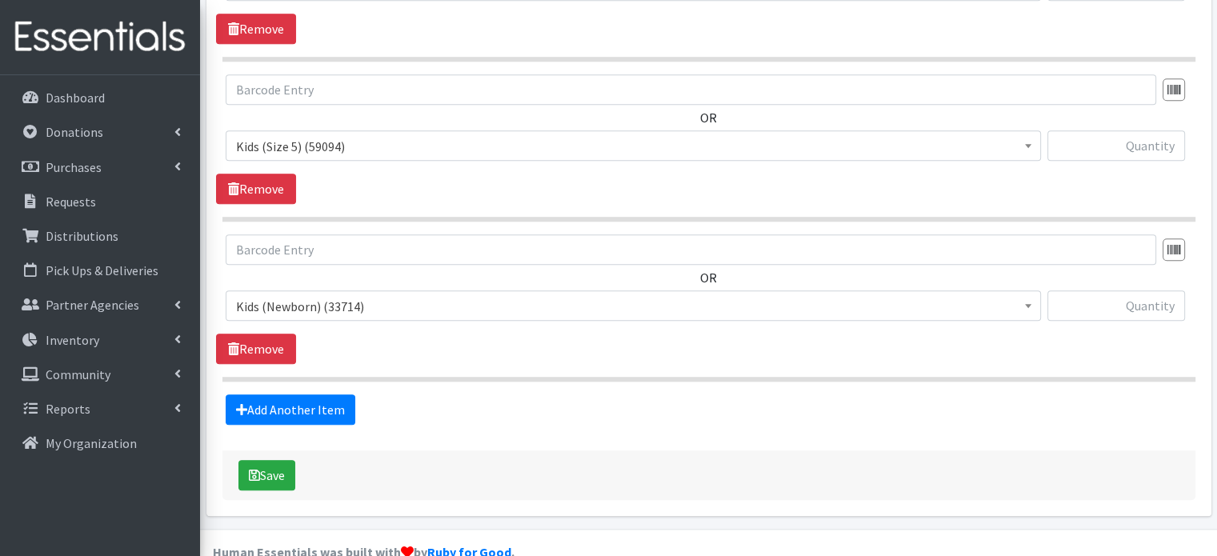
click at [372, 295] on span "Kids (Newborn) (33714)" at bounding box center [633, 306] width 795 height 22
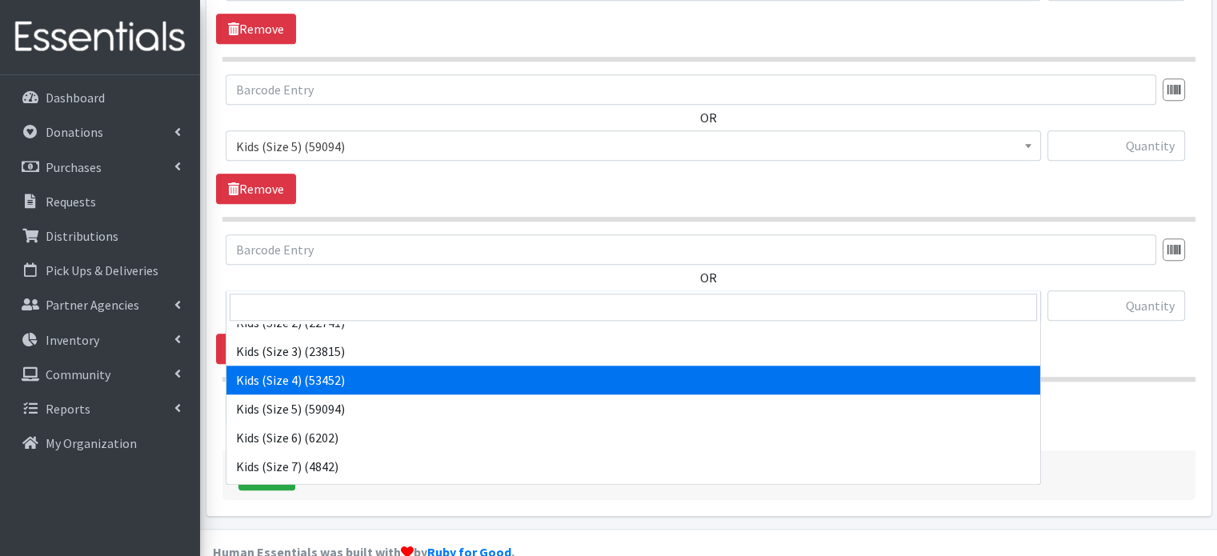
scroll to position [109, 0]
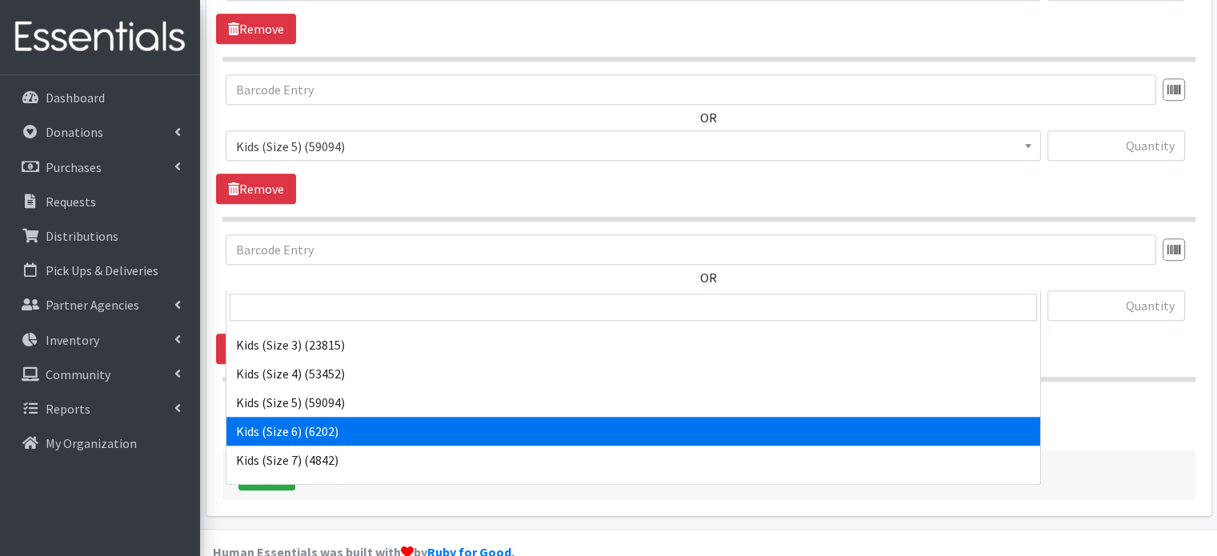
select select "4135"
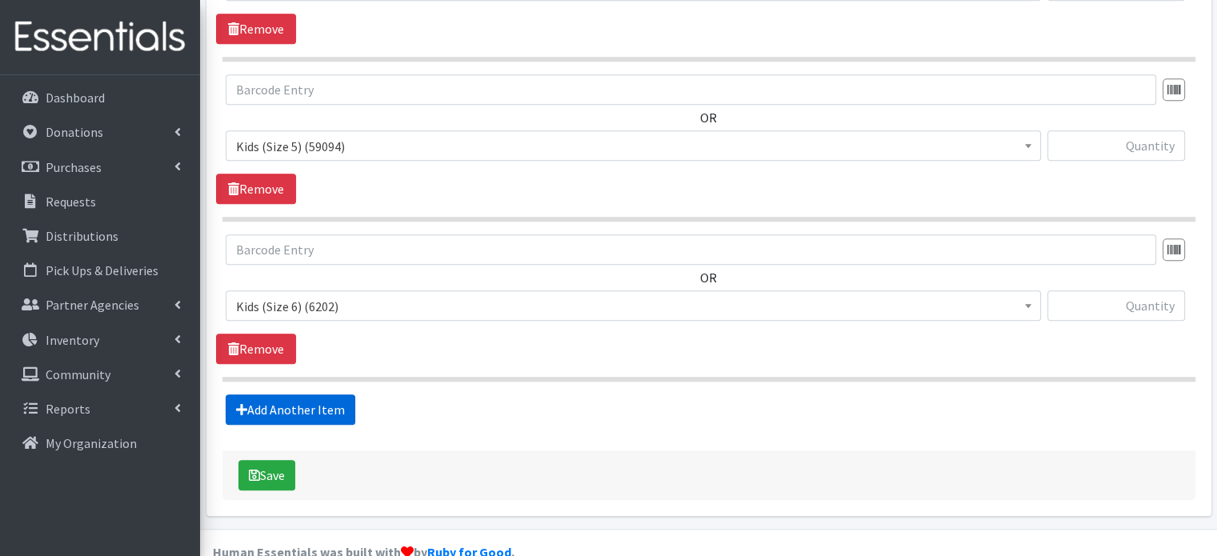
click at [331, 395] on link "Add Another Item" at bounding box center [291, 410] width 130 height 30
click at [359, 295] on span "Kids (Newborn) (33714)" at bounding box center [633, 306] width 795 height 22
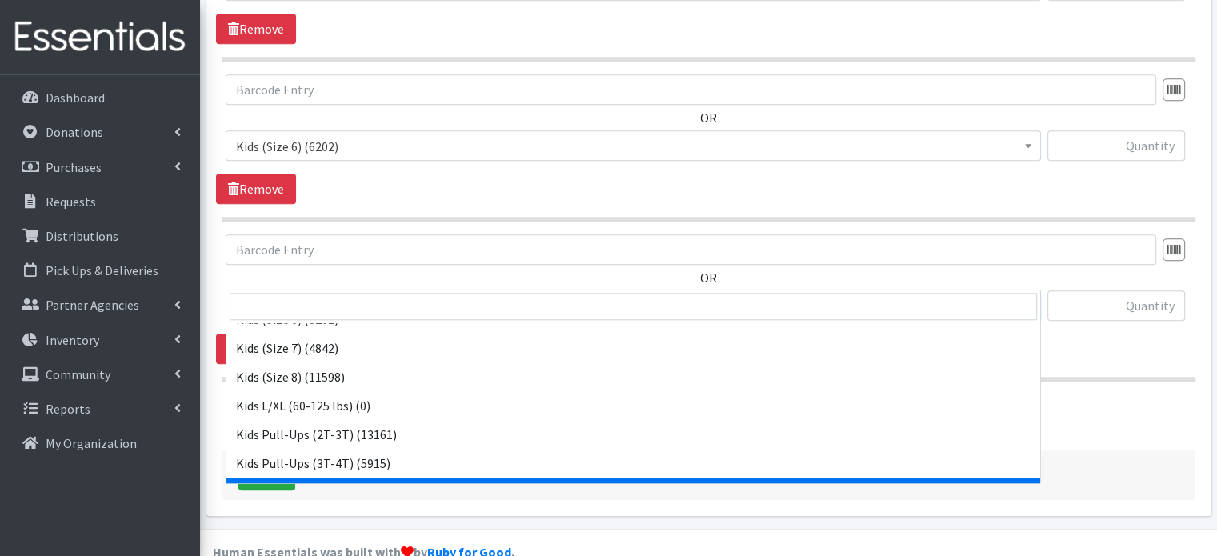
scroll to position [220, 0]
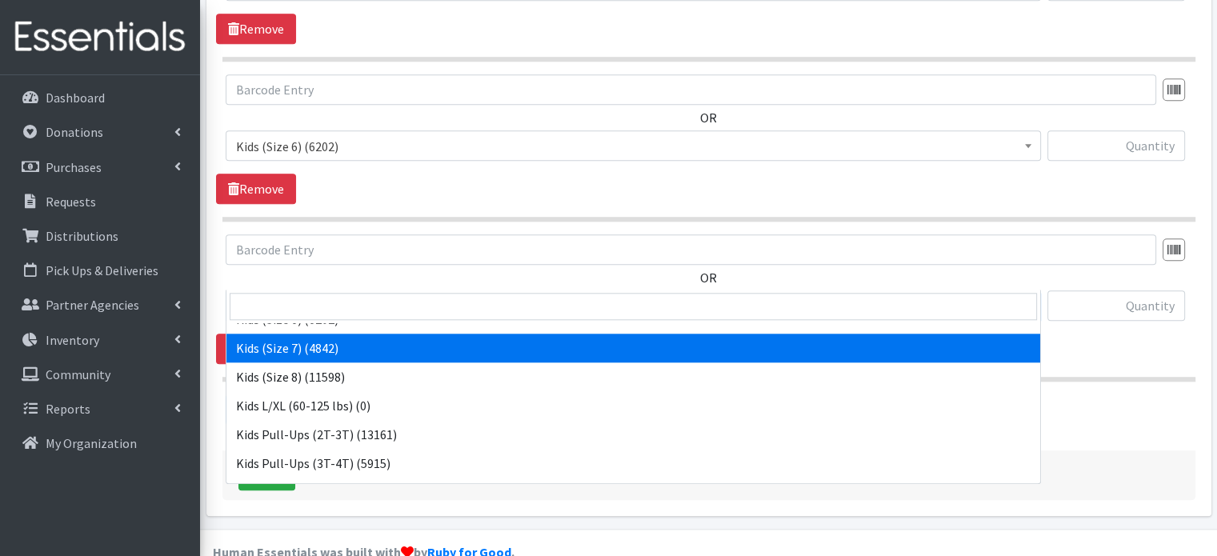
select select "6172"
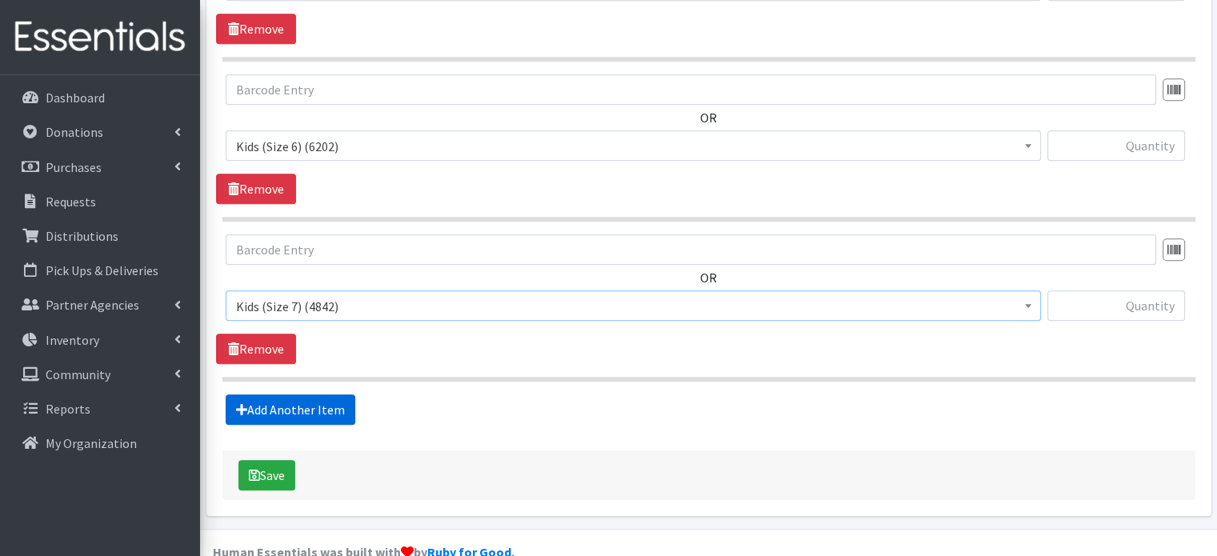
click at [311, 395] on link "Add Another Item" at bounding box center [291, 410] width 130 height 30
click at [306, 395] on link "Add Another Item" at bounding box center [291, 410] width 130 height 30
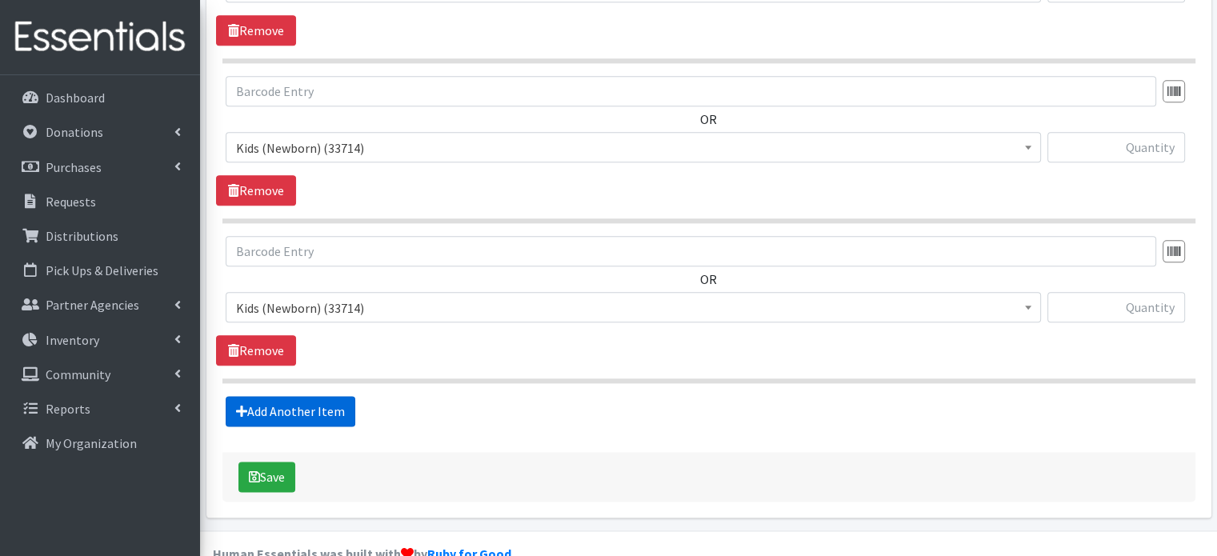
scroll to position [1891, 0]
click at [419, 296] on span "Kids (Newborn) (33714)" at bounding box center [633, 307] width 795 height 22
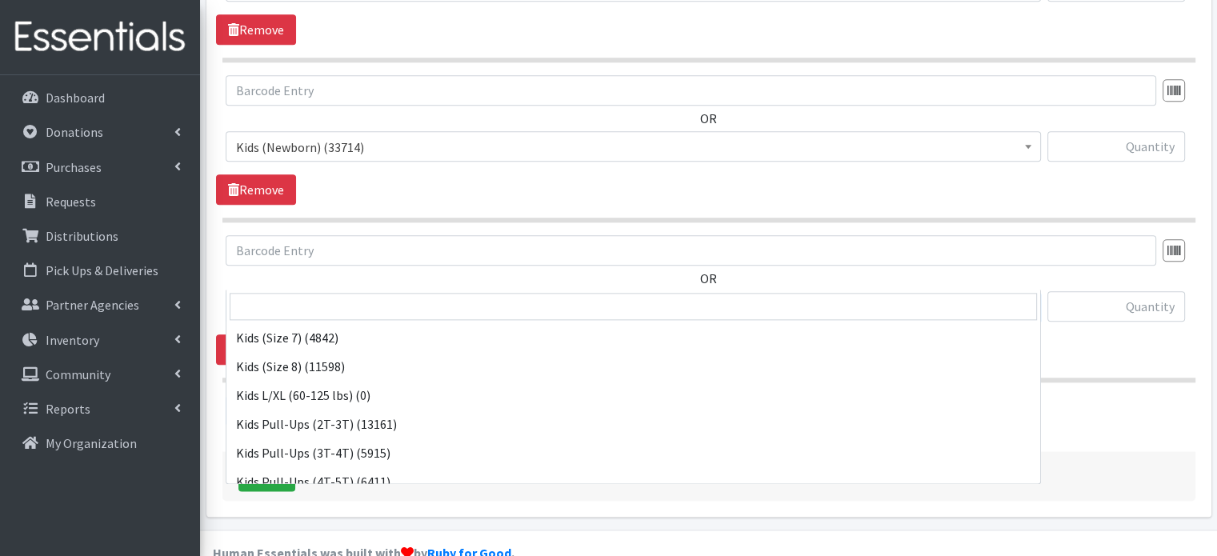
scroll to position [301, 0]
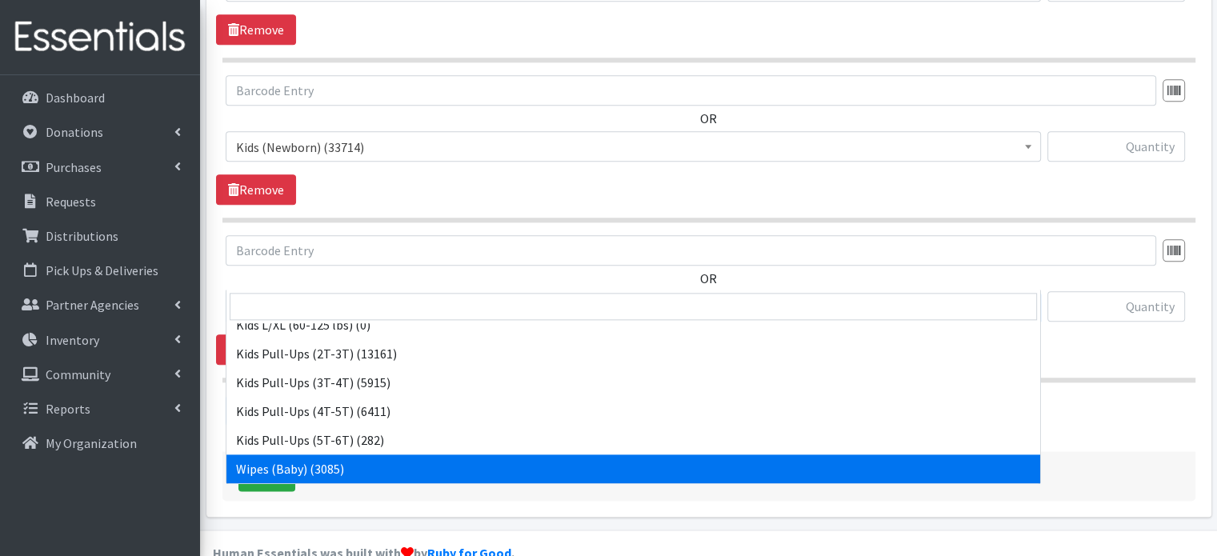
select select "4159"
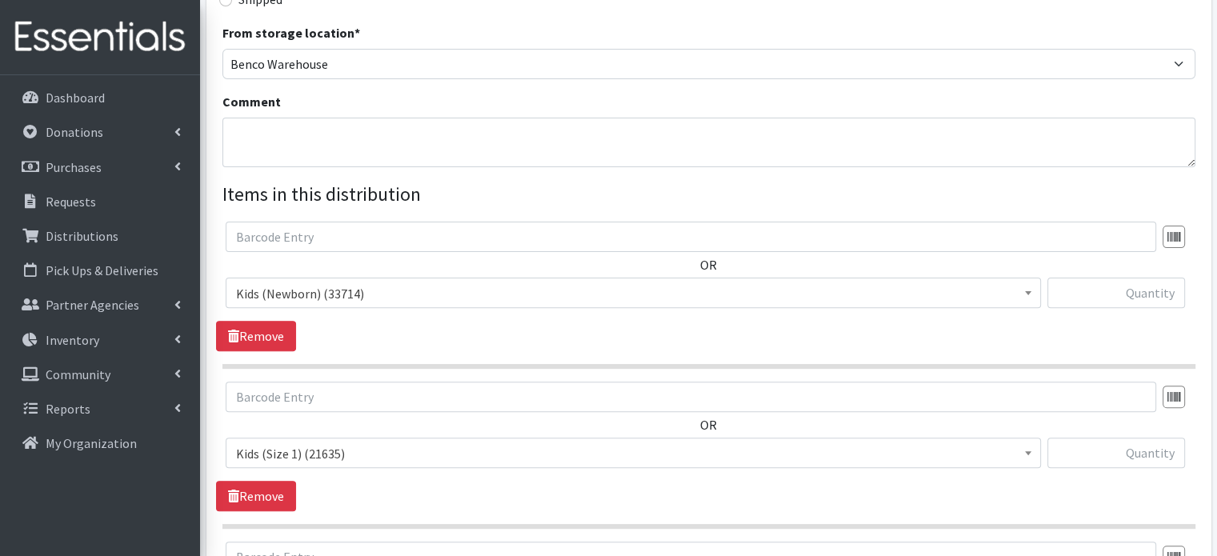
scroll to position [461, 0]
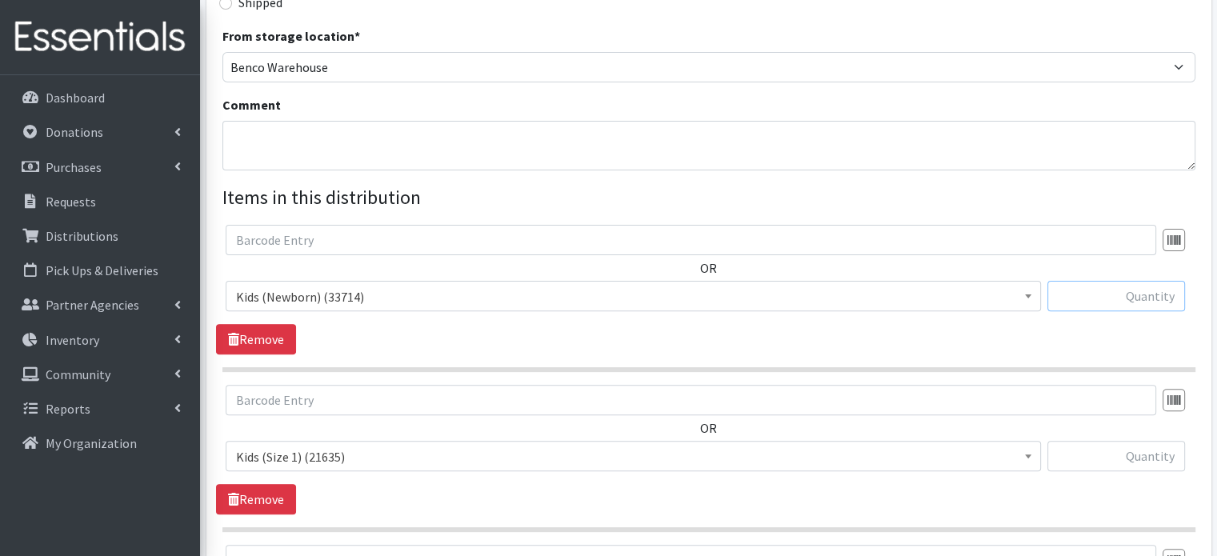
click at [1164, 281] on input "text" at bounding box center [1117, 296] width 138 height 30
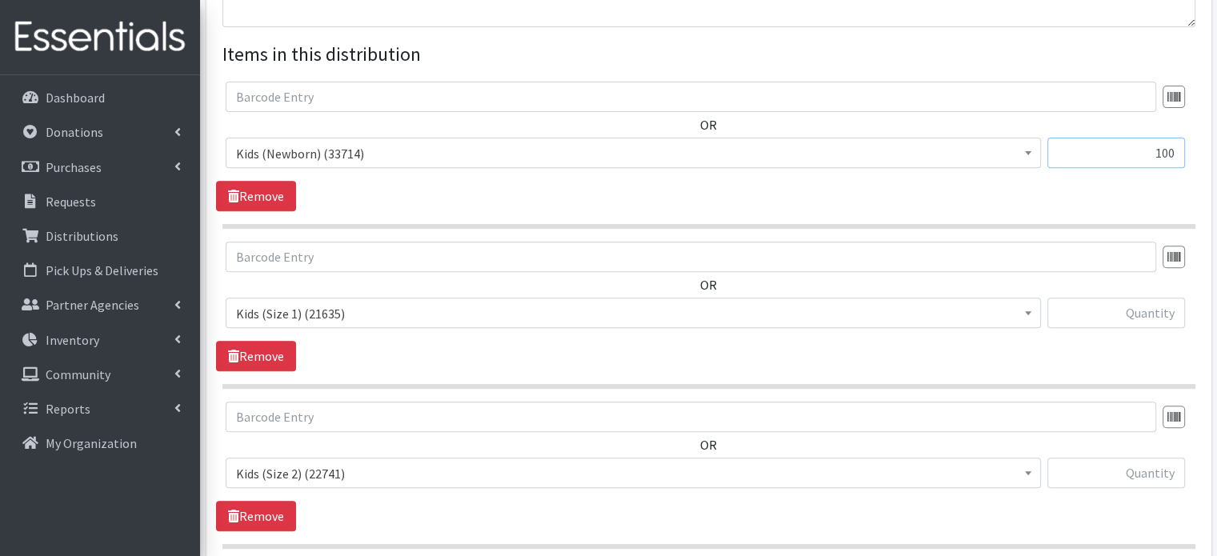
scroll to position [607, 0]
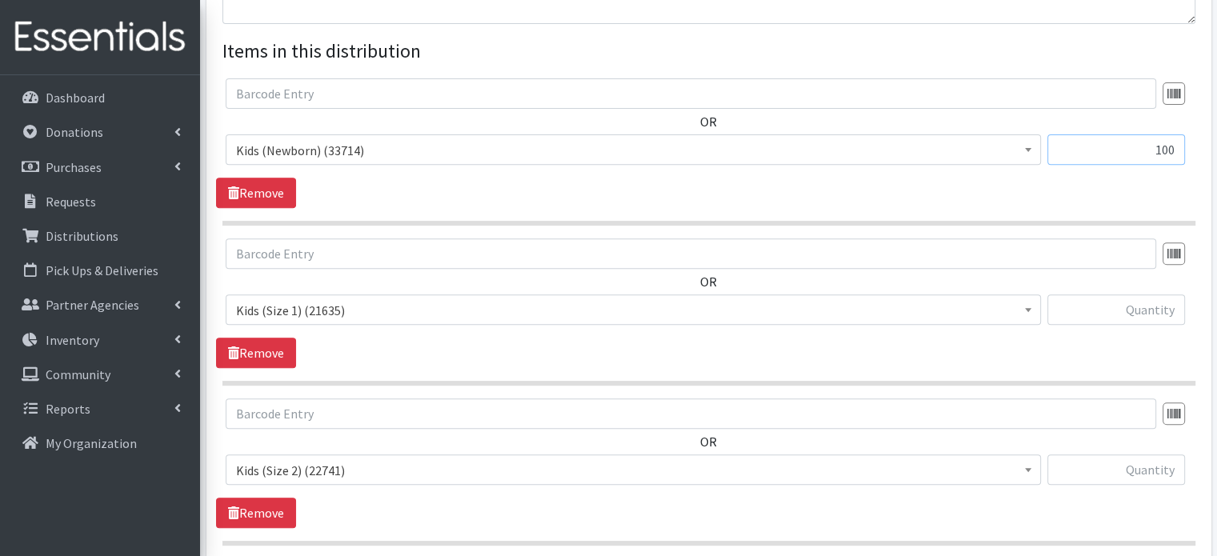
type input "100"
click at [1173, 294] on input "text" at bounding box center [1117, 309] width 138 height 30
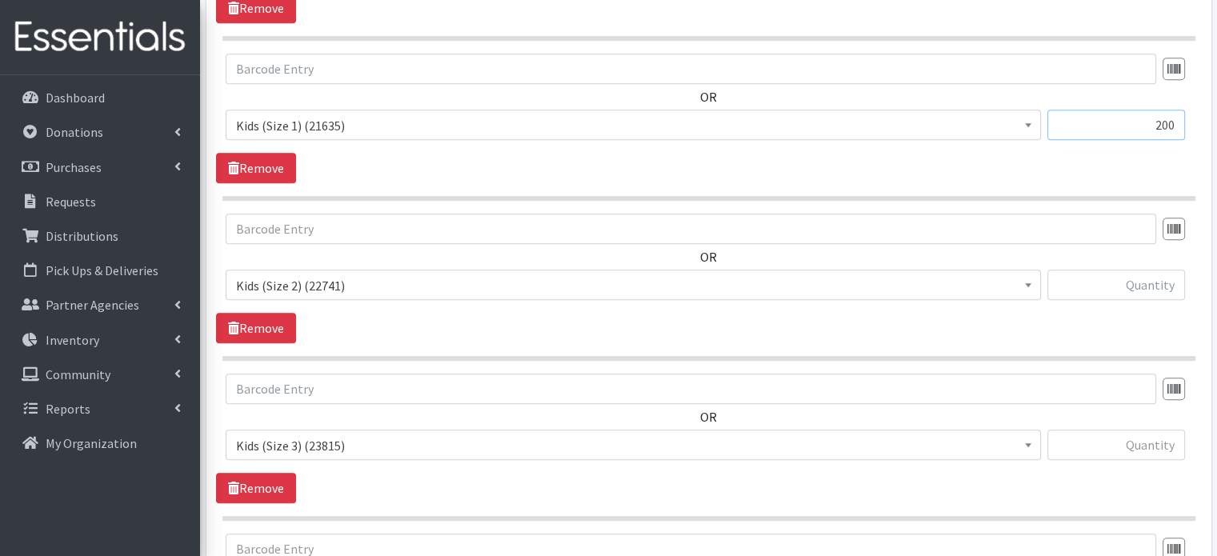
scroll to position [799, 0]
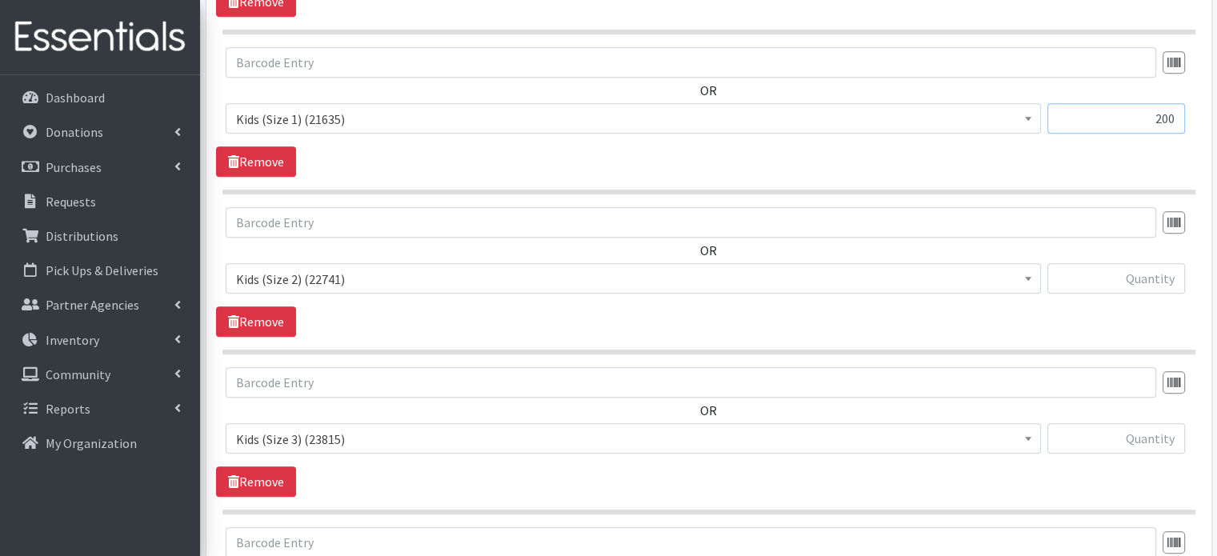
type input "200"
click at [1093, 263] on input "text" at bounding box center [1117, 278] width 138 height 30
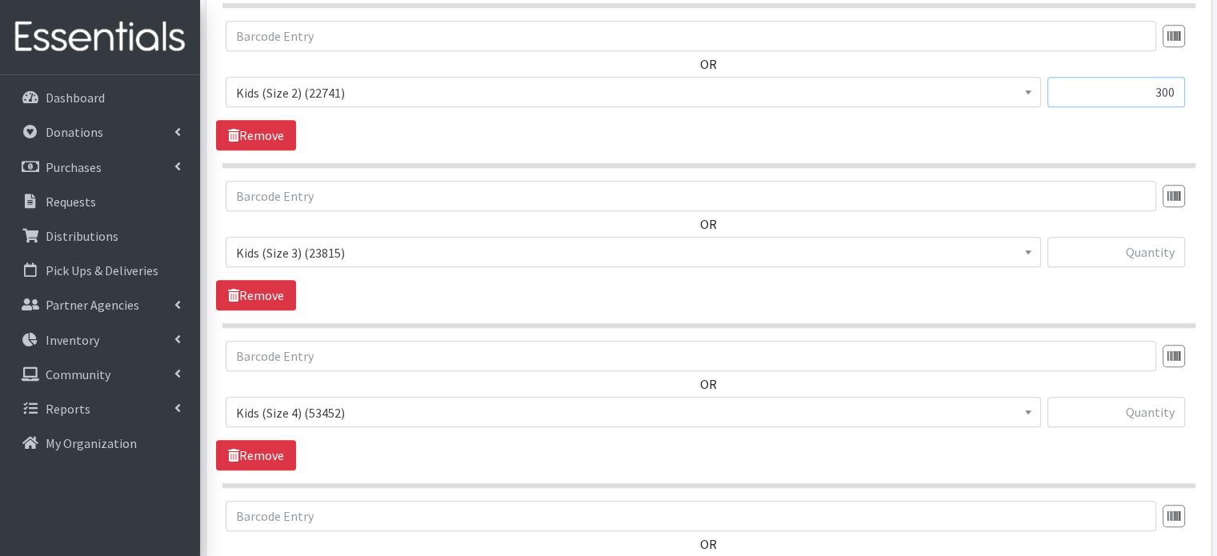
scroll to position [988, 0]
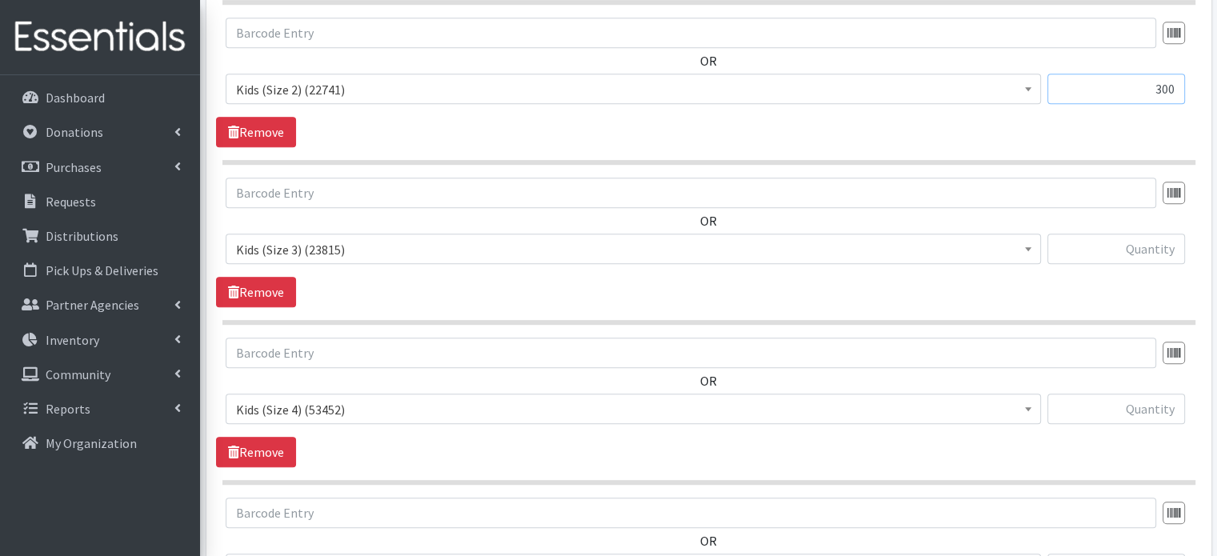
type input "300"
click at [1133, 234] on input "text" at bounding box center [1117, 249] width 138 height 30
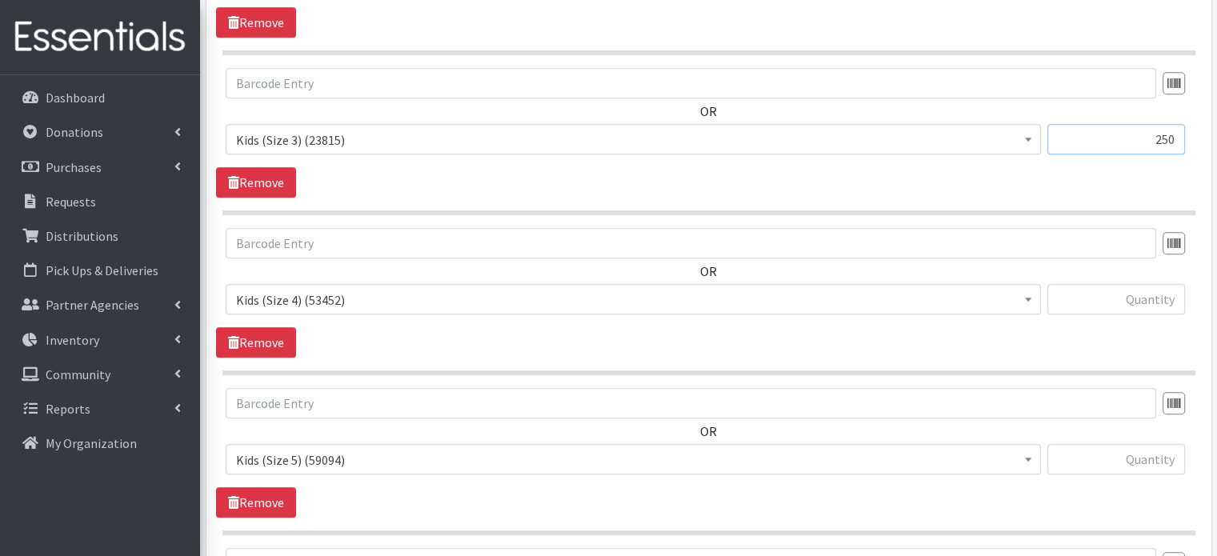
scroll to position [1100, 0]
type input "250"
click at [1146, 282] on input "text" at bounding box center [1117, 297] width 138 height 30
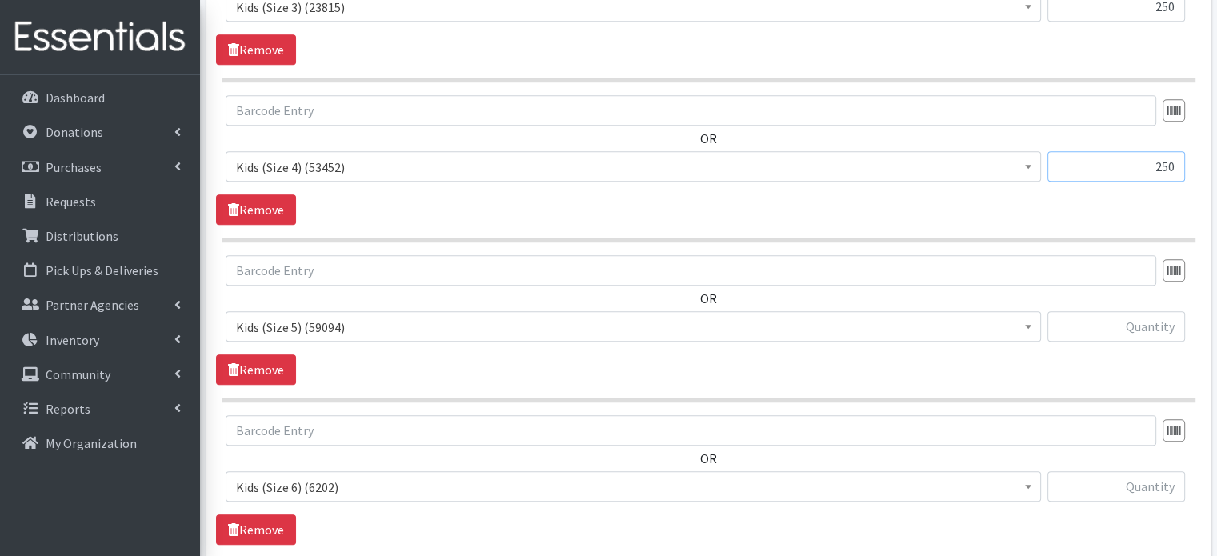
scroll to position [1235, 0]
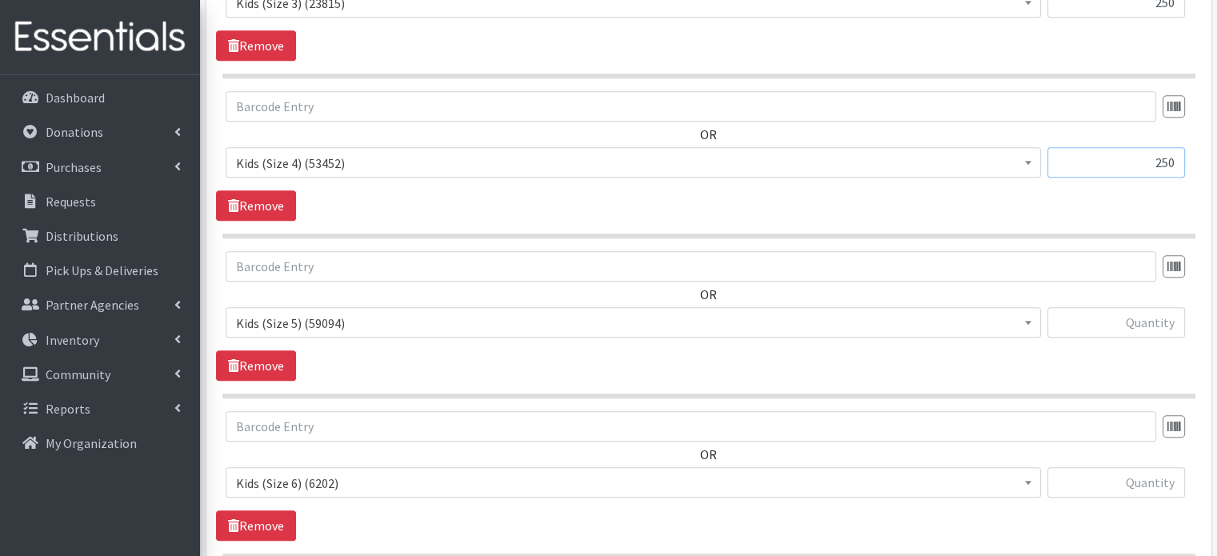
type input "250"
click at [1152, 307] on input "text" at bounding box center [1117, 322] width 138 height 30
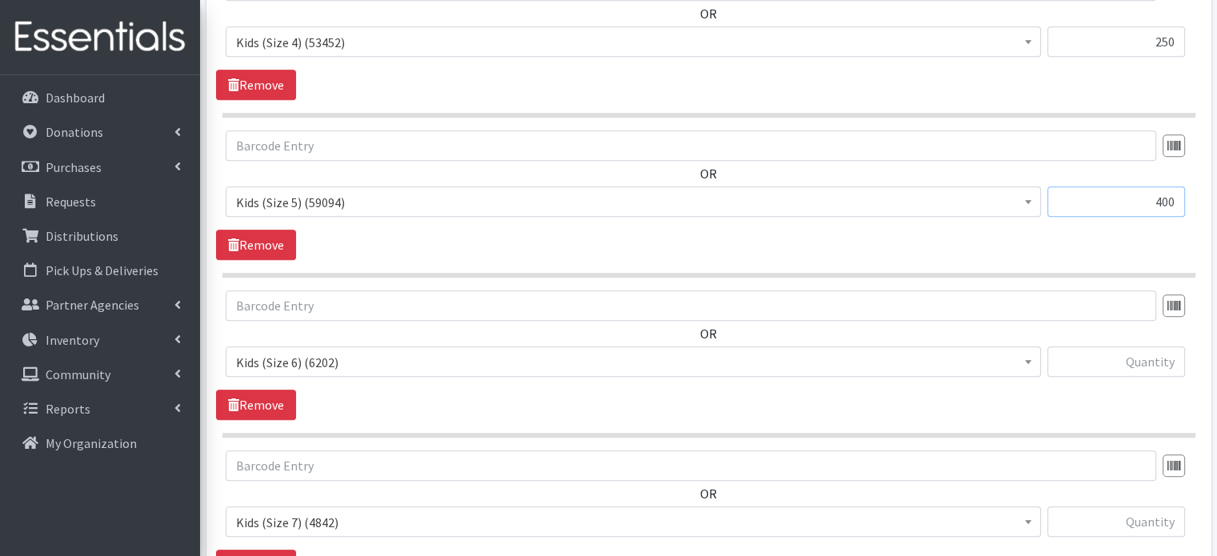
scroll to position [1388, 0]
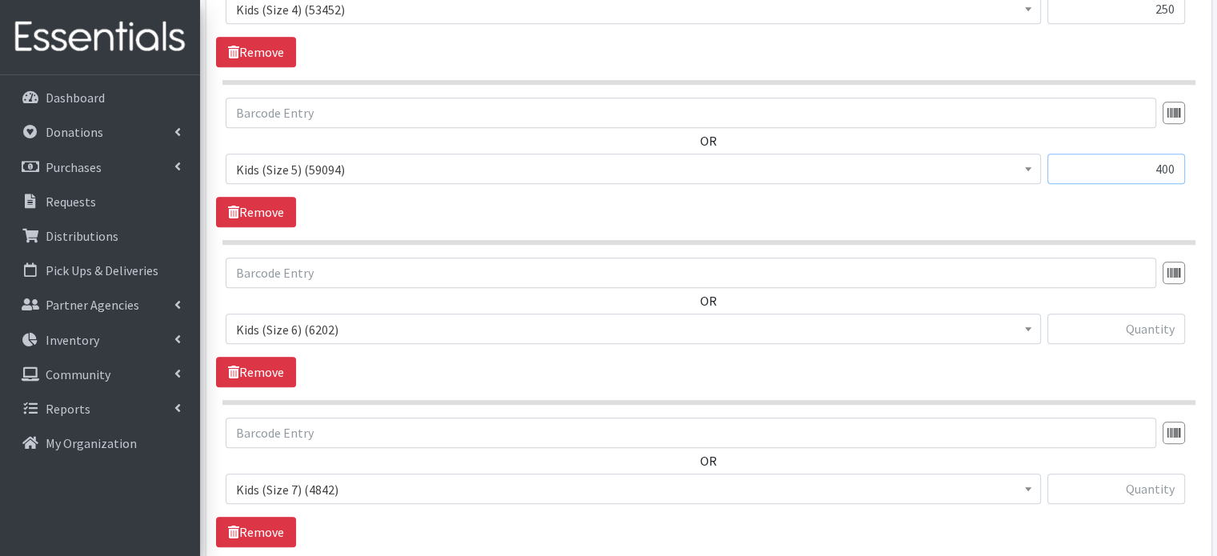
type input "400"
click at [1168, 314] on input "text" at bounding box center [1117, 329] width 138 height 30
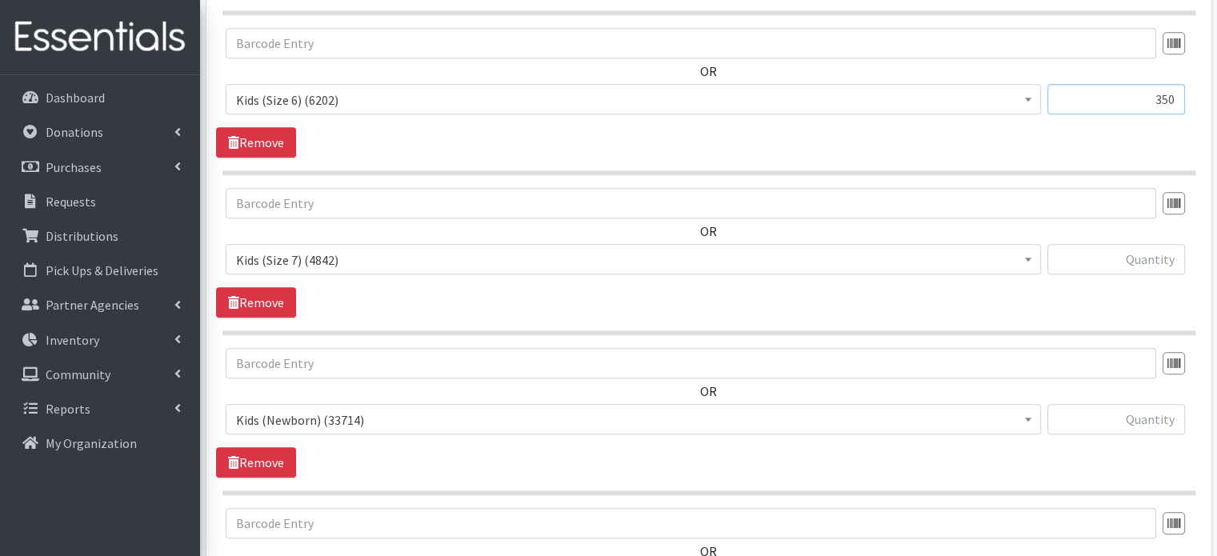
scroll to position [1624, 0]
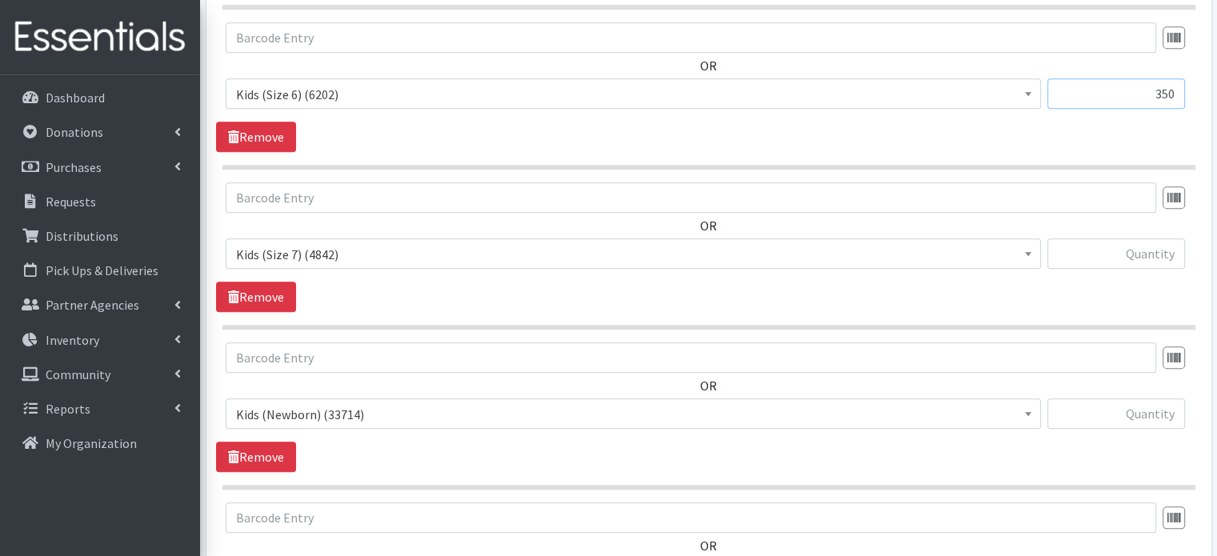
type input "350"
click at [1166, 238] on input "text" at bounding box center [1117, 253] width 138 height 30
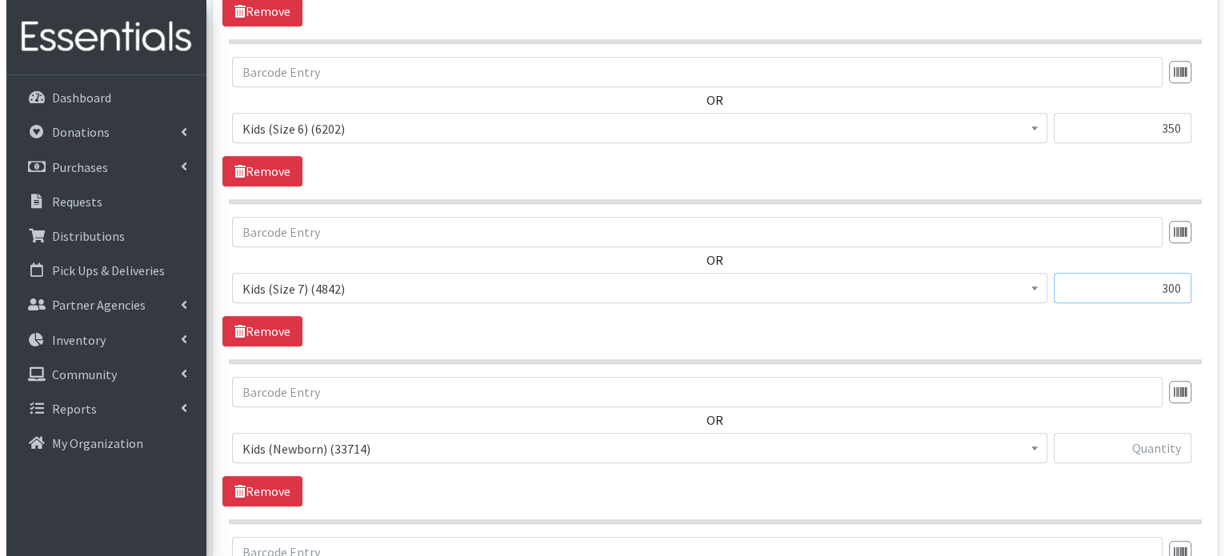
scroll to position [1891, 0]
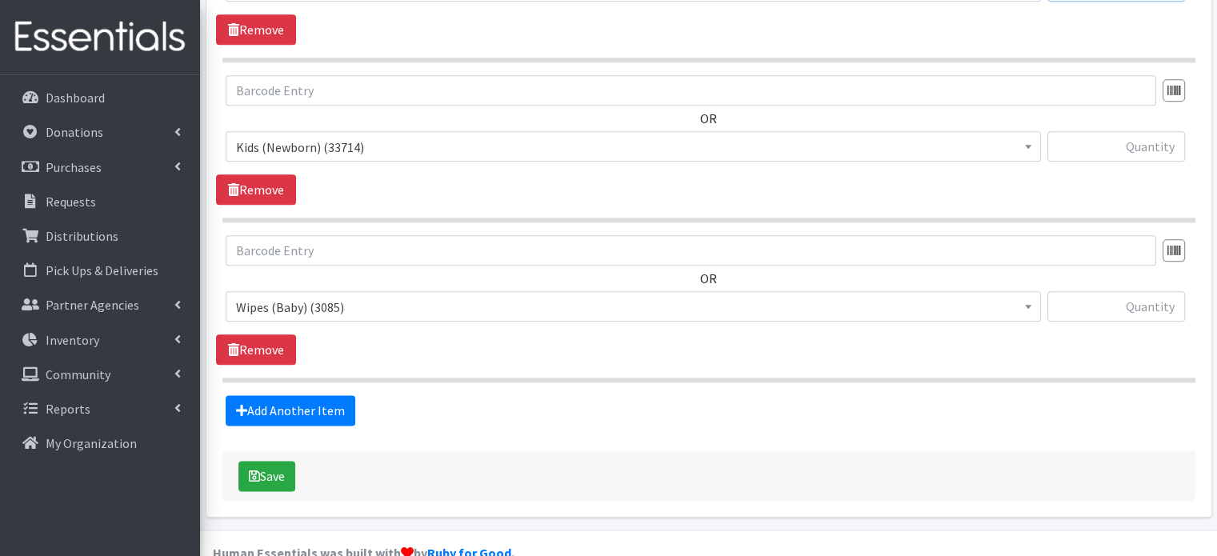
type input "300"
click at [1141, 291] on input "text" at bounding box center [1117, 306] width 138 height 30
type input "43"
click at [274, 461] on button "Save" at bounding box center [266, 476] width 57 height 30
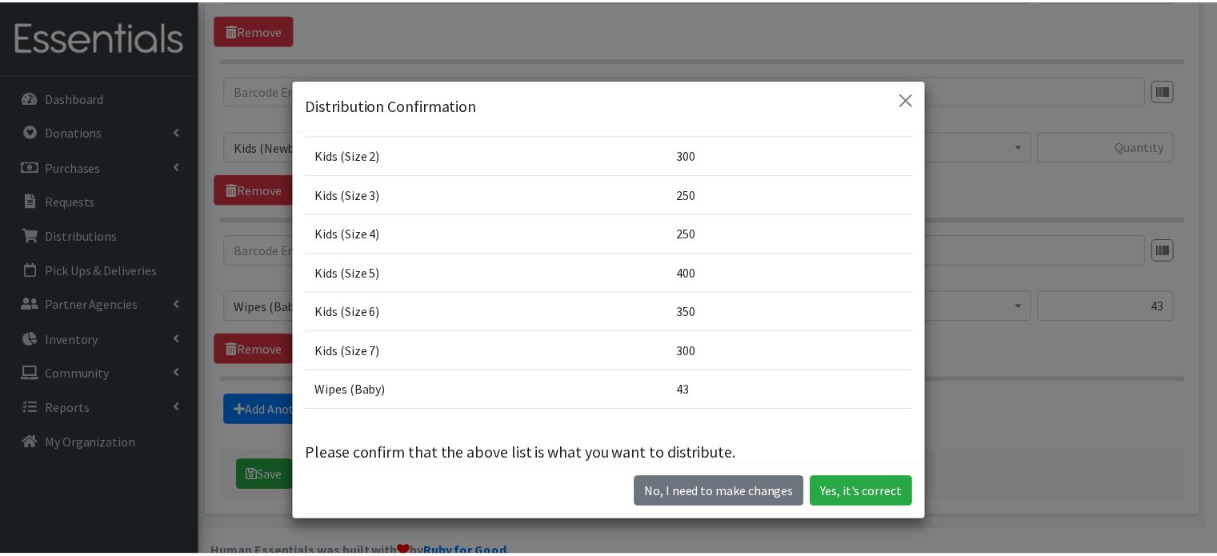
scroll to position [166, 0]
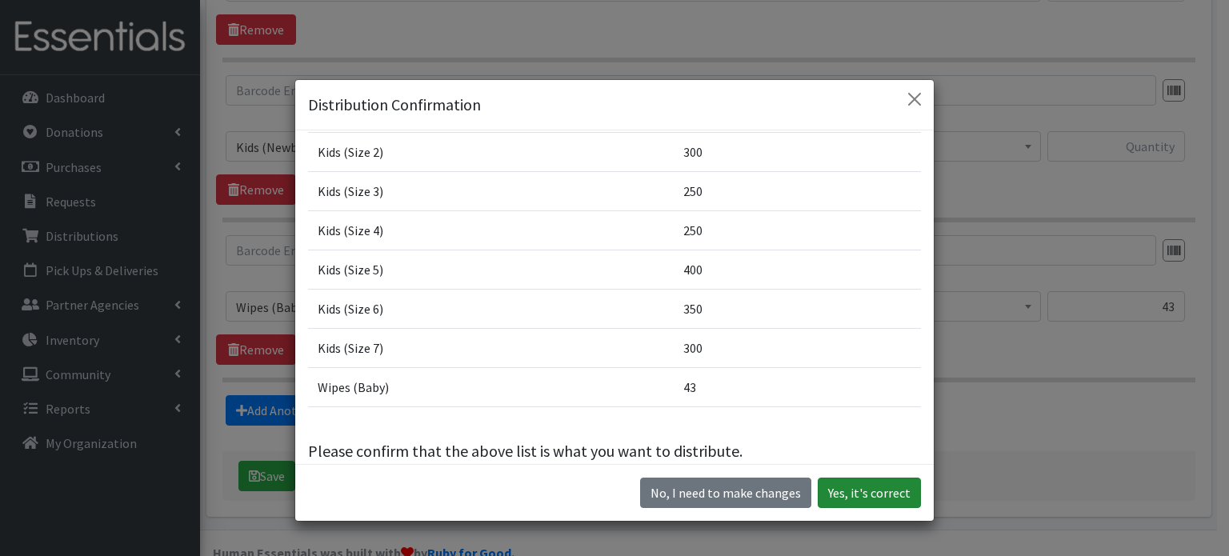
click at [852, 490] on button "Yes, it's correct" at bounding box center [869, 493] width 103 height 30
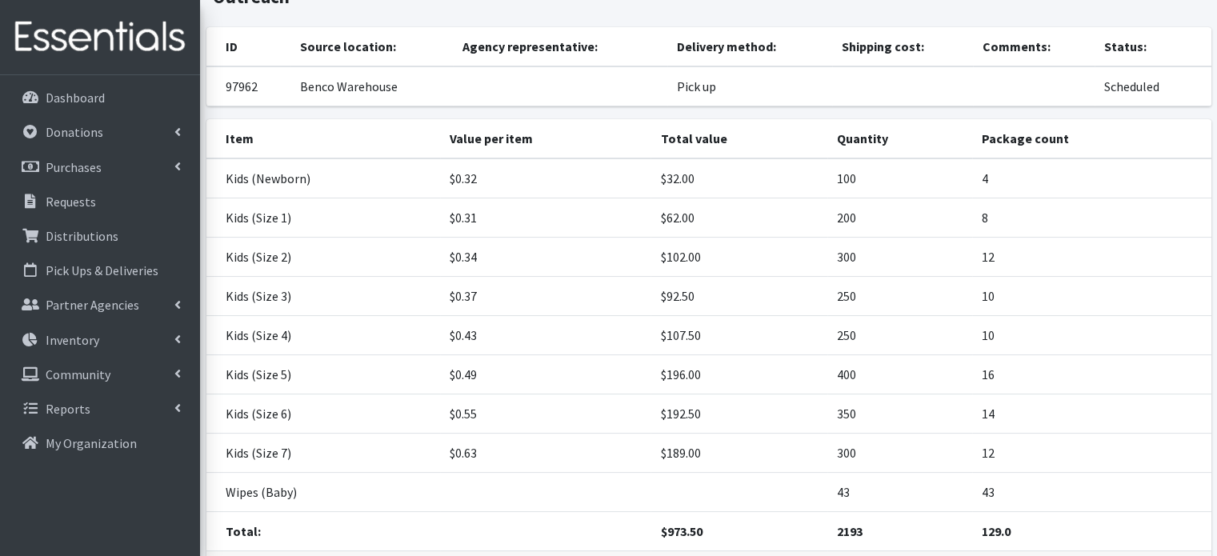
scroll to position [271, 0]
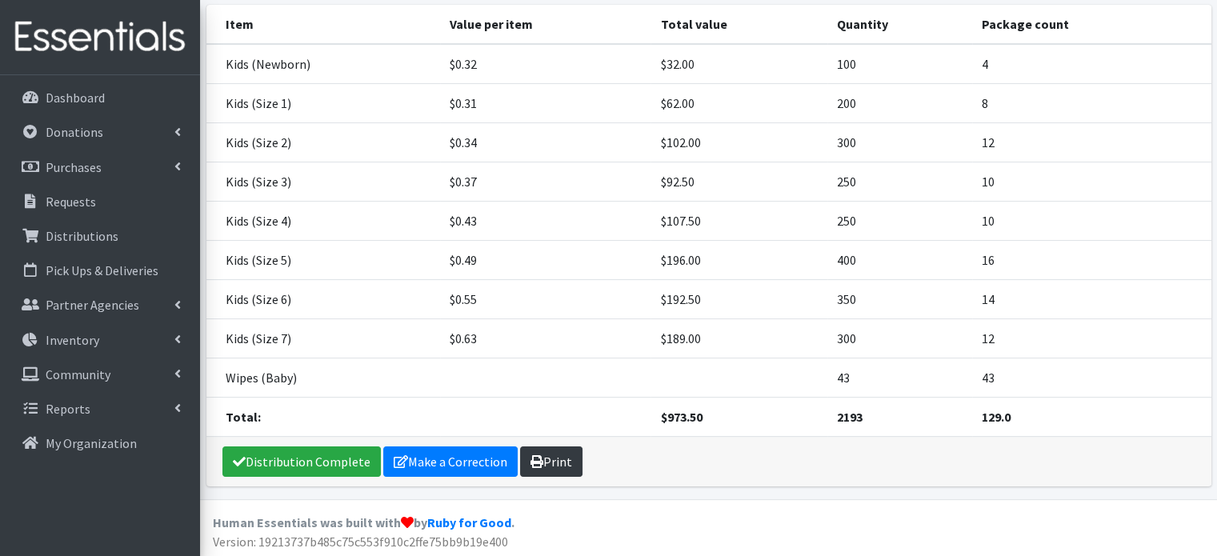
click at [546, 455] on link "Print" at bounding box center [551, 462] width 62 height 30
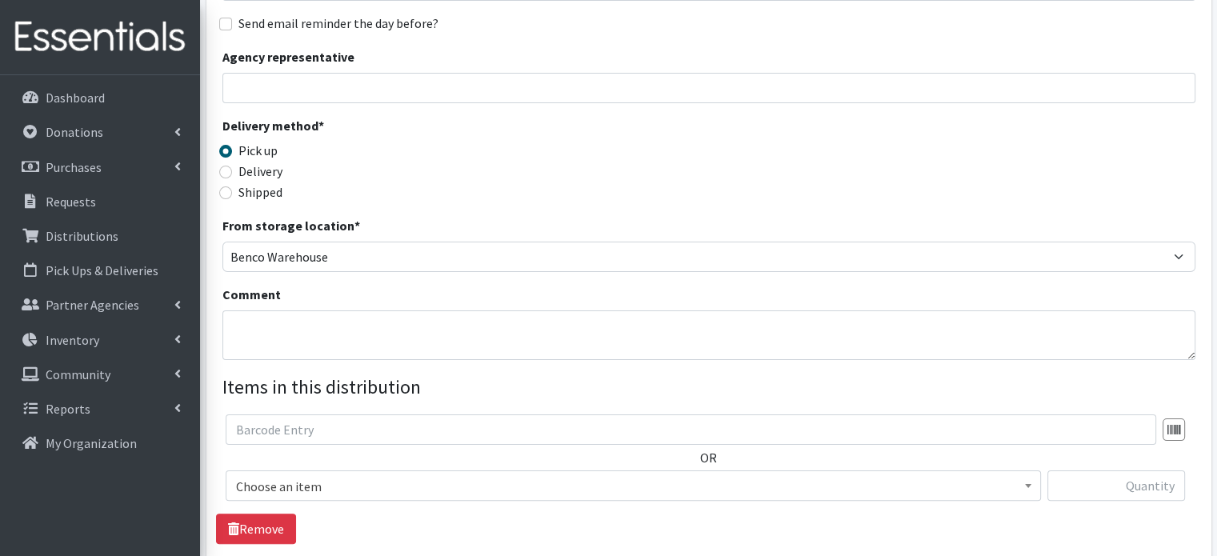
scroll to position [455, 0]
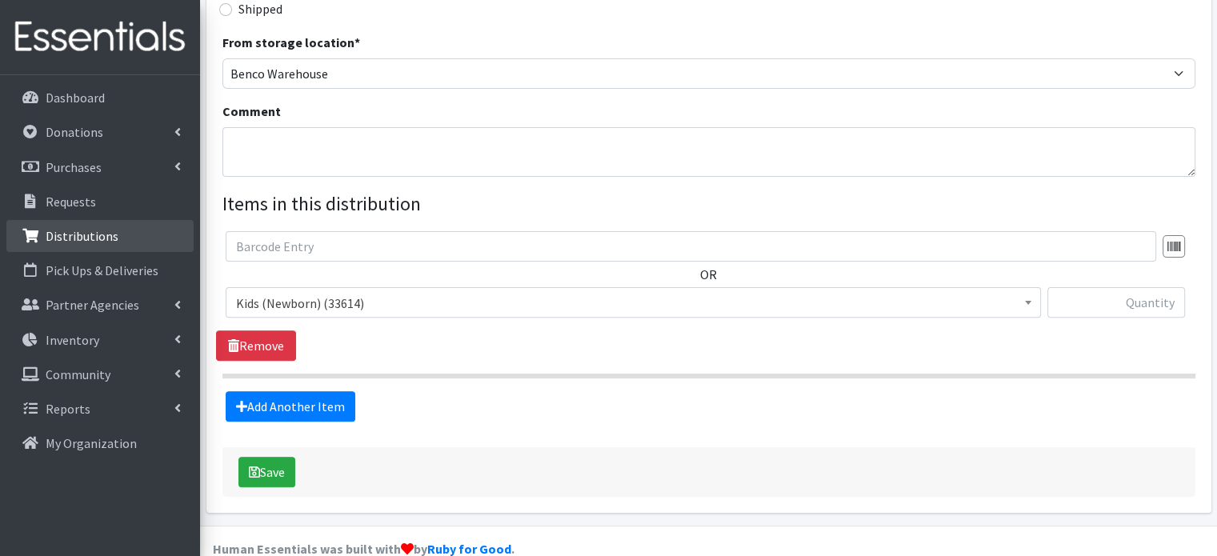
click at [111, 234] on p "Distributions" at bounding box center [82, 236] width 73 height 16
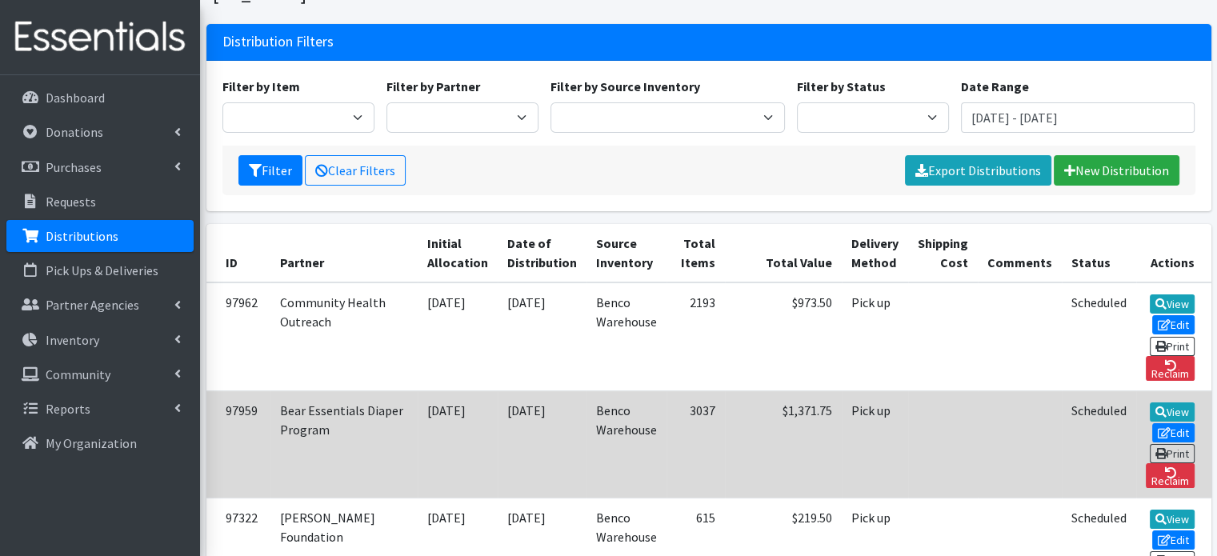
scroll to position [109, 0]
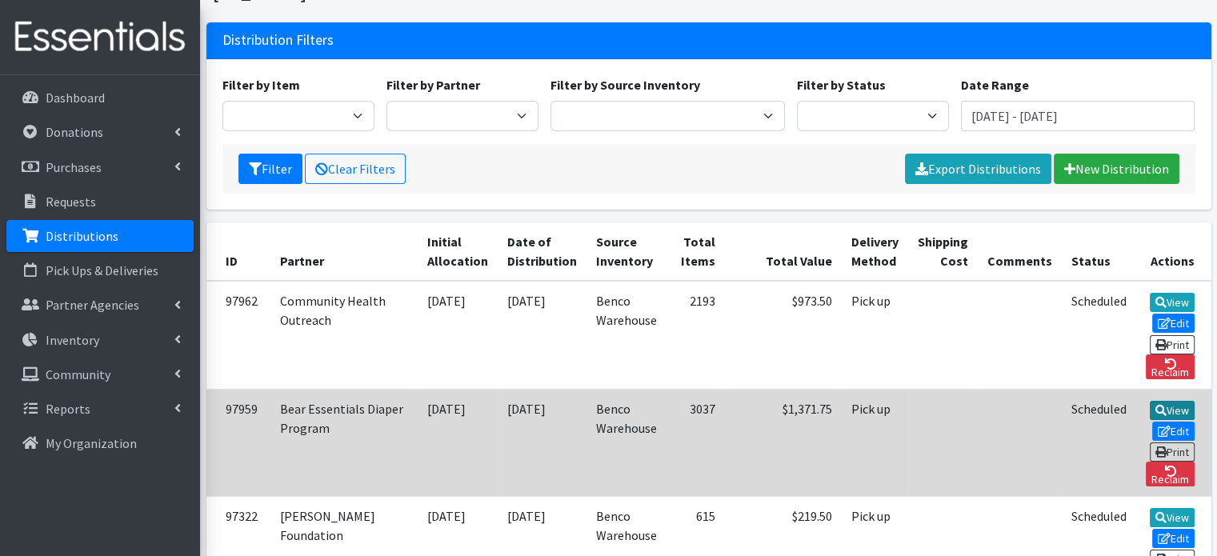
click at [1150, 401] on link "View" at bounding box center [1173, 410] width 46 height 19
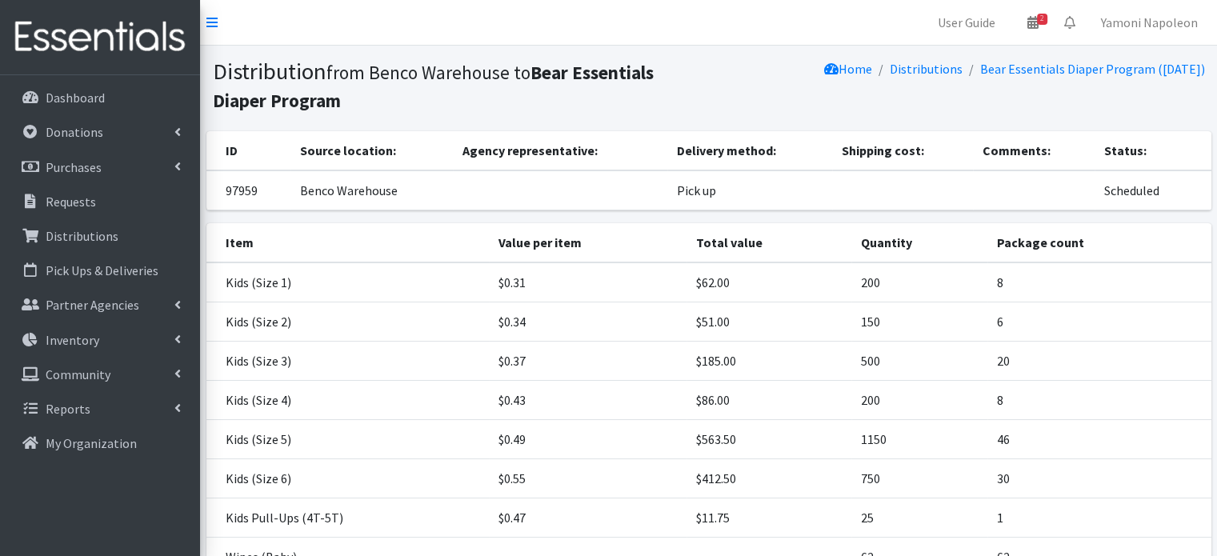
scroll to position [179, 0]
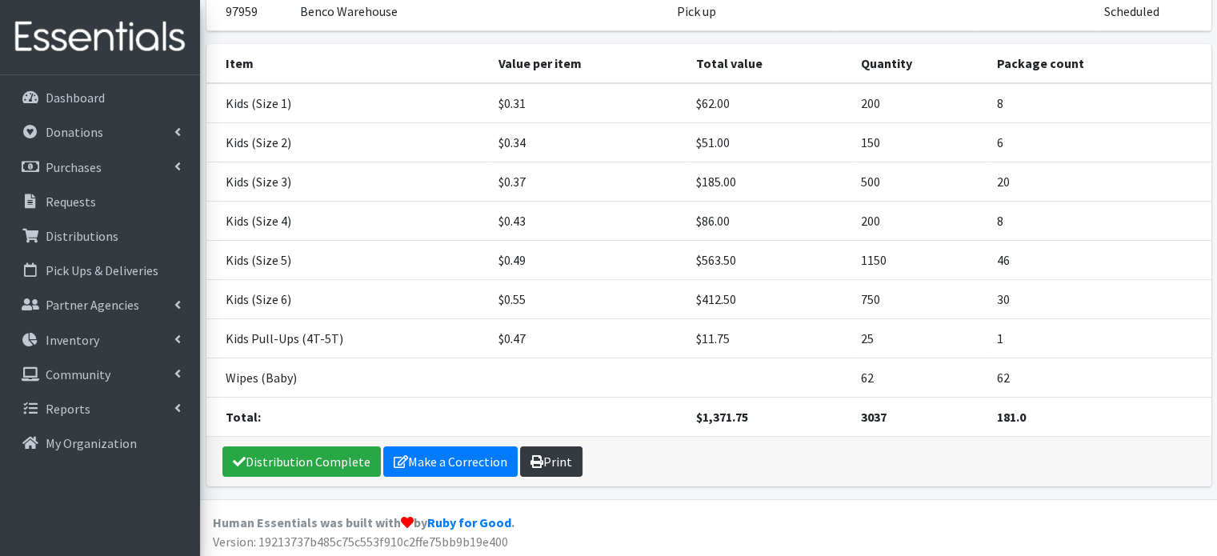
click at [559, 463] on link "Print" at bounding box center [551, 462] width 62 height 30
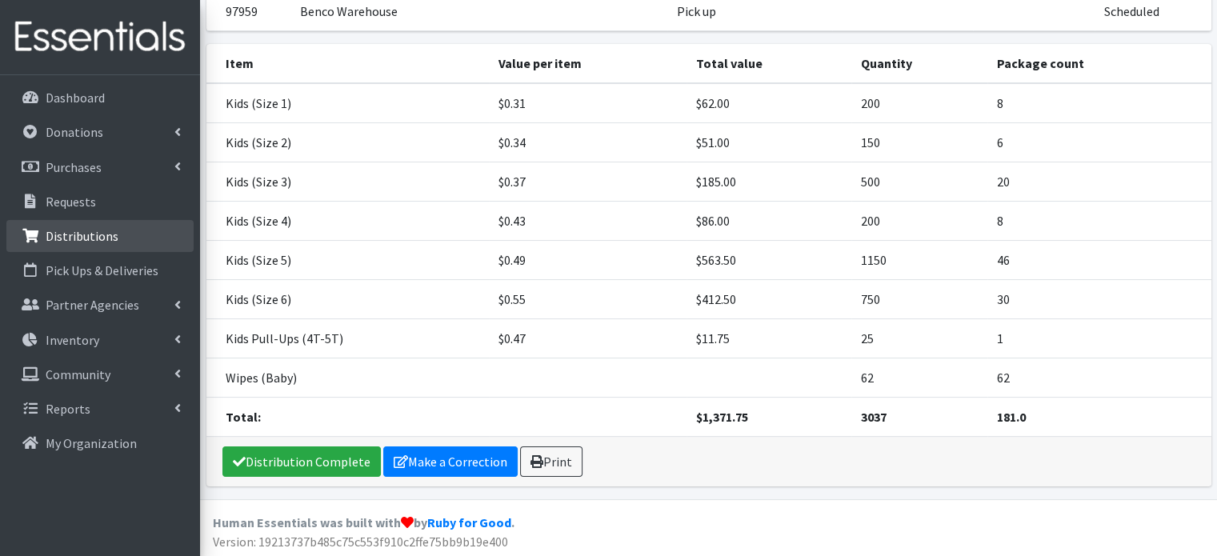
click at [88, 230] on p "Distributions" at bounding box center [82, 236] width 73 height 16
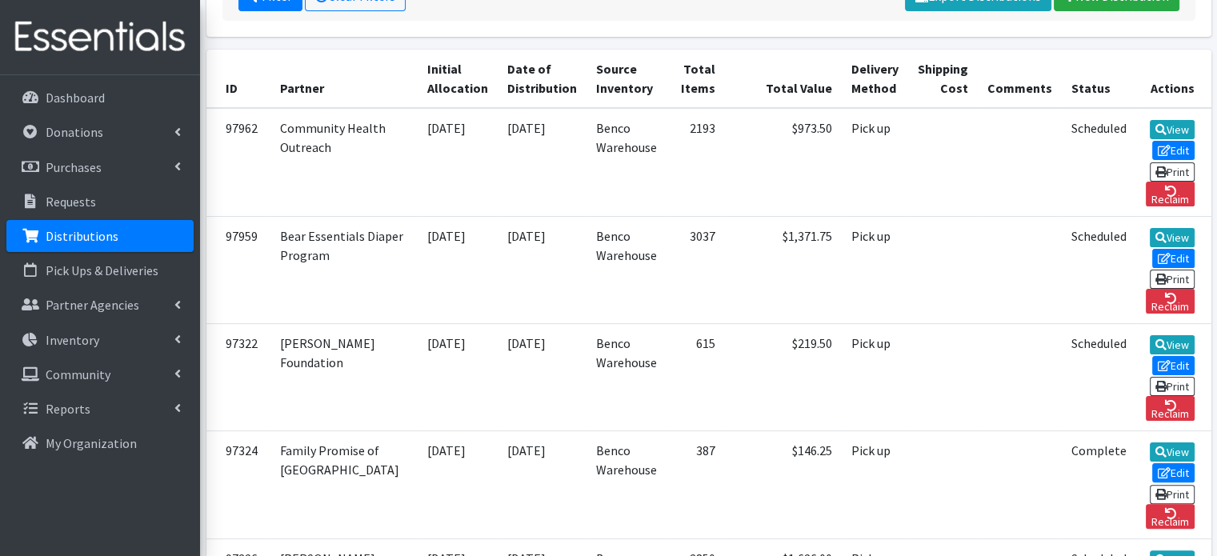
scroll to position [284, 0]
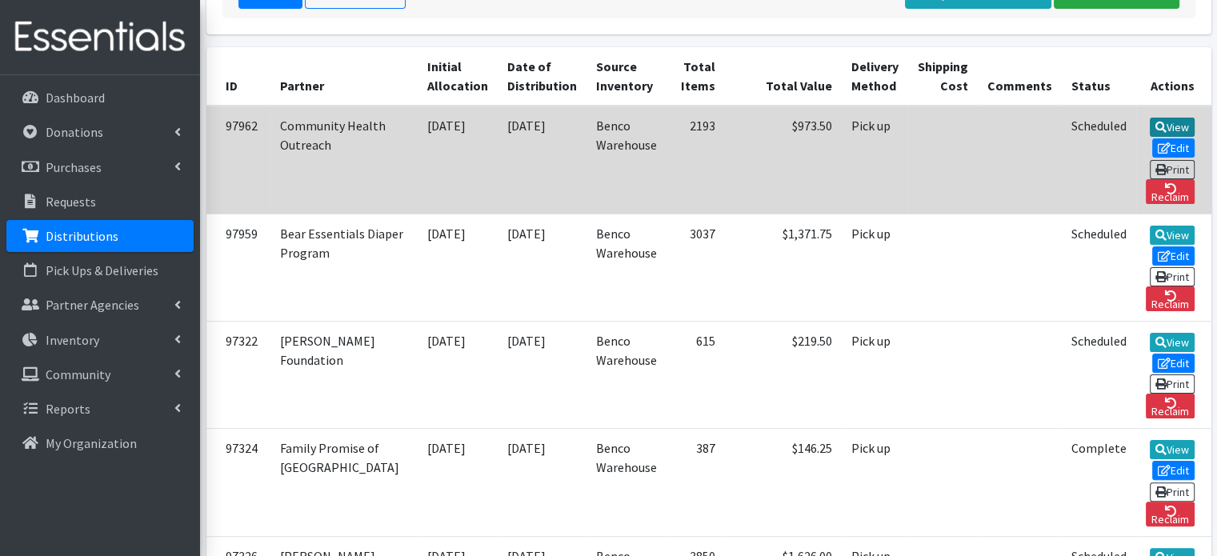
click at [1150, 118] on link "View" at bounding box center [1173, 127] width 46 height 19
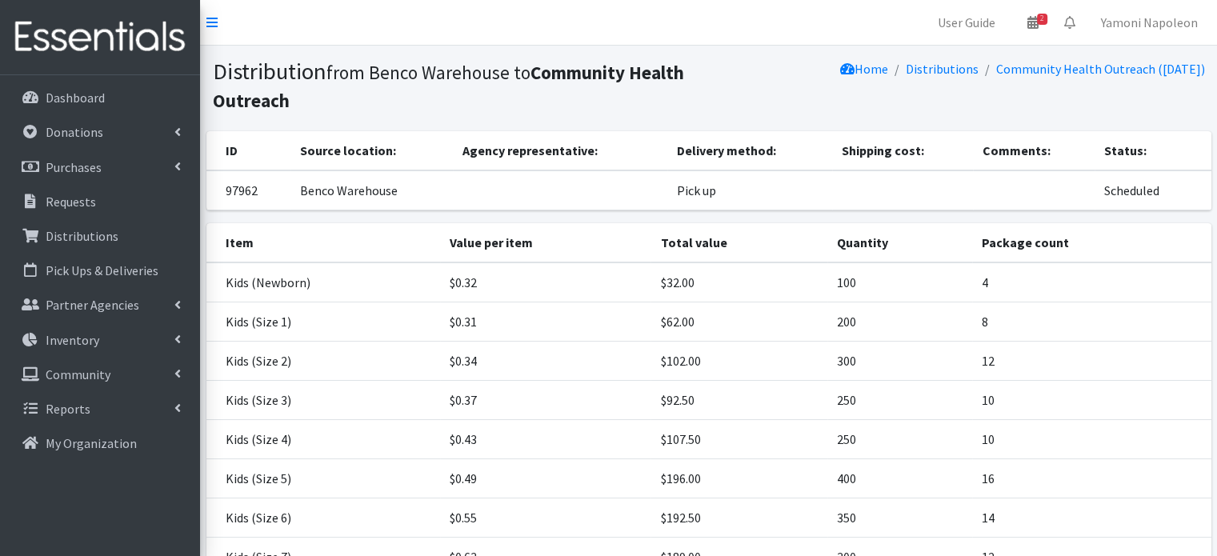
scroll to position [162, 0]
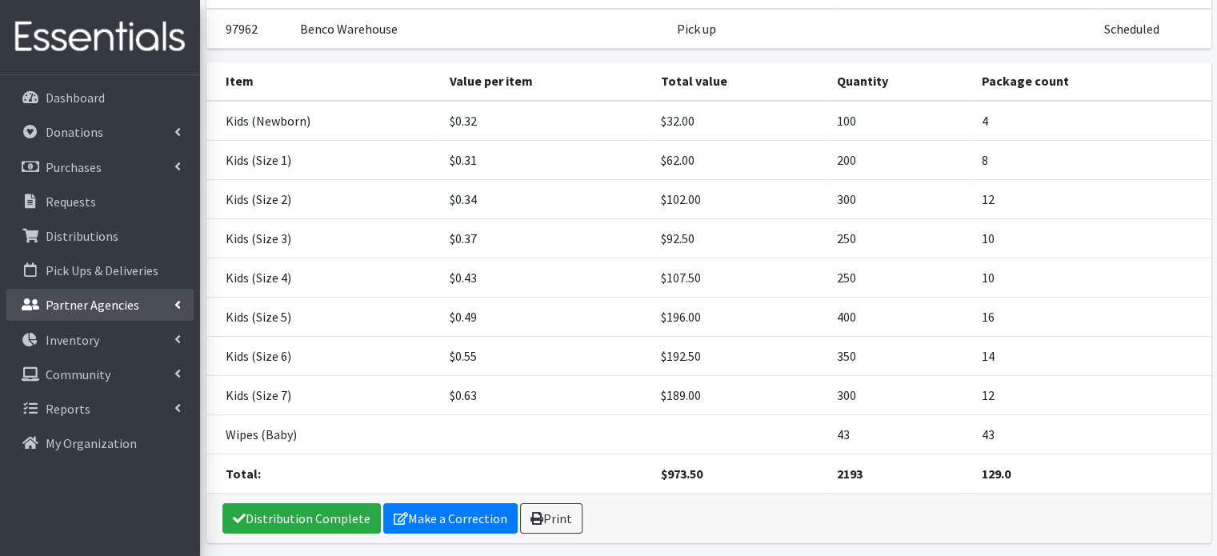
click at [116, 299] on p "Partner Agencies" at bounding box center [93, 305] width 94 height 16
click at [94, 307] on p "Partner Agencies" at bounding box center [93, 305] width 94 height 16
click at [92, 346] on link "All Partners" at bounding box center [99, 340] width 187 height 32
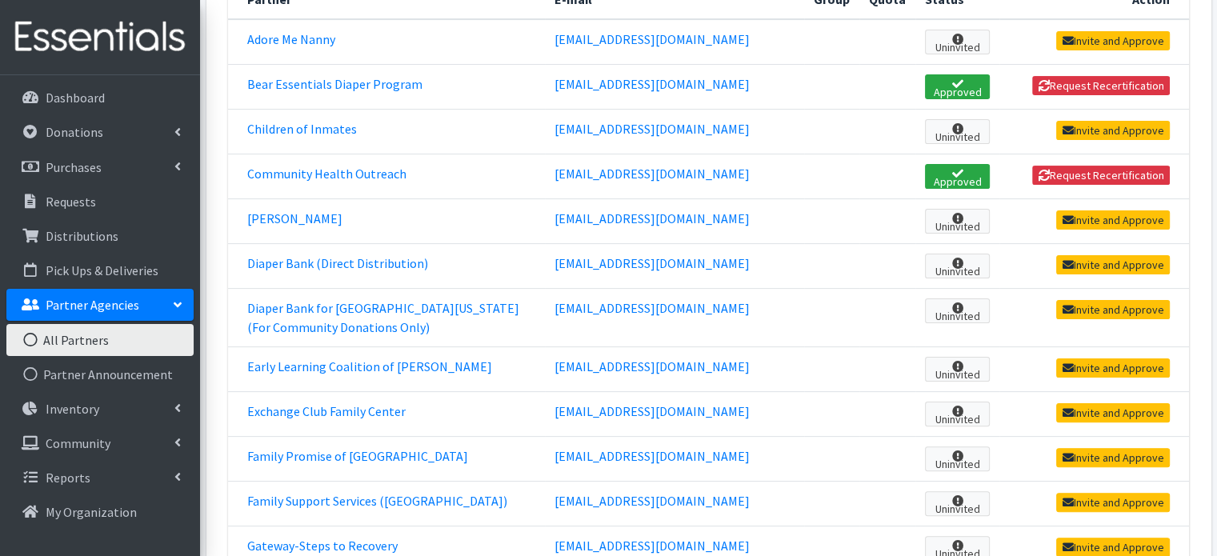
scroll to position [355, 0]
click at [343, 166] on link "Community Health Outreach" at bounding box center [326, 174] width 159 height 16
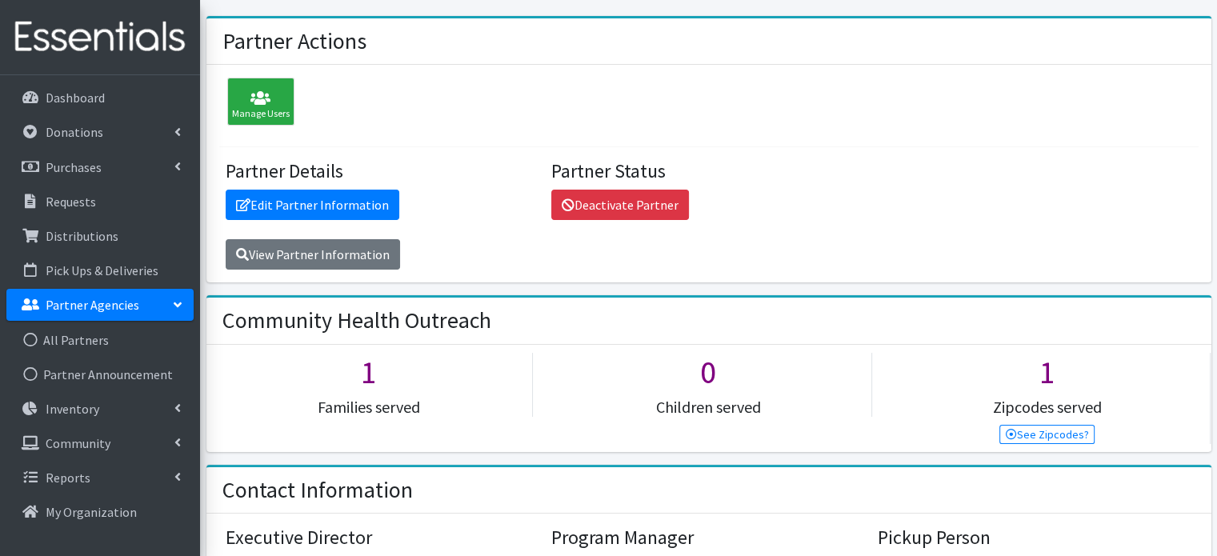
scroll to position [86, 0]
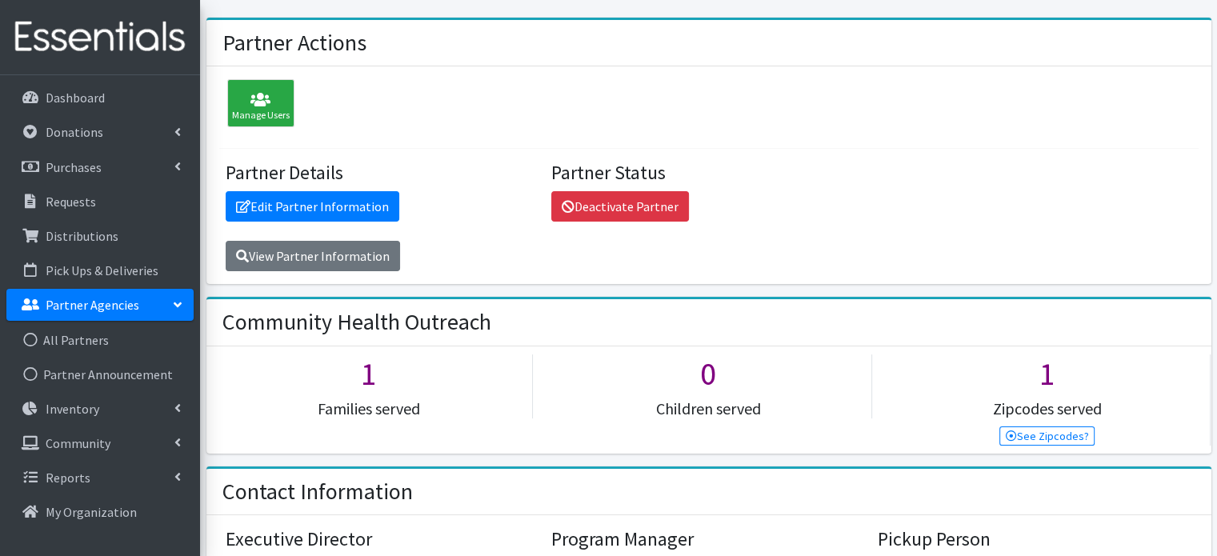
click at [276, 186] on div "Partner Details Edit Partner Information View Partner Information" at bounding box center [382, 217] width 327 height 110
click at [81, 206] on p "Requests" at bounding box center [71, 202] width 50 height 16
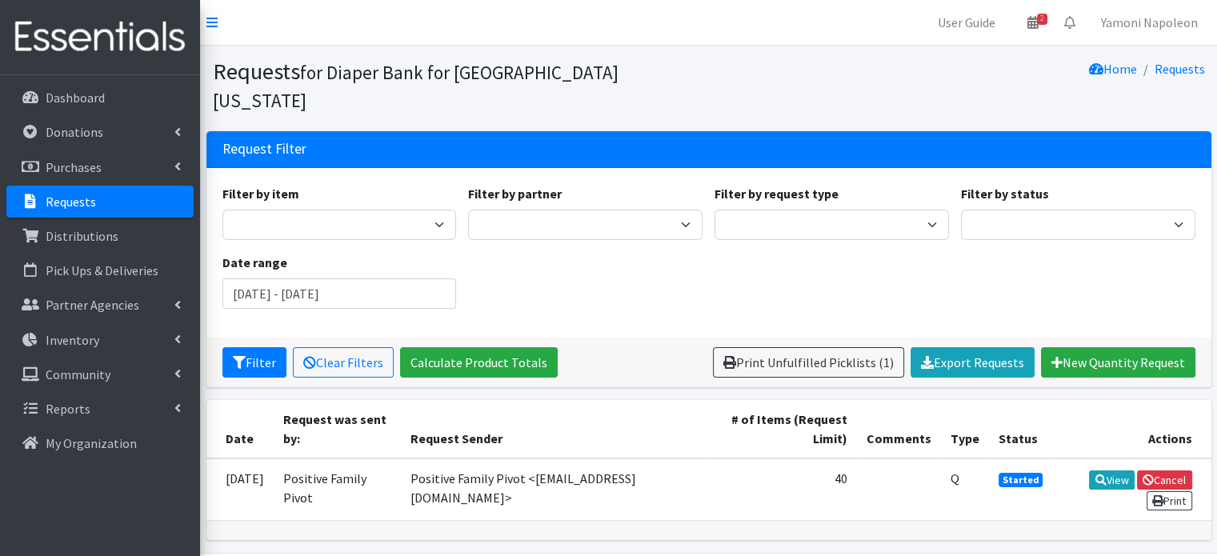
scroll to position [27, 0]
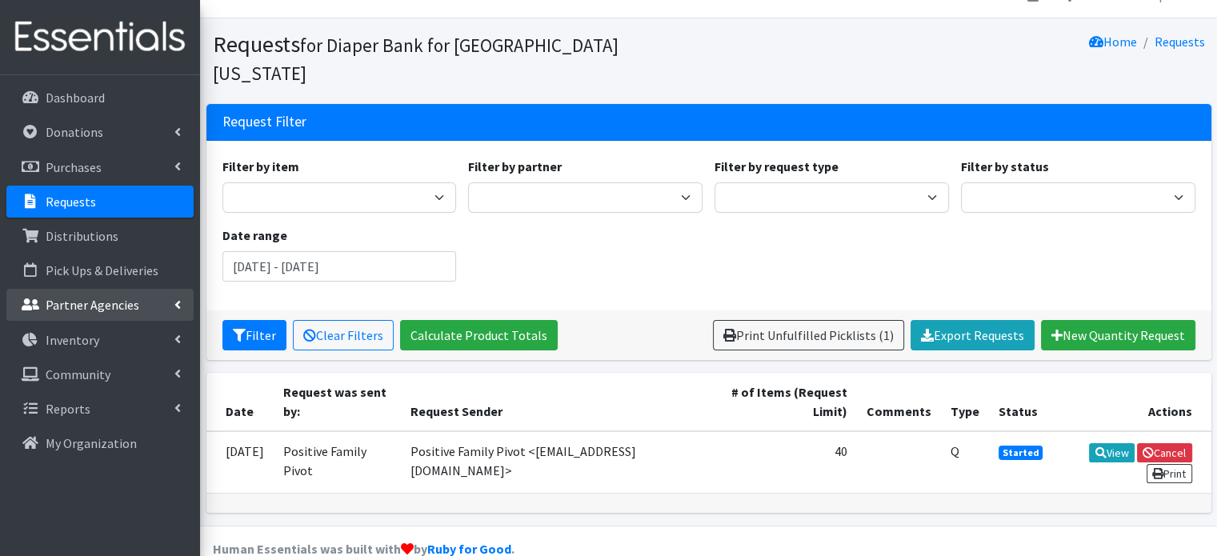
click at [116, 307] on p "Partner Agencies" at bounding box center [93, 305] width 94 height 16
click at [100, 343] on link "All Partners" at bounding box center [99, 340] width 187 height 32
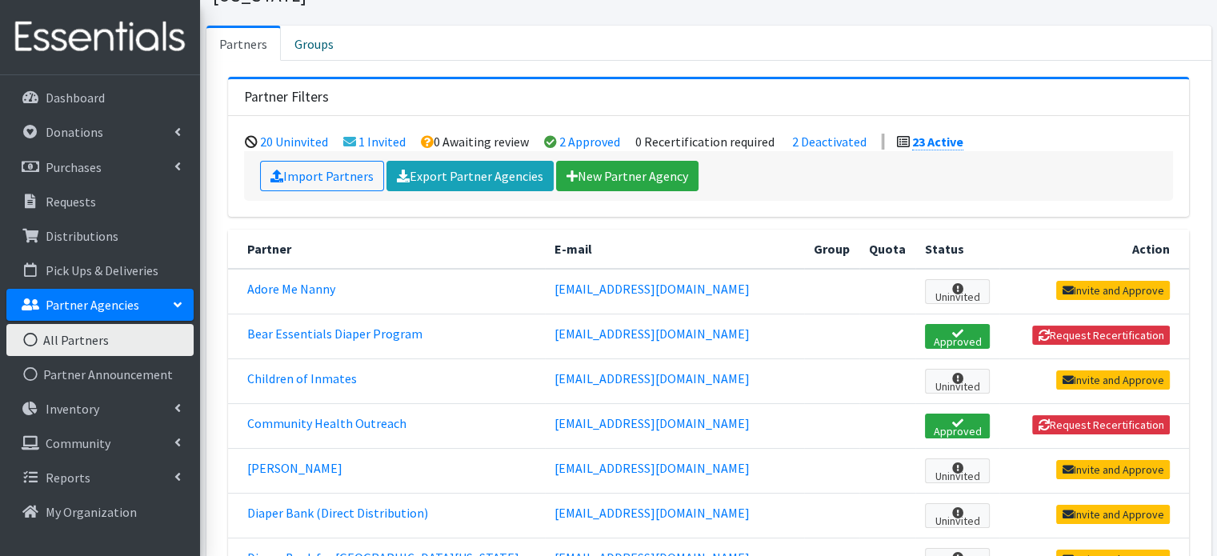
scroll to position [109, 0]
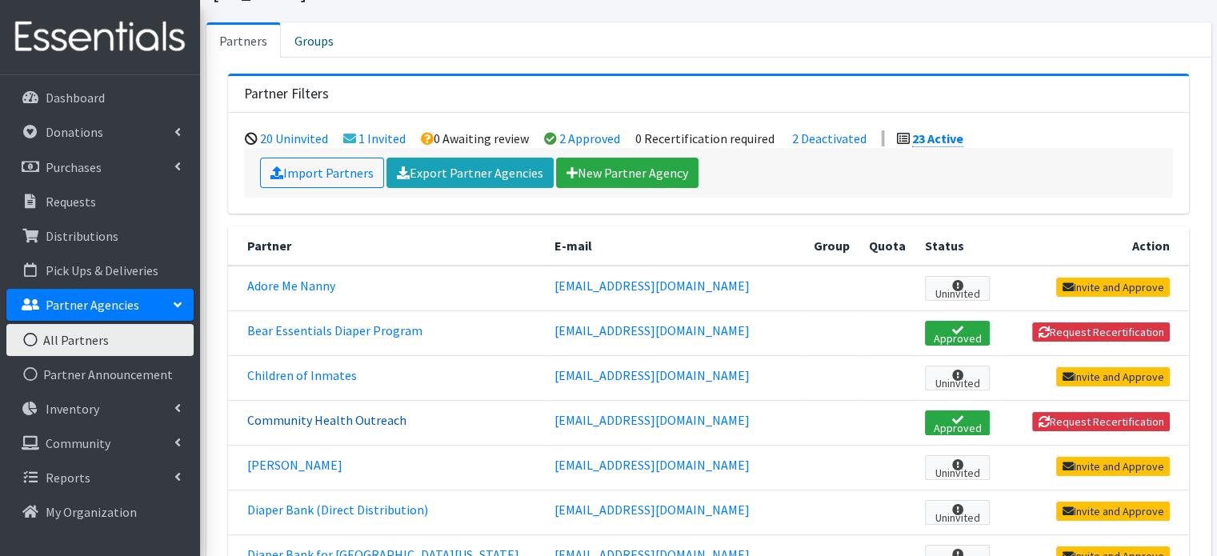
click at [351, 412] on link "Community Health Outreach" at bounding box center [326, 420] width 159 height 16
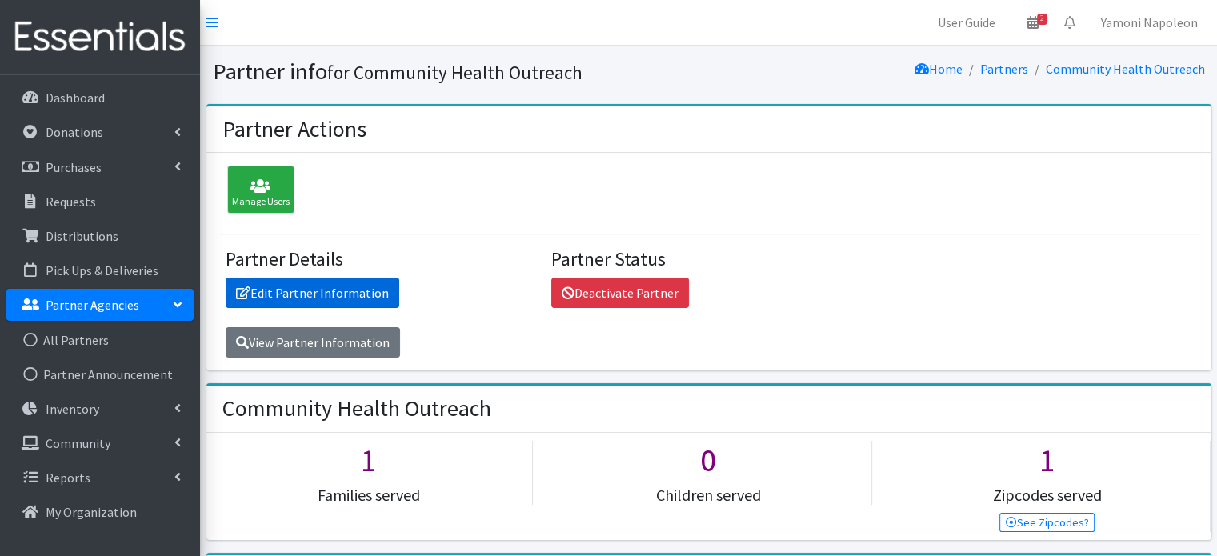
click at [322, 298] on link "Edit Partner Information" at bounding box center [313, 293] width 174 height 30
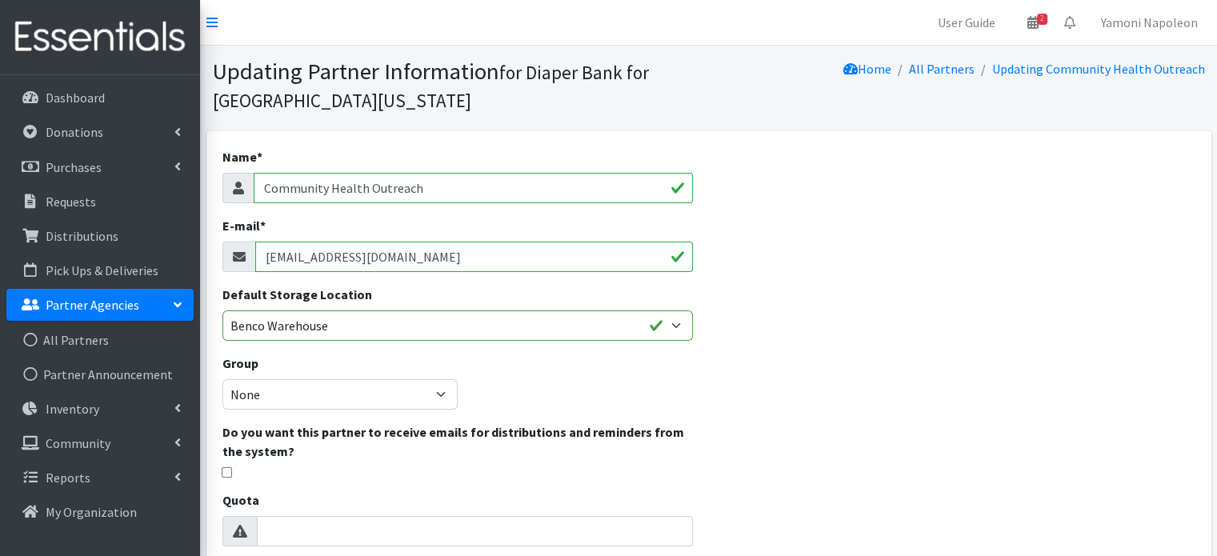
drag, startPoint x: 571, startPoint y: 255, endPoint x: 283, endPoint y: 258, distance: 287.3
click at [283, 258] on input "[EMAIL_ADDRESS][DOMAIN_NAME]" at bounding box center [474, 257] width 438 height 30
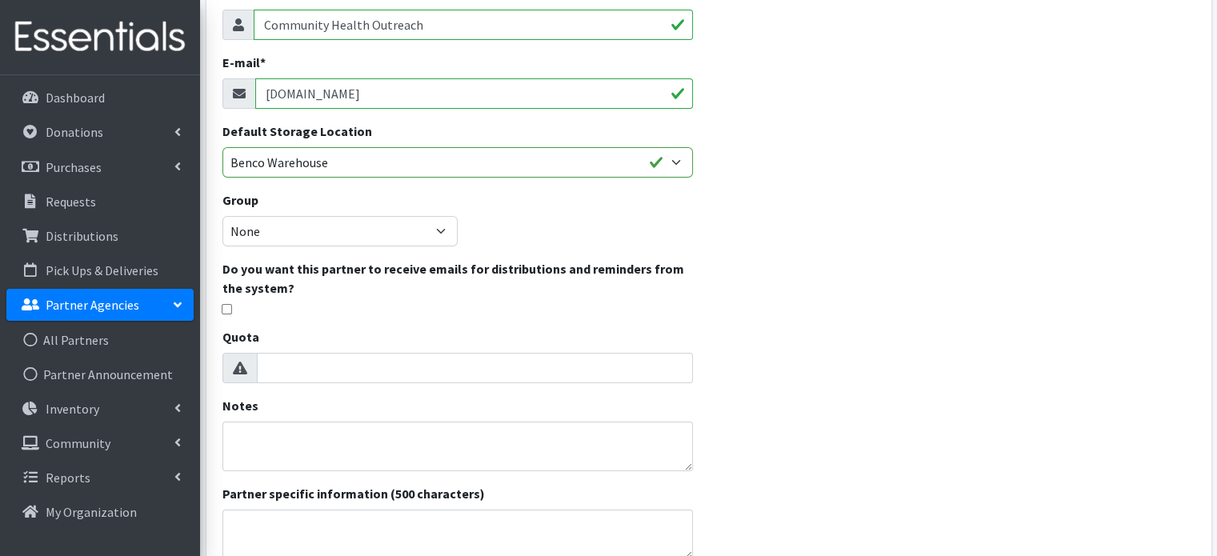
scroll to position [407, 0]
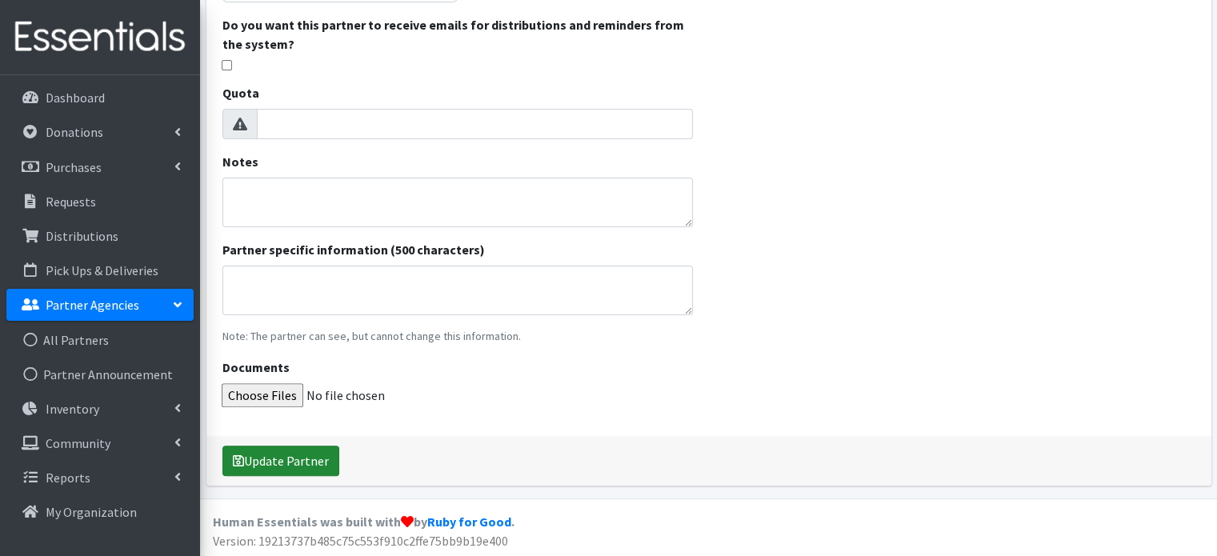
type input "[DOMAIN_NAME]"
click at [252, 466] on button "Update Partner" at bounding box center [280, 461] width 117 height 30
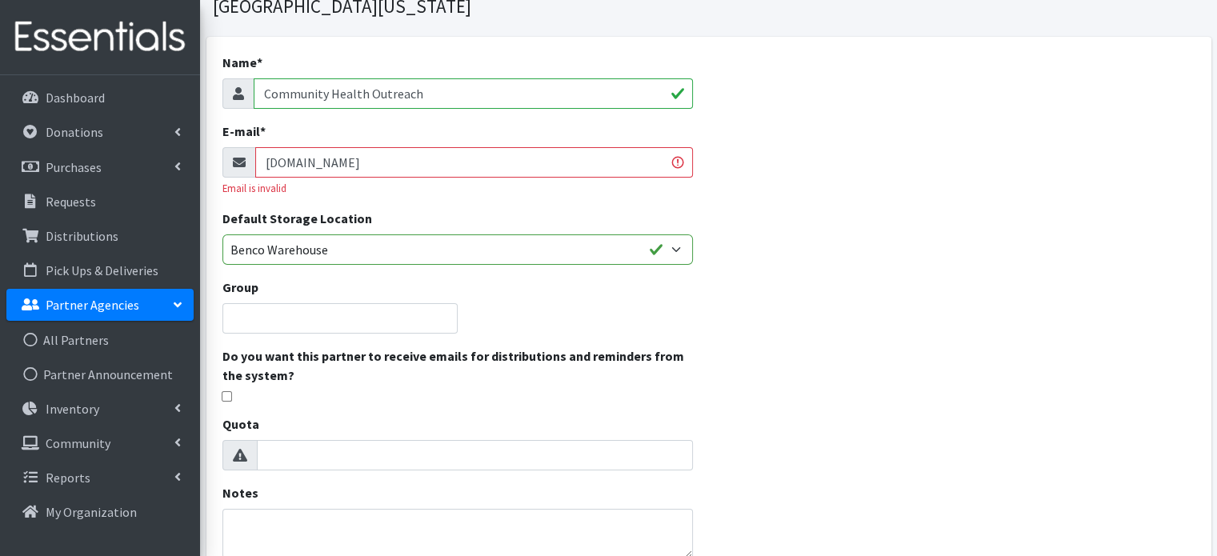
scroll to position [155, 0]
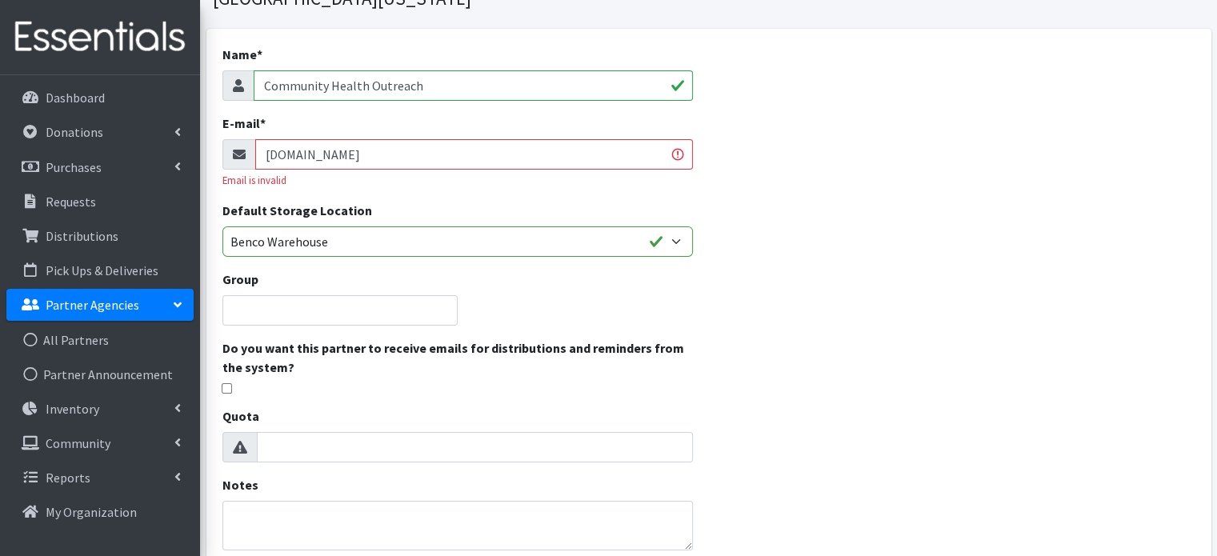
click at [349, 154] on input "[DOMAIN_NAME]" at bounding box center [474, 154] width 438 height 30
type input "[EMAIL_ADDRESS][DOMAIN_NAME]"
click at [779, 218] on div "Name * Community Health Outreach E-mail * [EMAIL_ADDRESS][DOMAIN_NAME] Email is…" at bounding box center [708, 419] width 1005 height 780
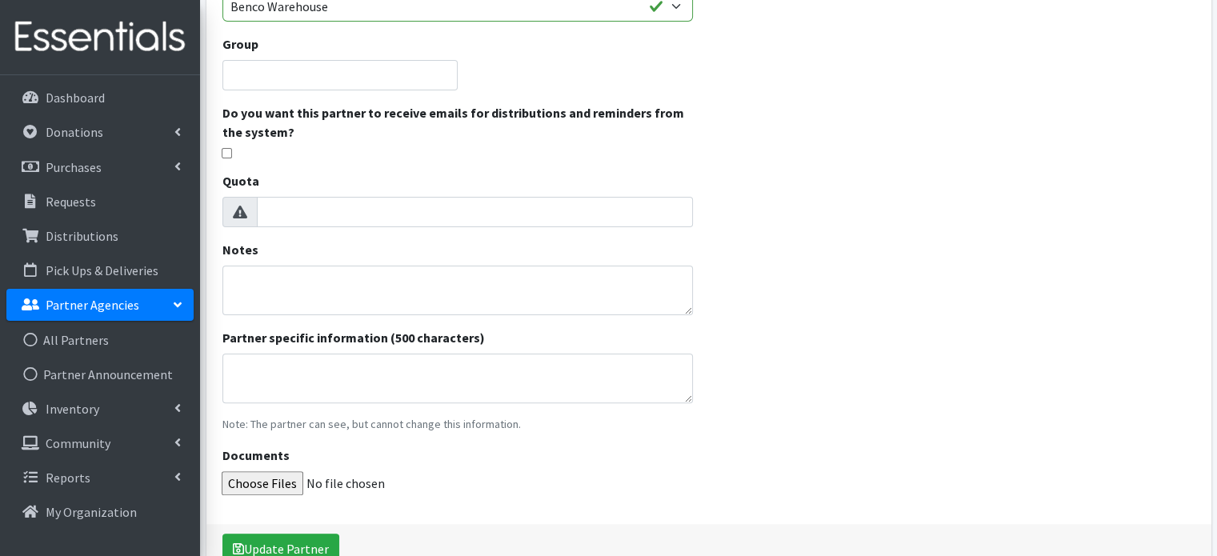
scroll to position [395, 0]
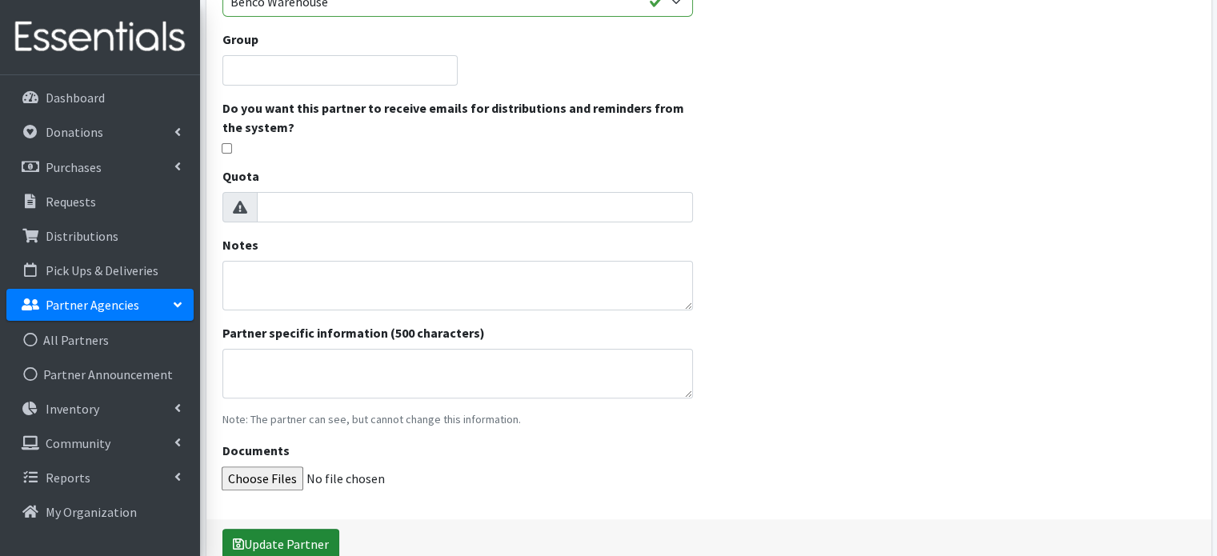
click at [262, 539] on button "Update Partner" at bounding box center [280, 544] width 117 height 30
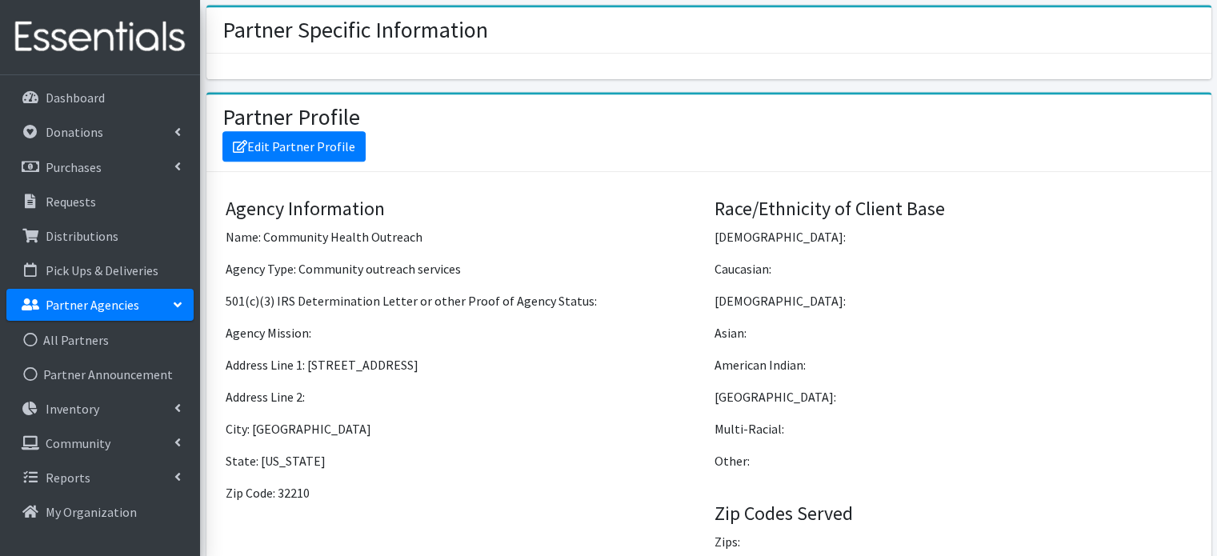
scroll to position [1108, 0]
click at [96, 212] on link "Requests" at bounding box center [99, 202] width 187 height 32
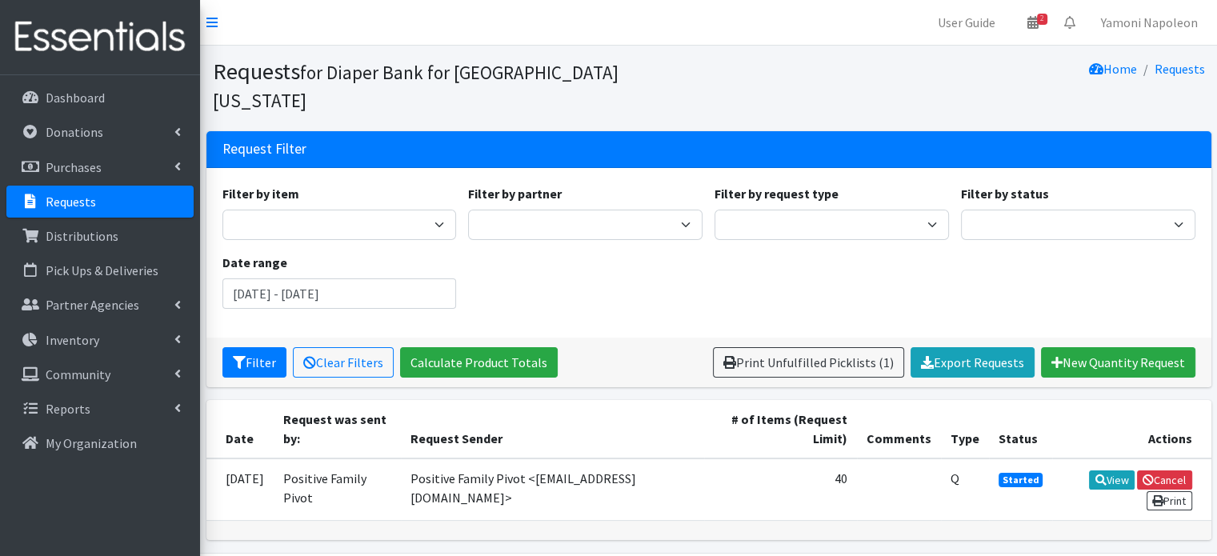
scroll to position [27, 0]
